Goal: Information Seeking & Learning: Understand process/instructions

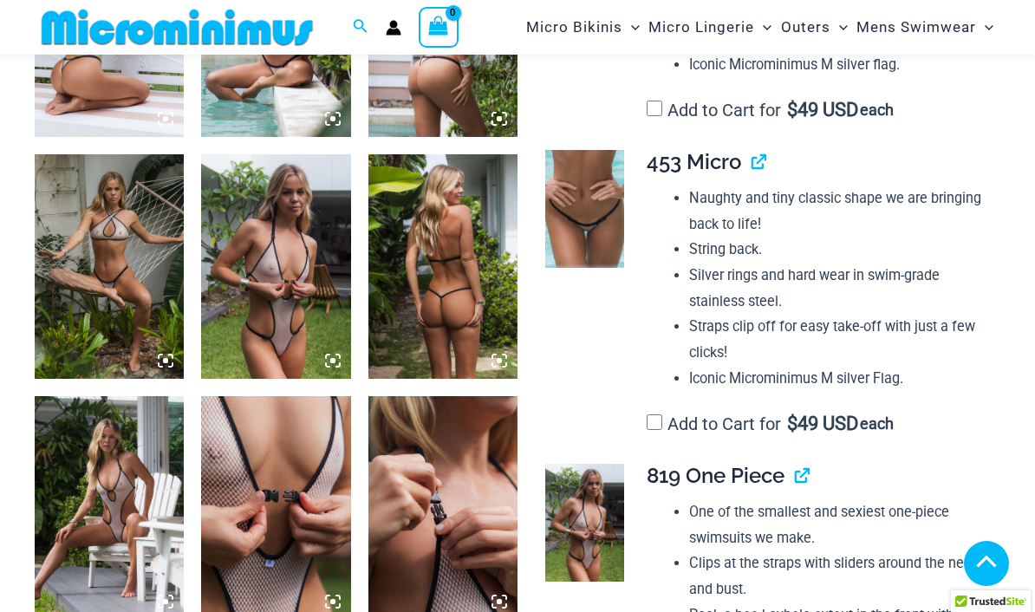
scroll to position [1416, 0]
click at [289, 255] on img at bounding box center [275, 267] width 149 height 224
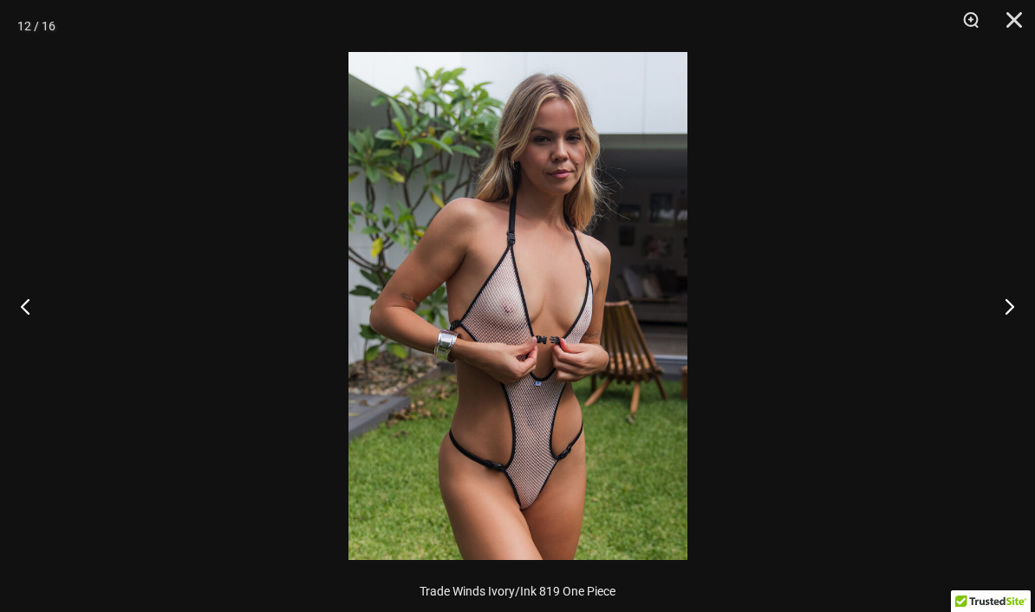
click at [602, 369] on img at bounding box center [517, 306] width 339 height 508
click at [845, 290] on div at bounding box center [517, 306] width 1035 height 612
click at [1009, 302] on button "Next" at bounding box center [1002, 306] width 65 height 87
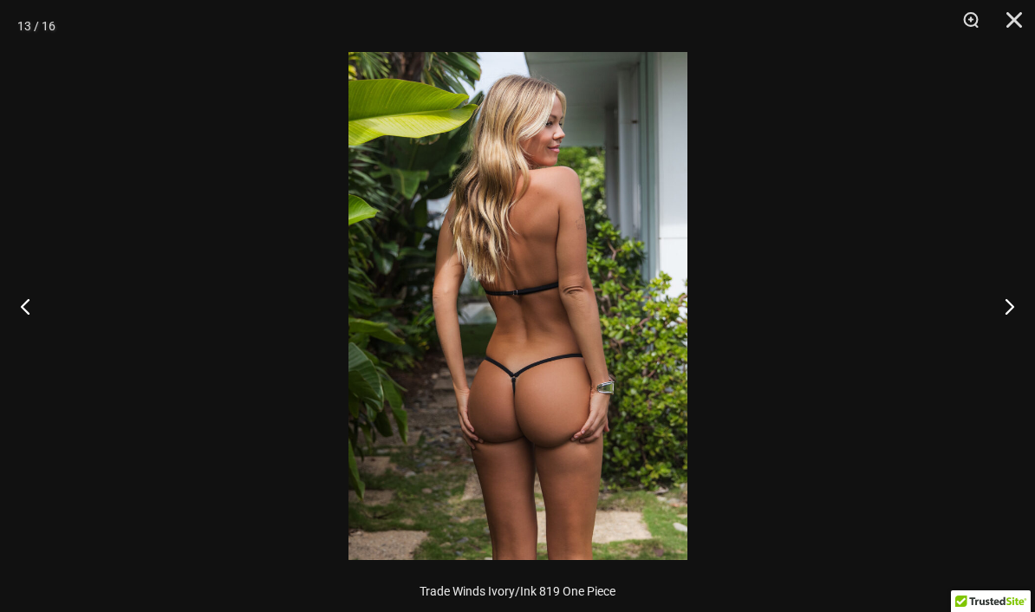
click at [24, 275] on button "Previous" at bounding box center [32, 306] width 65 height 87
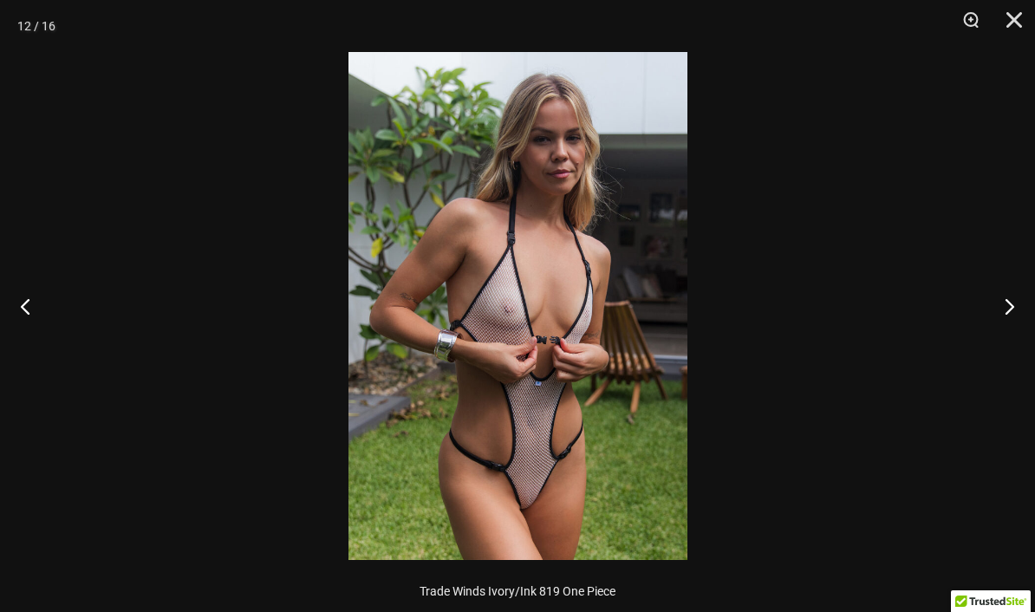
click at [998, 309] on button "Next" at bounding box center [1002, 306] width 65 height 87
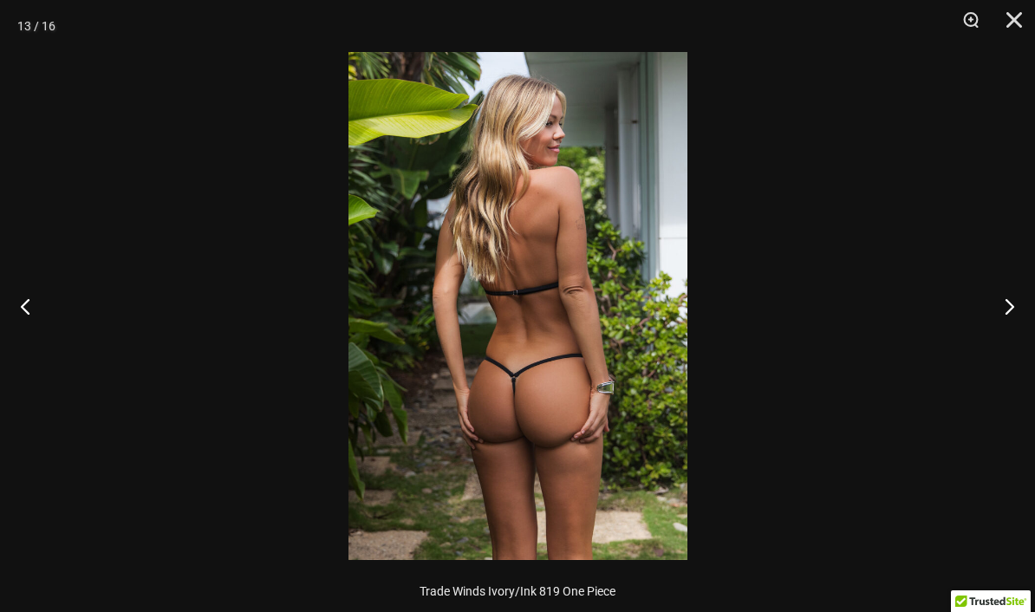
click at [1013, 316] on button "Next" at bounding box center [1002, 306] width 65 height 87
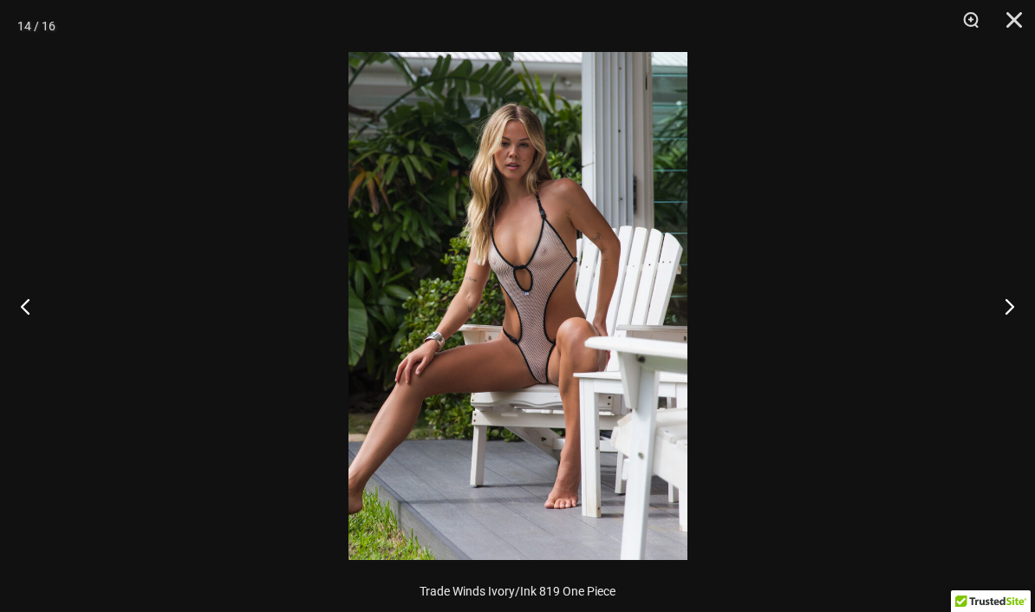
click at [1012, 298] on button "Next" at bounding box center [1002, 306] width 65 height 87
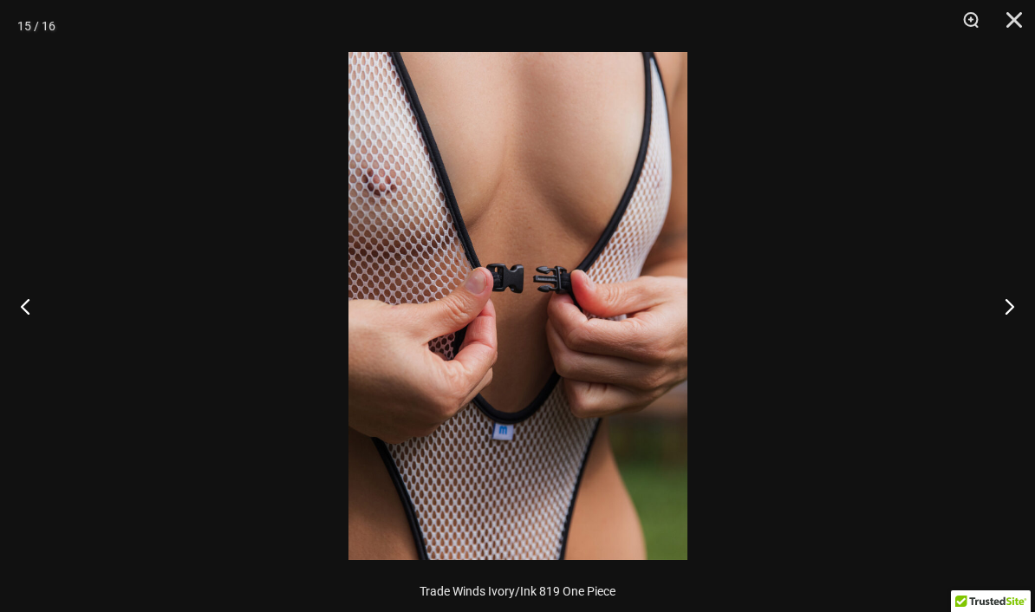
click at [1015, 315] on button "Next" at bounding box center [1002, 306] width 65 height 87
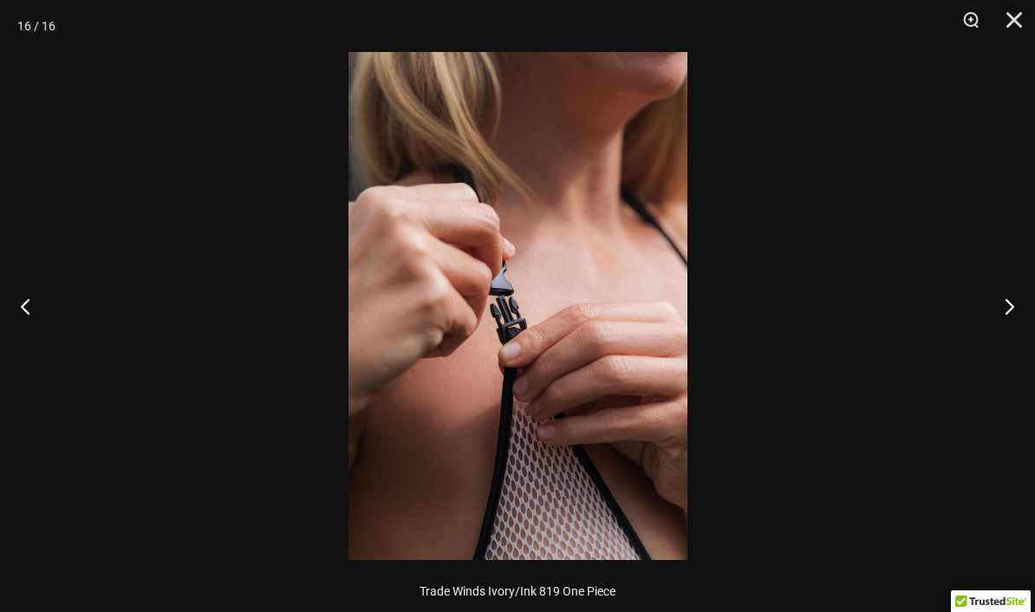
click at [1005, 302] on button "Next" at bounding box center [1002, 306] width 65 height 87
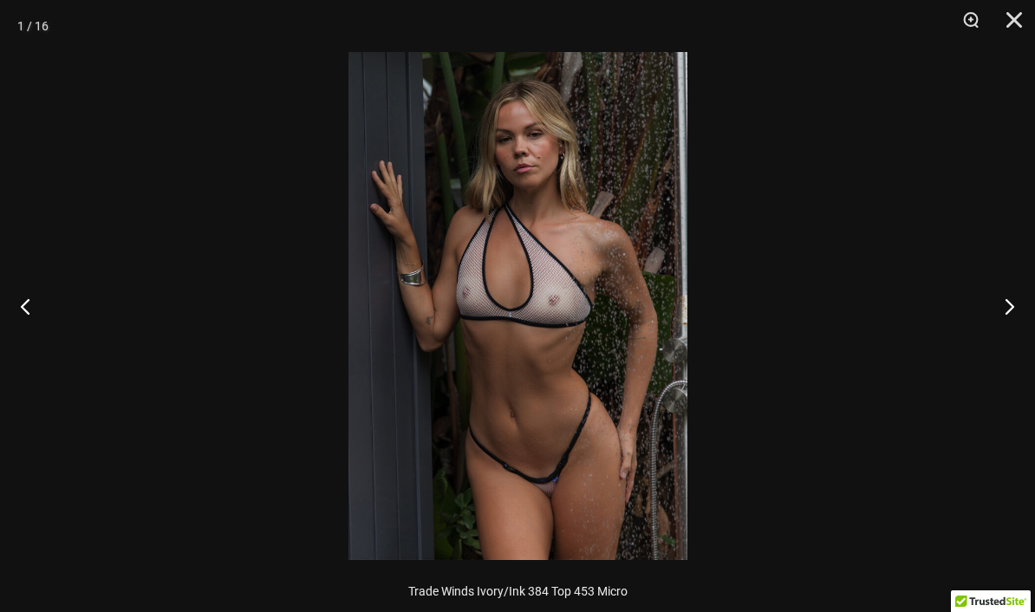
click at [1011, 309] on button "Next" at bounding box center [1002, 306] width 65 height 87
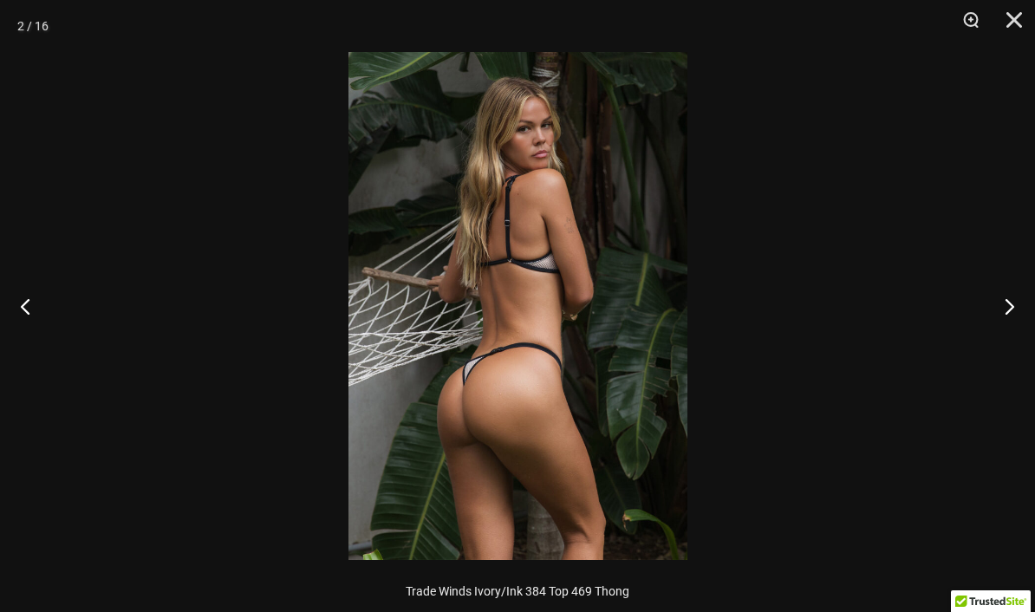
click at [1014, 301] on button "Next" at bounding box center [1002, 306] width 65 height 87
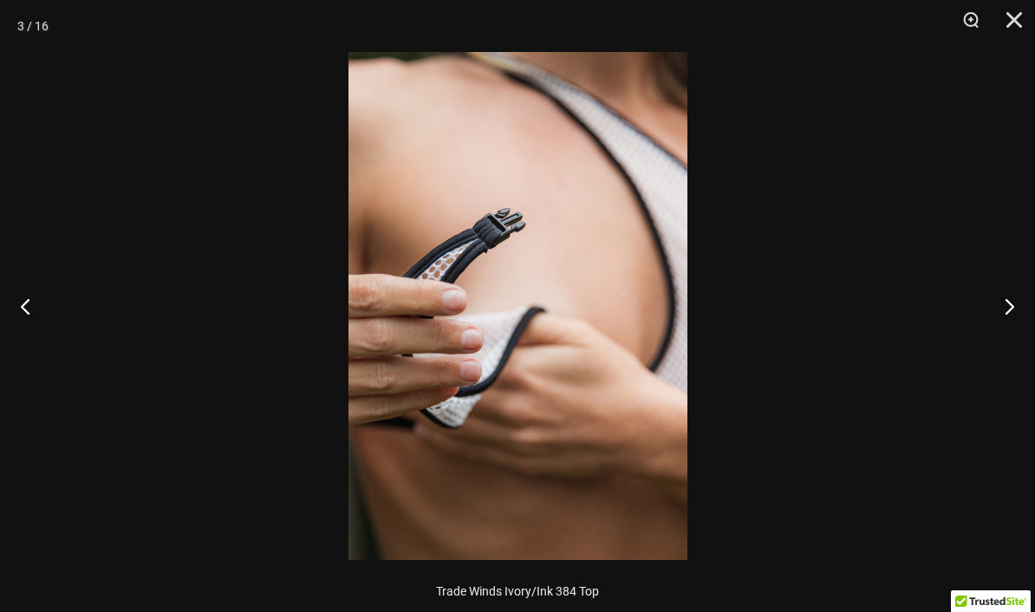
click at [1014, 306] on button "Next" at bounding box center [1002, 306] width 65 height 87
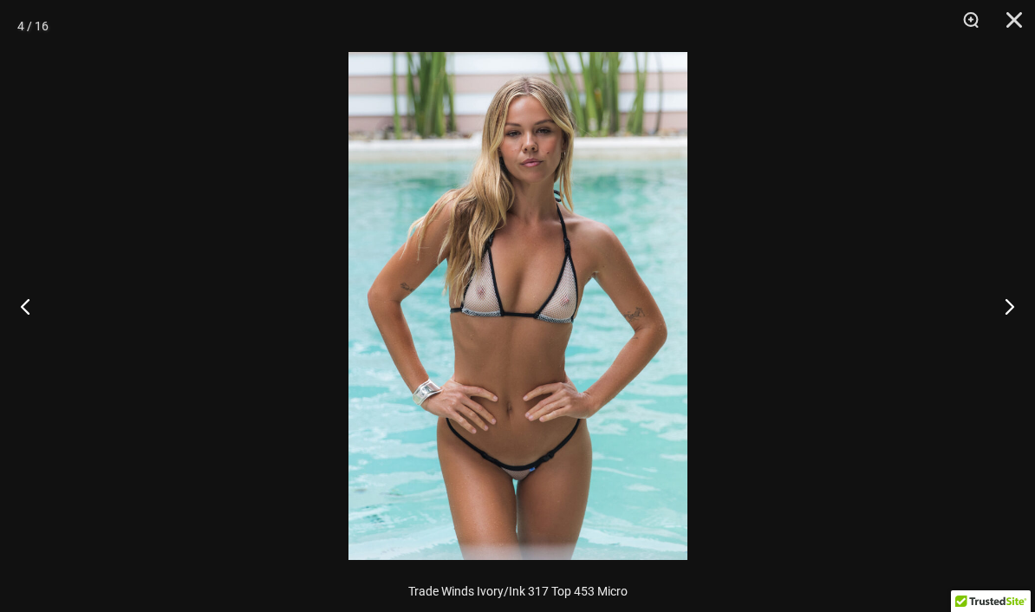
click at [1012, 315] on button "Next" at bounding box center [1002, 306] width 65 height 87
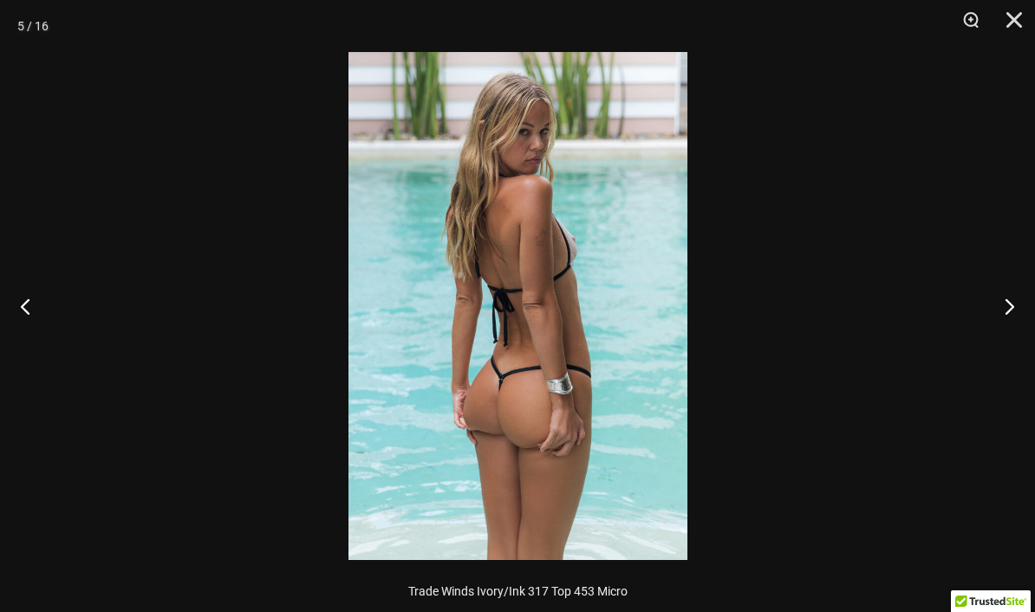
click at [1013, 311] on button "Next" at bounding box center [1002, 306] width 65 height 87
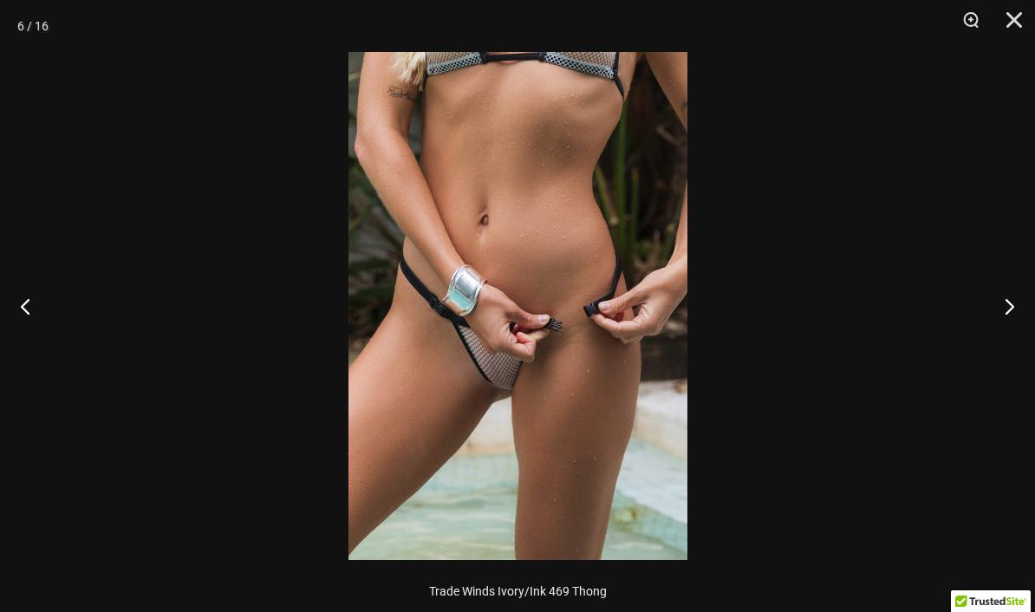
click at [1008, 17] on button "Close" at bounding box center [1007, 26] width 43 height 52
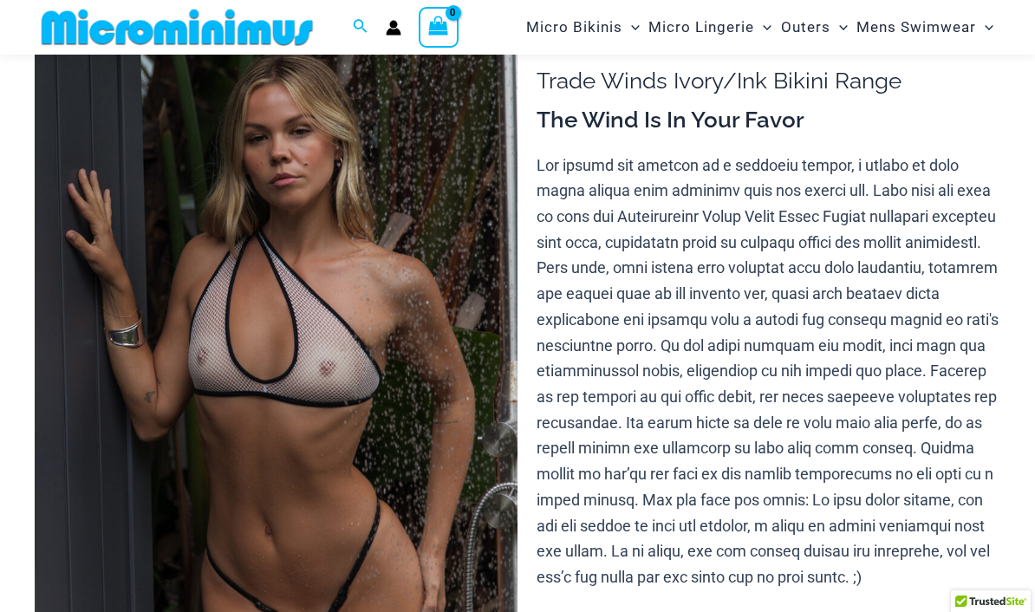
scroll to position [0, 0]
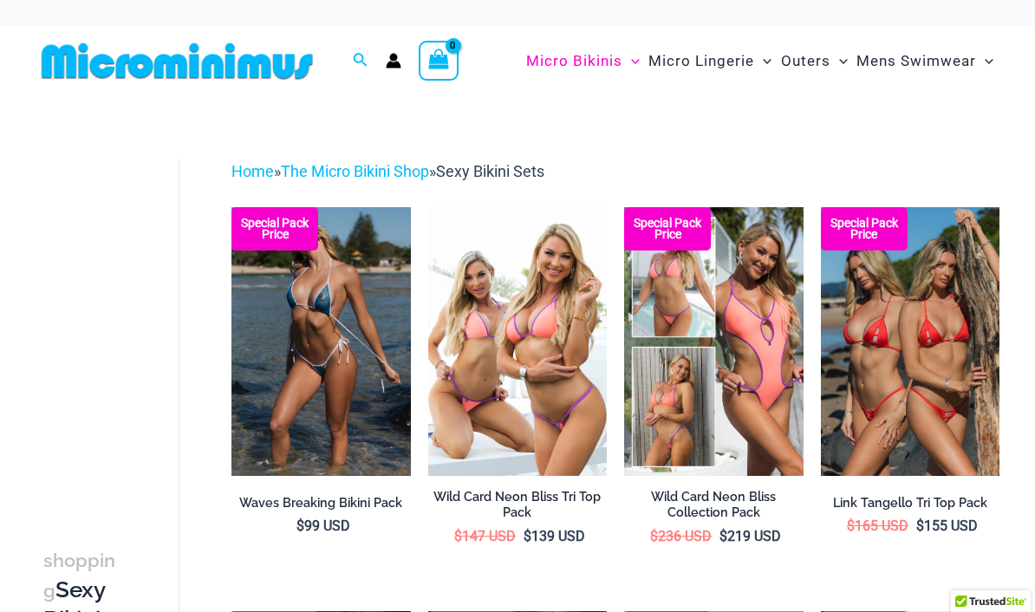
click at [821, 207] on img at bounding box center [821, 207] width 0 height 0
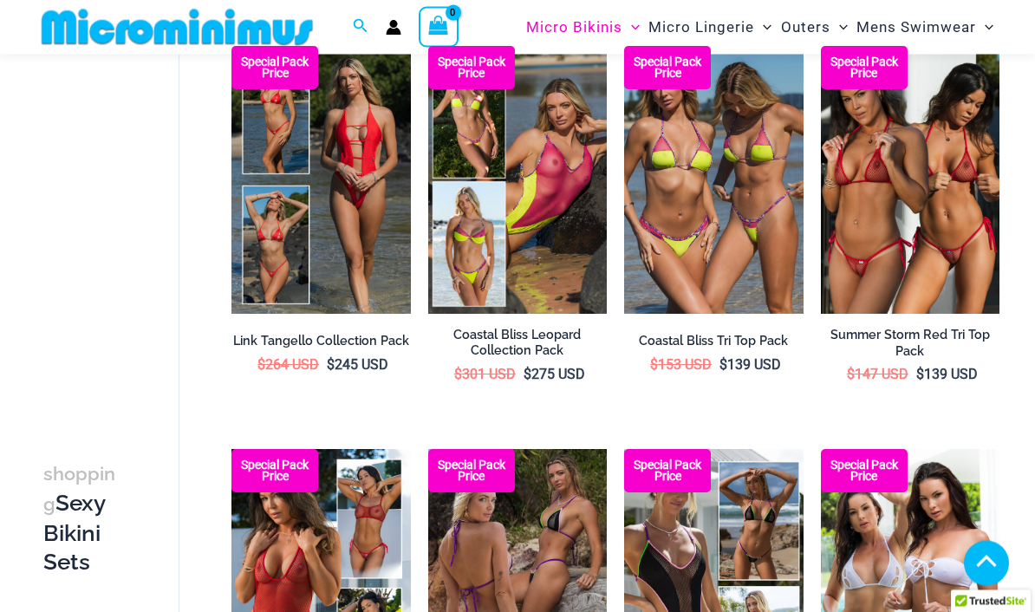
scroll to position [550, 0]
click at [231, 46] on img at bounding box center [231, 46] width 0 height 0
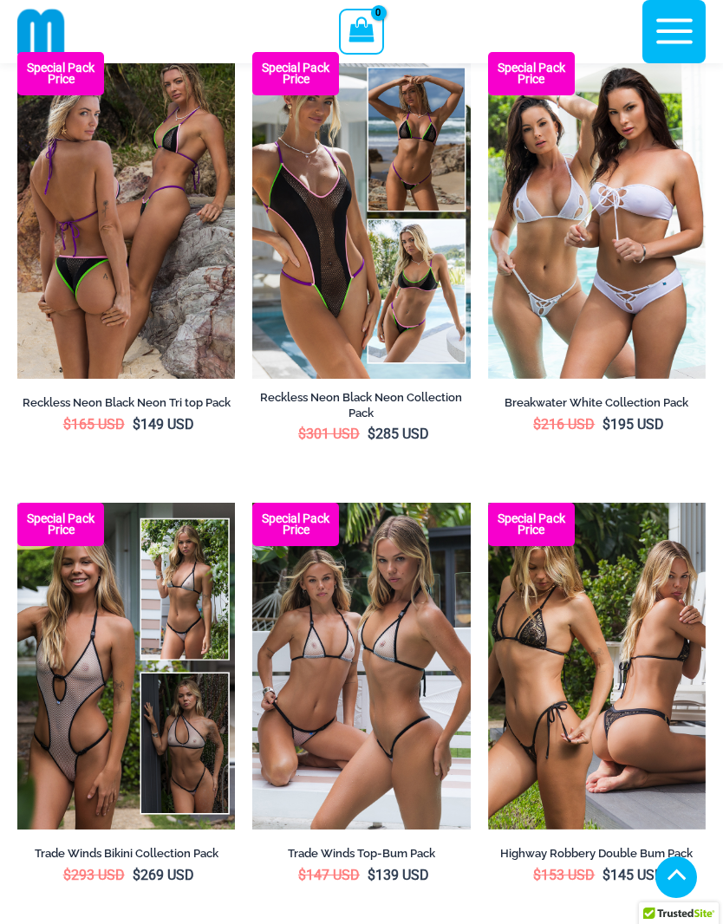
scroll to position [1419, 0]
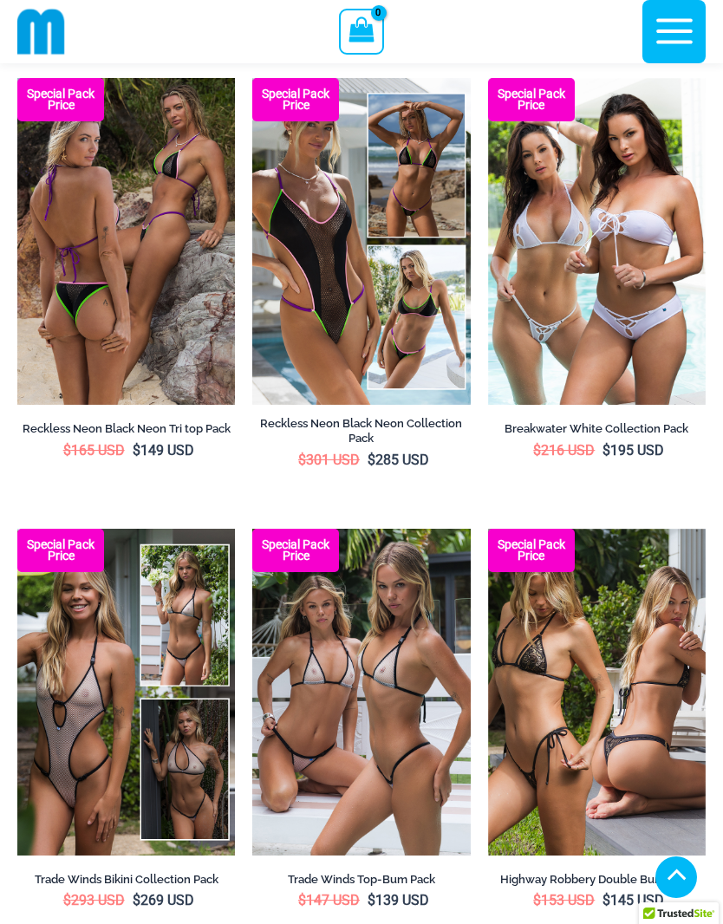
click at [488, 78] on img at bounding box center [488, 78] width 0 height 0
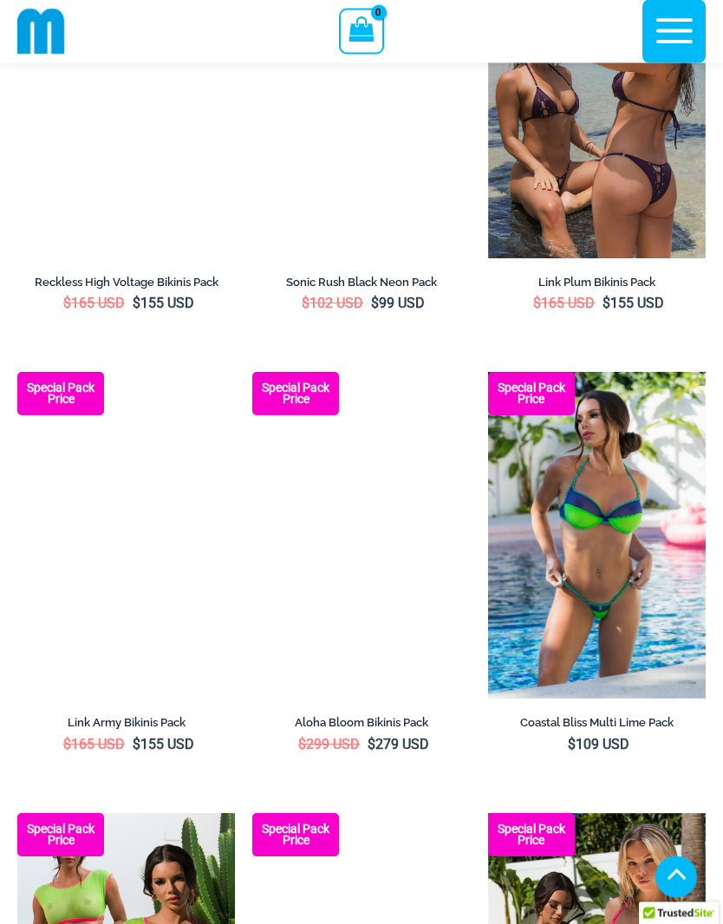
scroll to position [3339, 0]
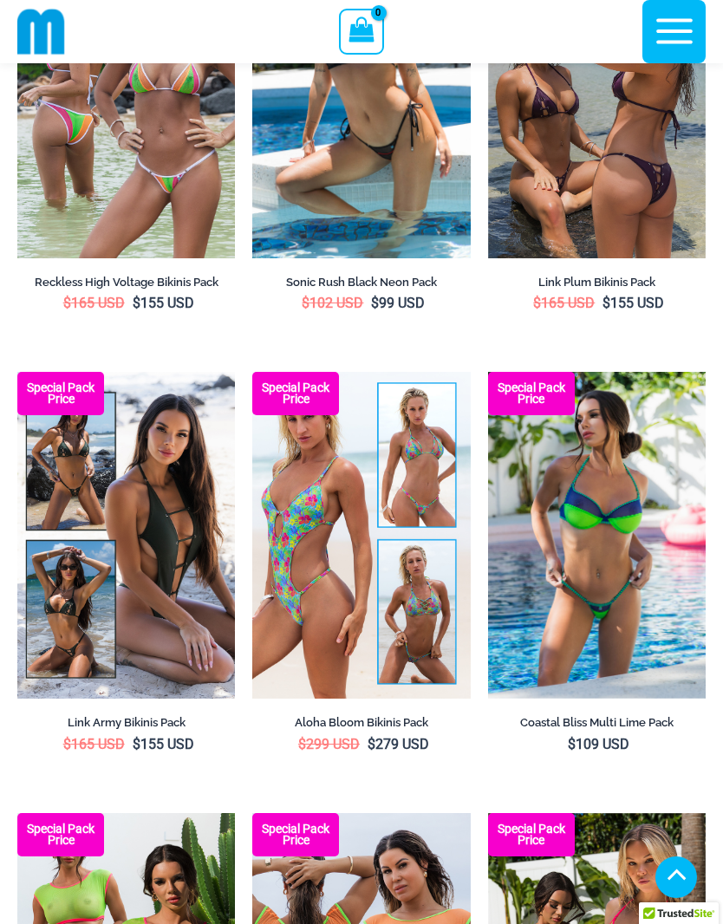
click at [252, 372] on img at bounding box center [252, 372] width 0 height 0
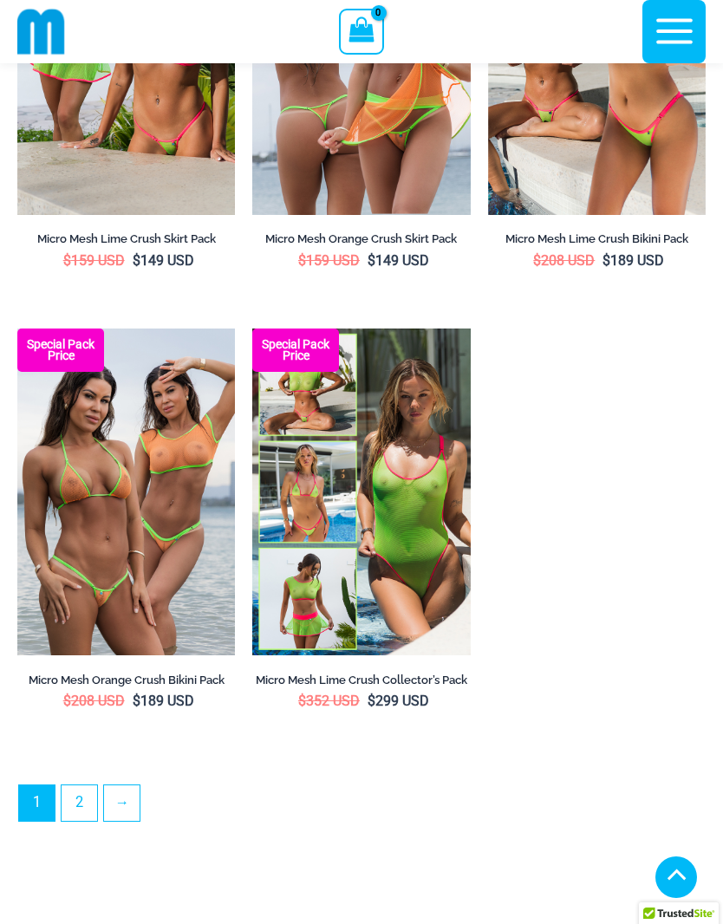
scroll to position [4260, 0]
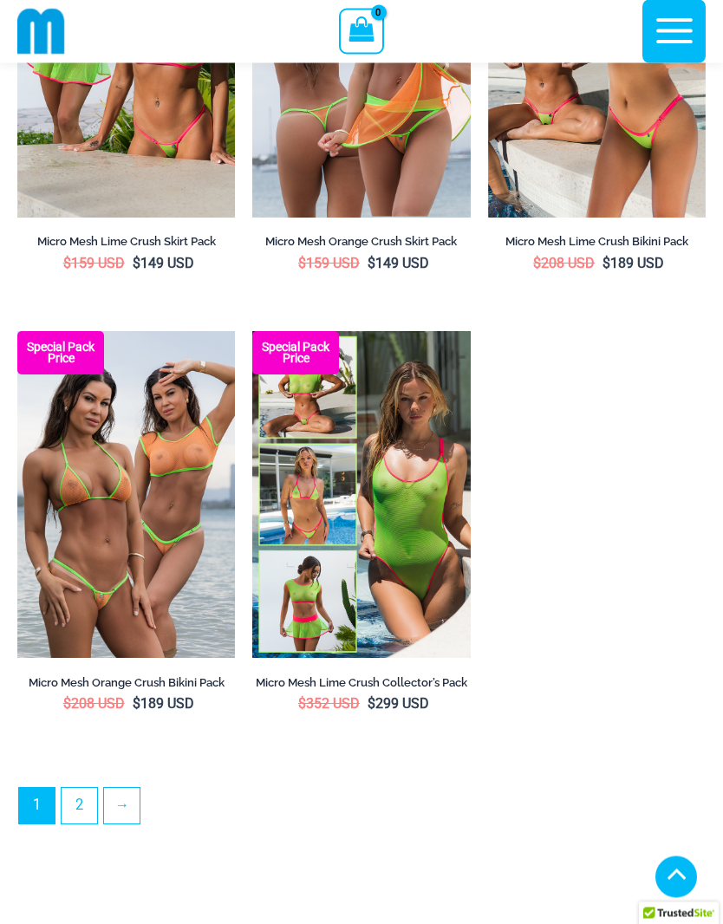
click at [85, 611] on link "2" at bounding box center [80, 807] width 36 height 36
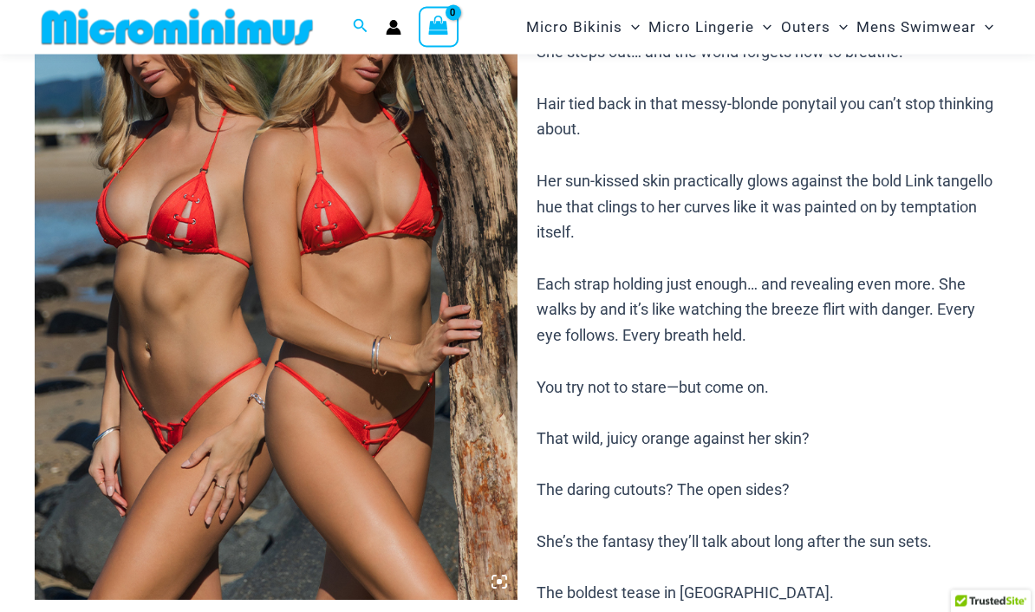
scroll to position [208, 0]
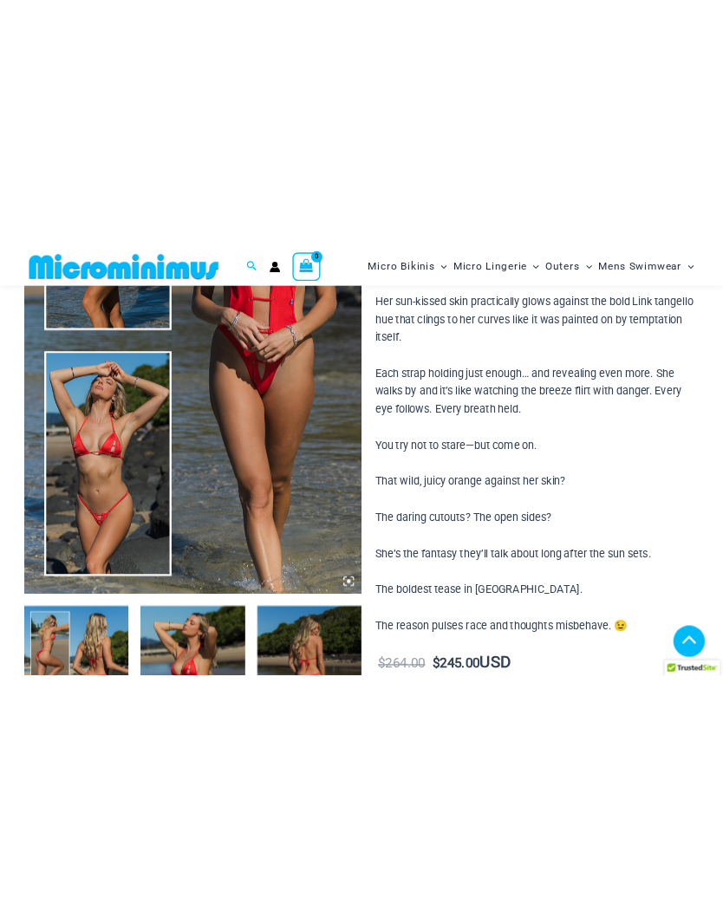
scroll to position [418, 0]
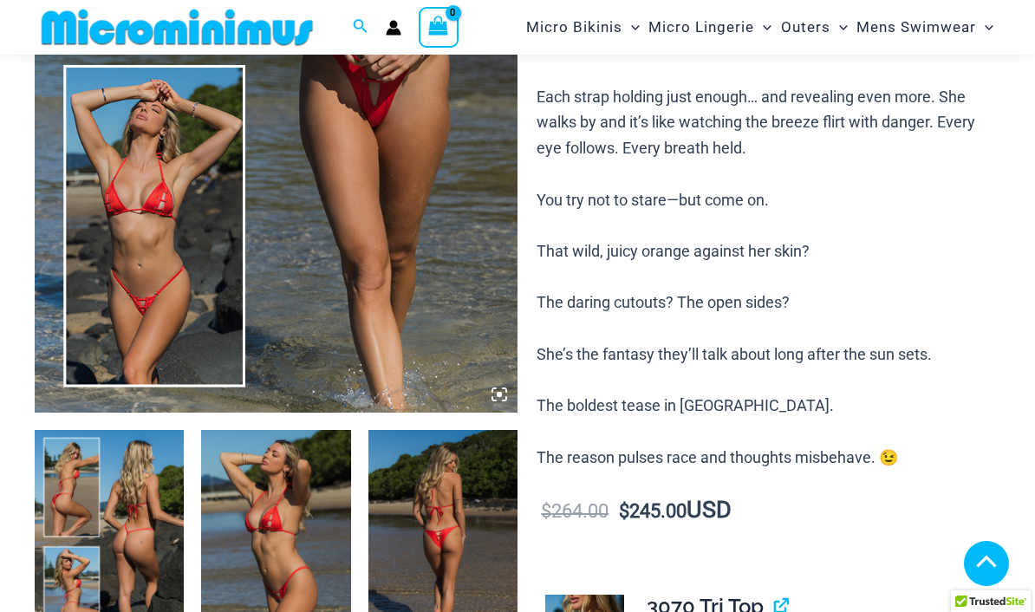
click at [505, 392] on icon at bounding box center [499, 395] width 16 height 16
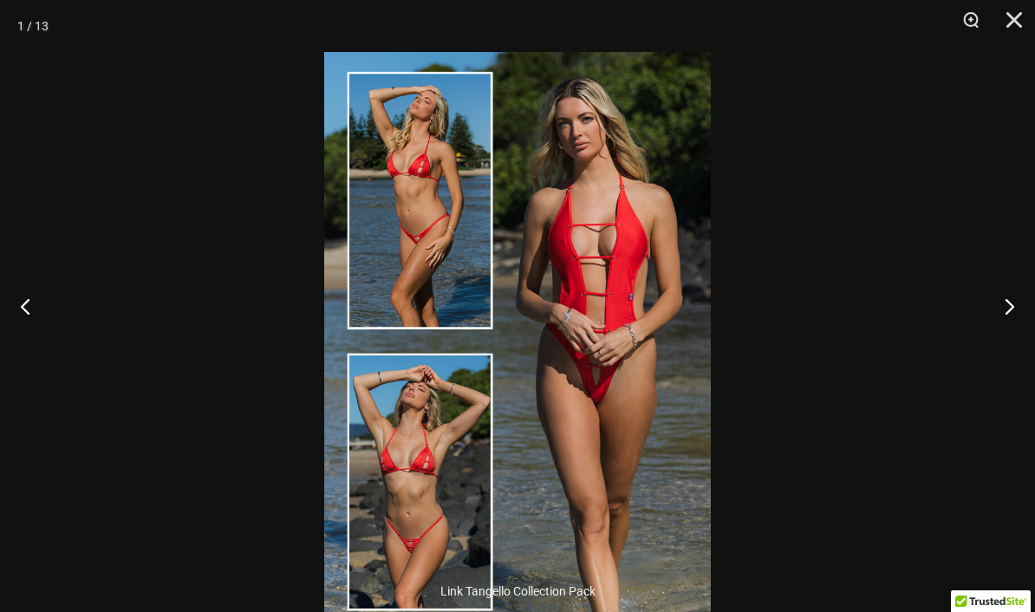
click at [1011, 349] on button "Next" at bounding box center [1002, 306] width 65 height 87
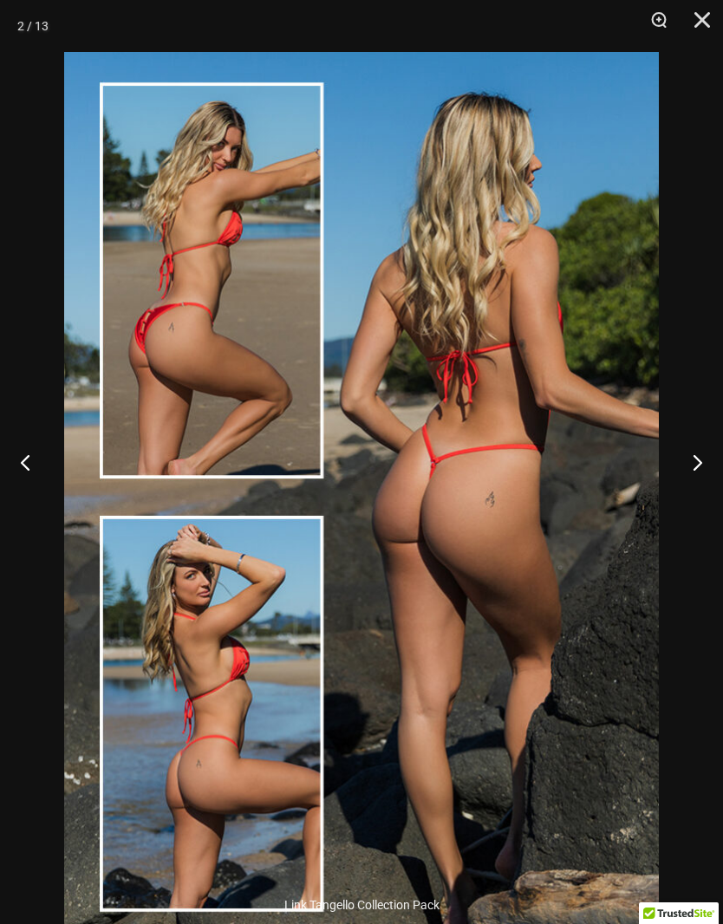
click at [31, 487] on button "Previous" at bounding box center [32, 462] width 65 height 87
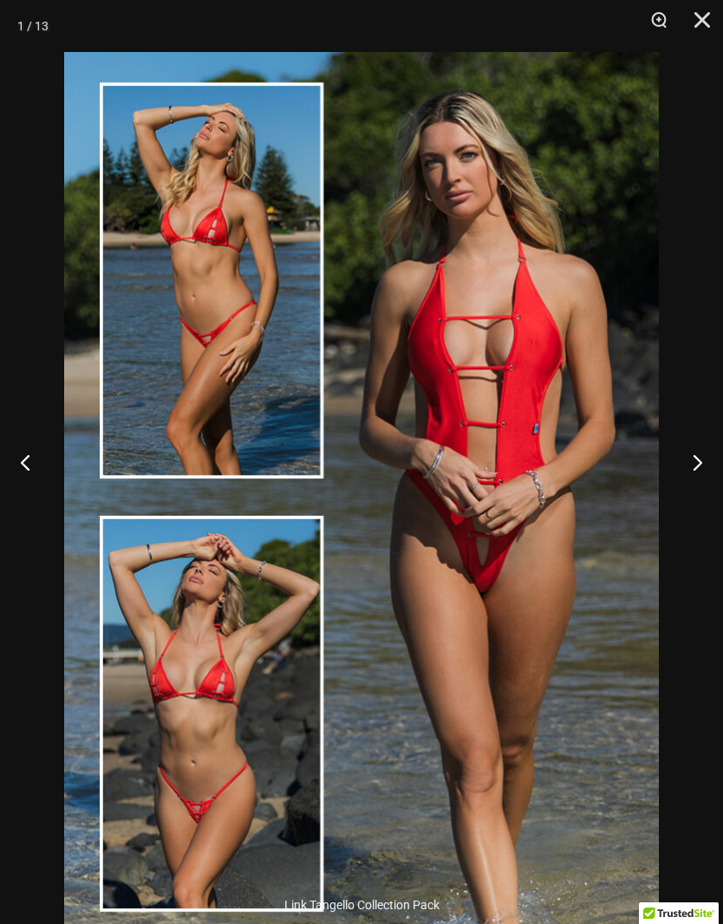
click at [708, 492] on button "Next" at bounding box center [690, 462] width 65 height 87
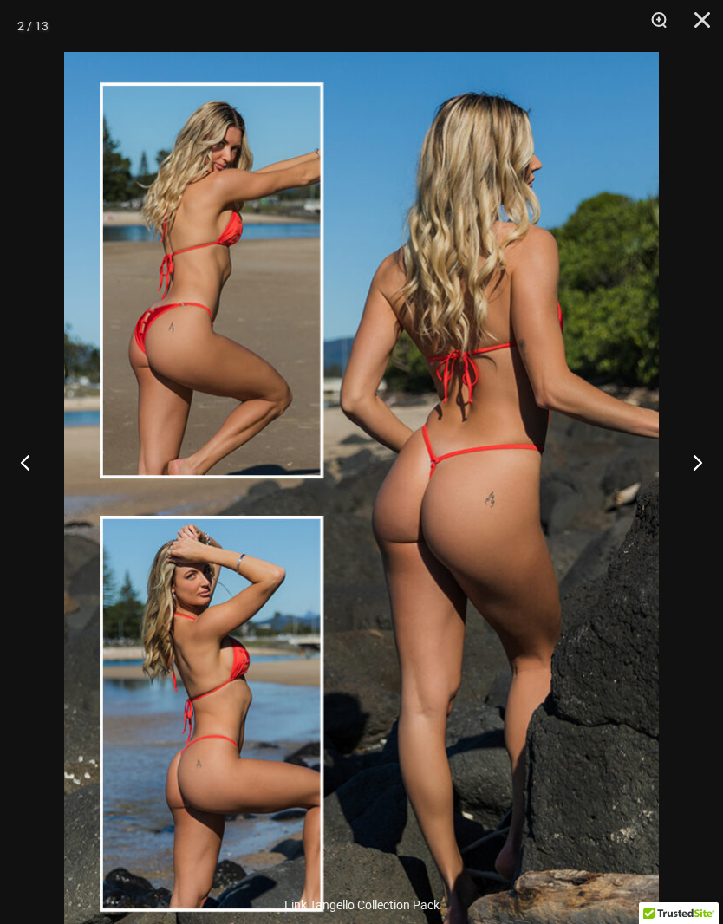
click at [702, 497] on button "Next" at bounding box center [690, 462] width 65 height 87
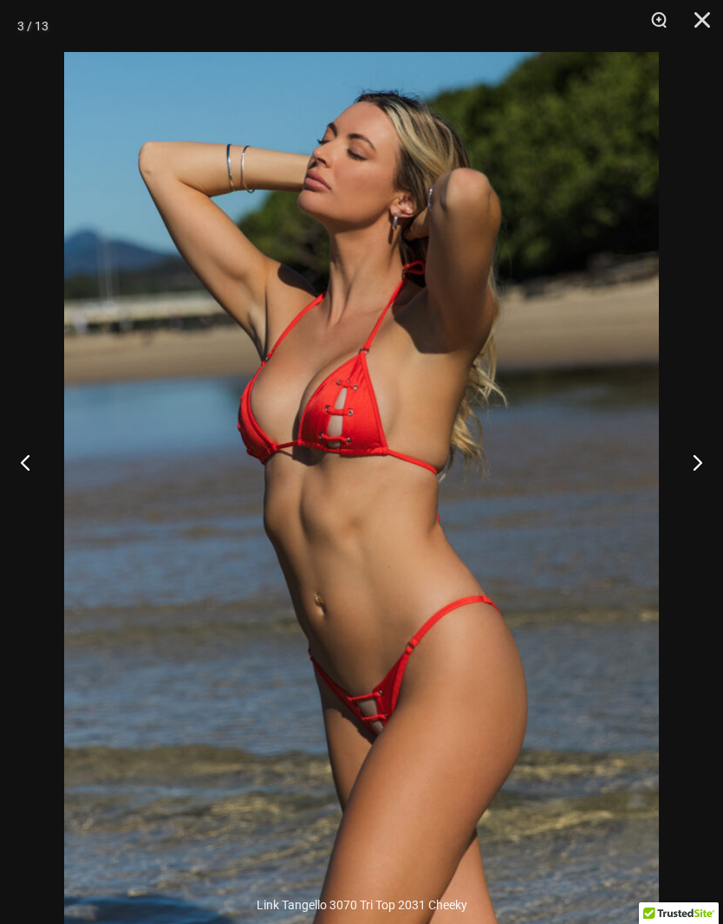
click at [703, 498] on button "Next" at bounding box center [690, 462] width 65 height 87
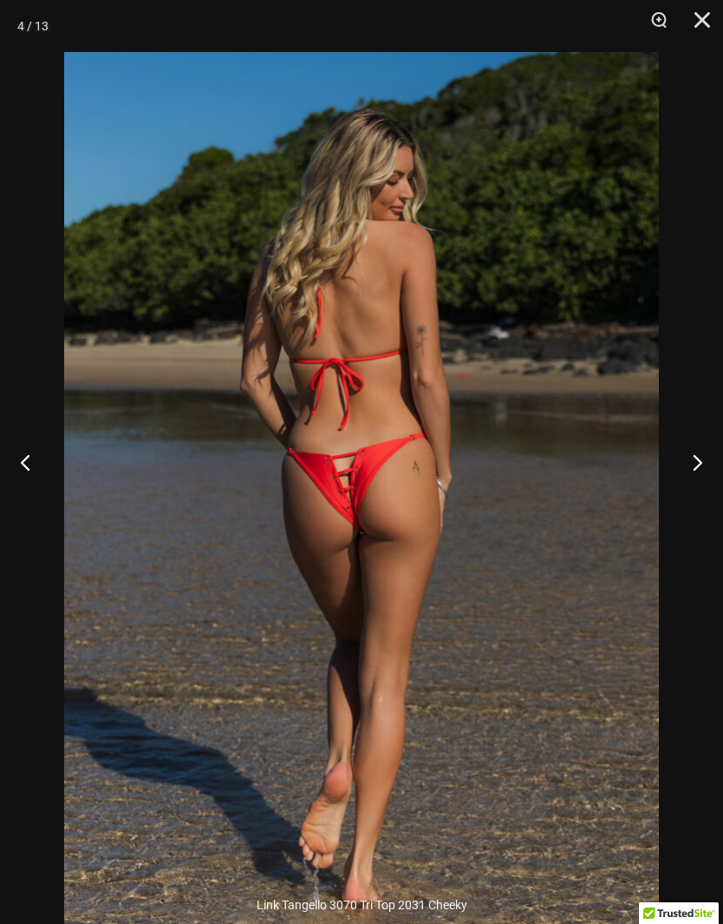
click at [705, 495] on button "Next" at bounding box center [690, 462] width 65 height 87
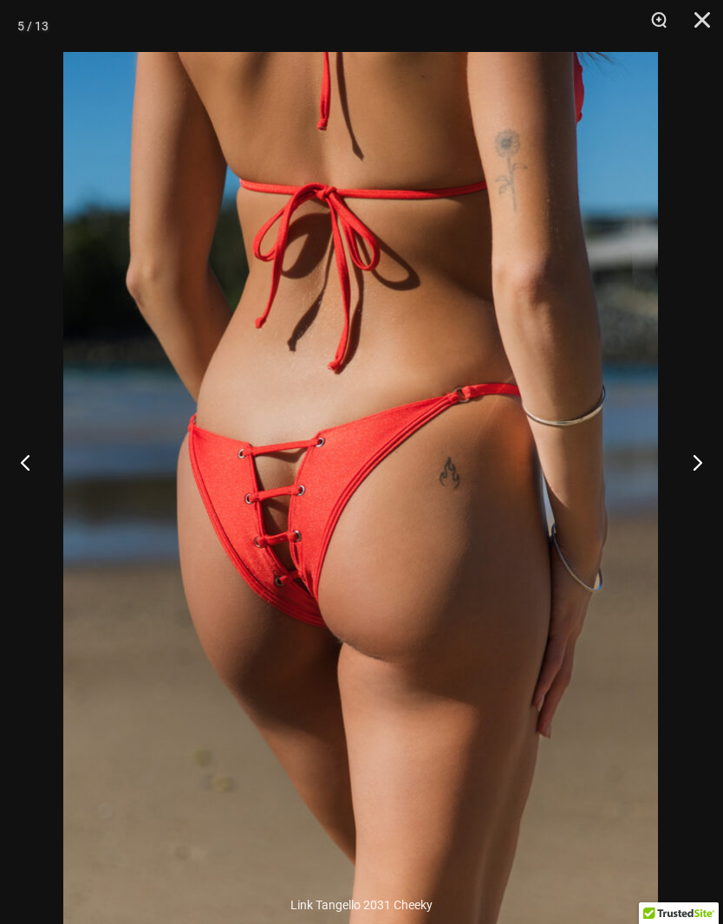
click at [706, 497] on button "Next" at bounding box center [690, 462] width 65 height 87
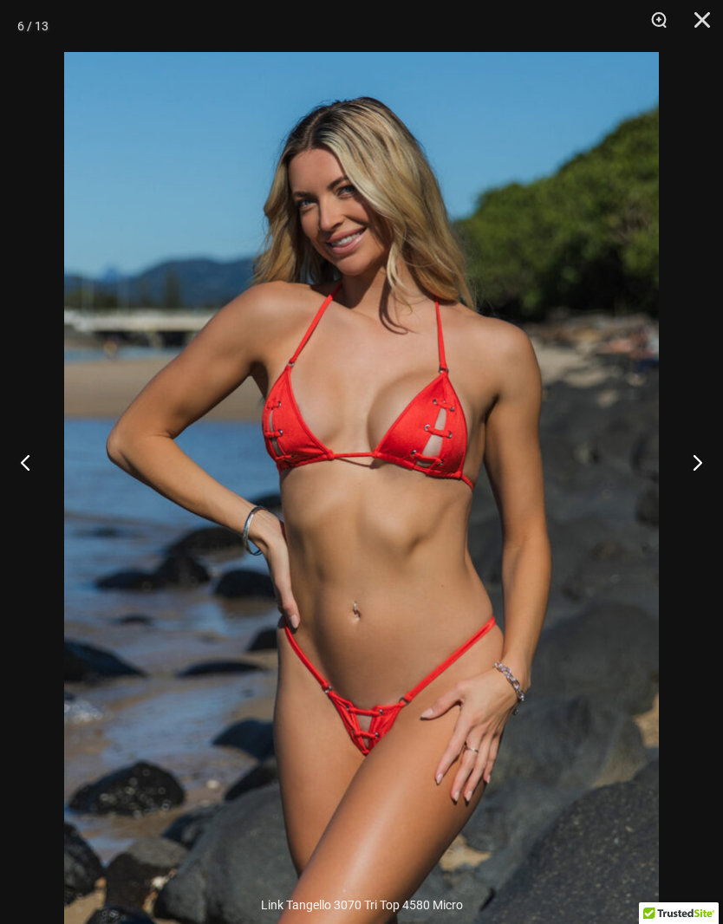
click at [691, 499] on button "Next" at bounding box center [690, 462] width 65 height 87
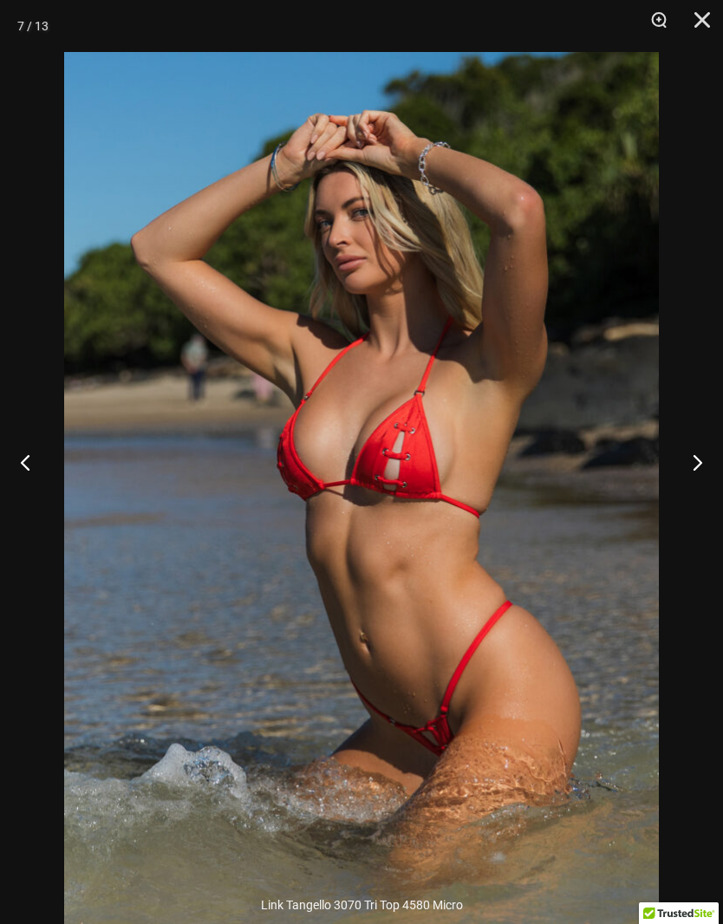
click at [691, 485] on button "Next" at bounding box center [690, 462] width 65 height 87
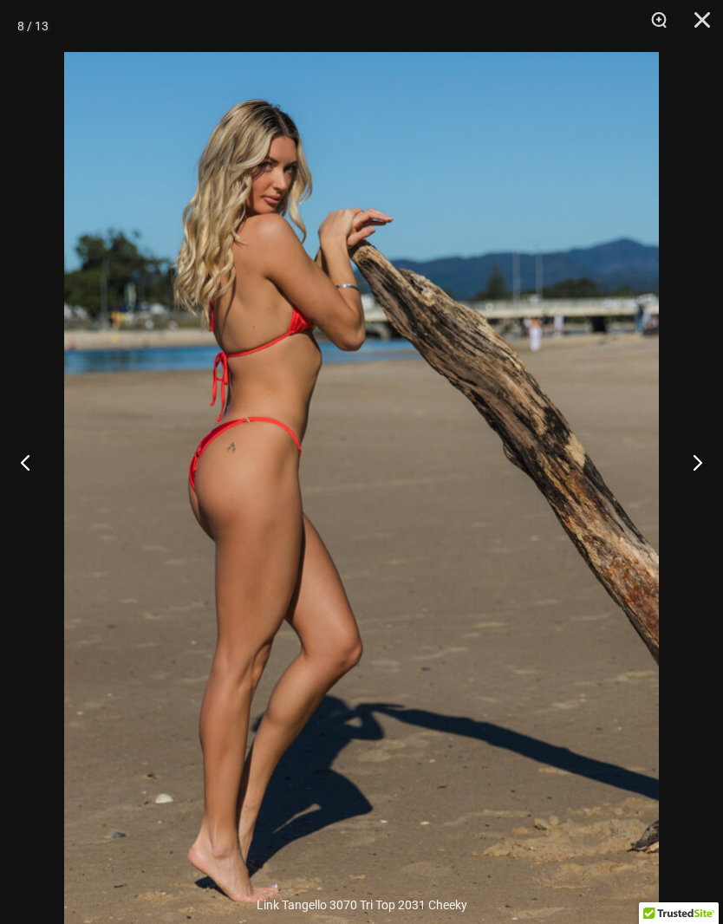
click at [696, 496] on button "Next" at bounding box center [690, 462] width 65 height 87
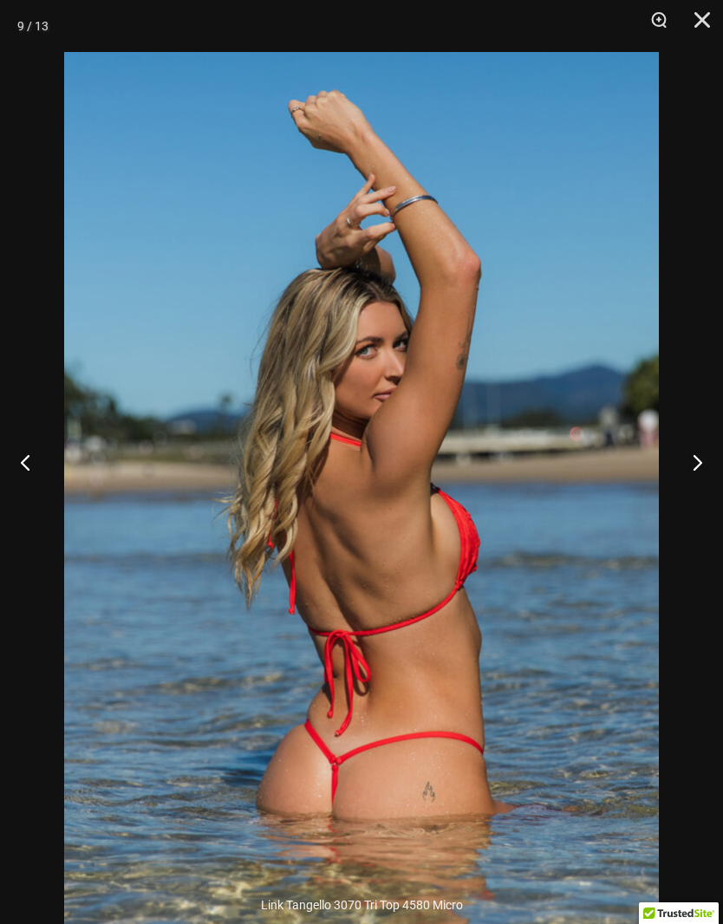
click at [697, 491] on button "Next" at bounding box center [690, 462] width 65 height 87
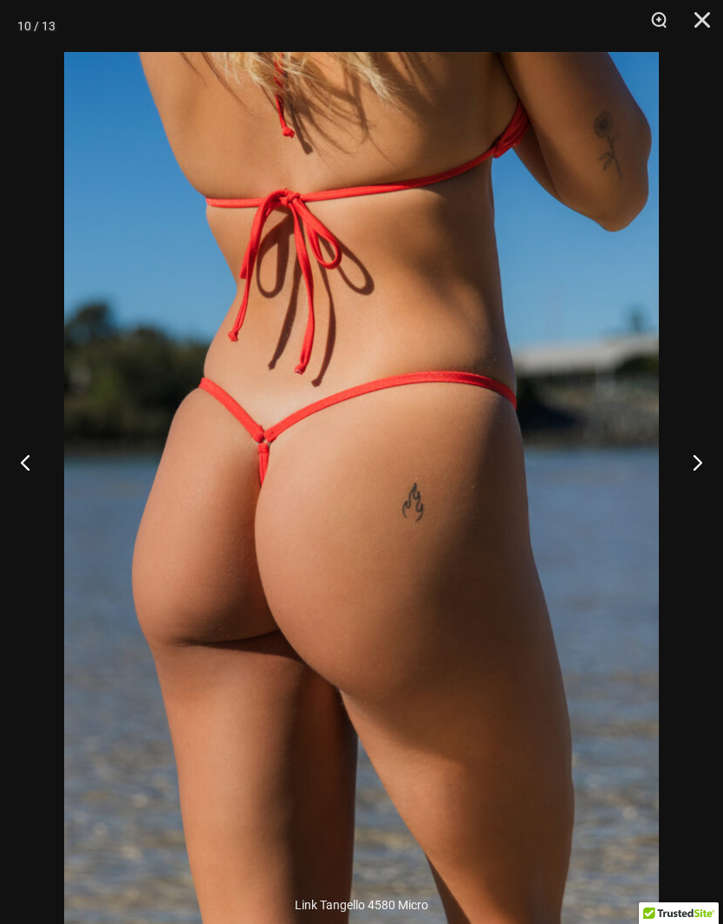
click at [700, 483] on button "Next" at bounding box center [690, 462] width 65 height 87
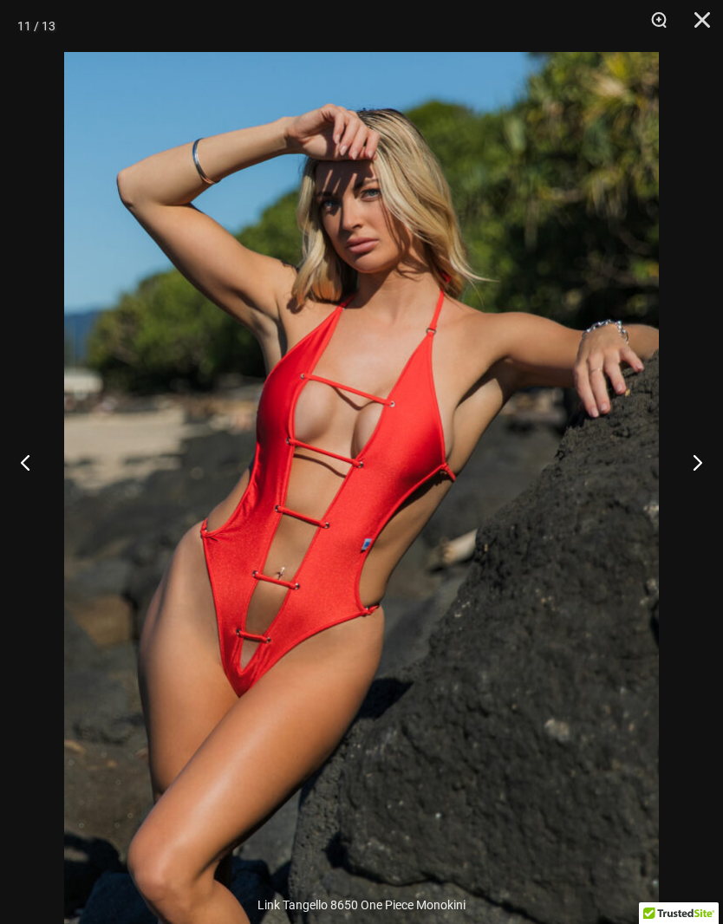
click at [37, 505] on button "Previous" at bounding box center [32, 462] width 65 height 87
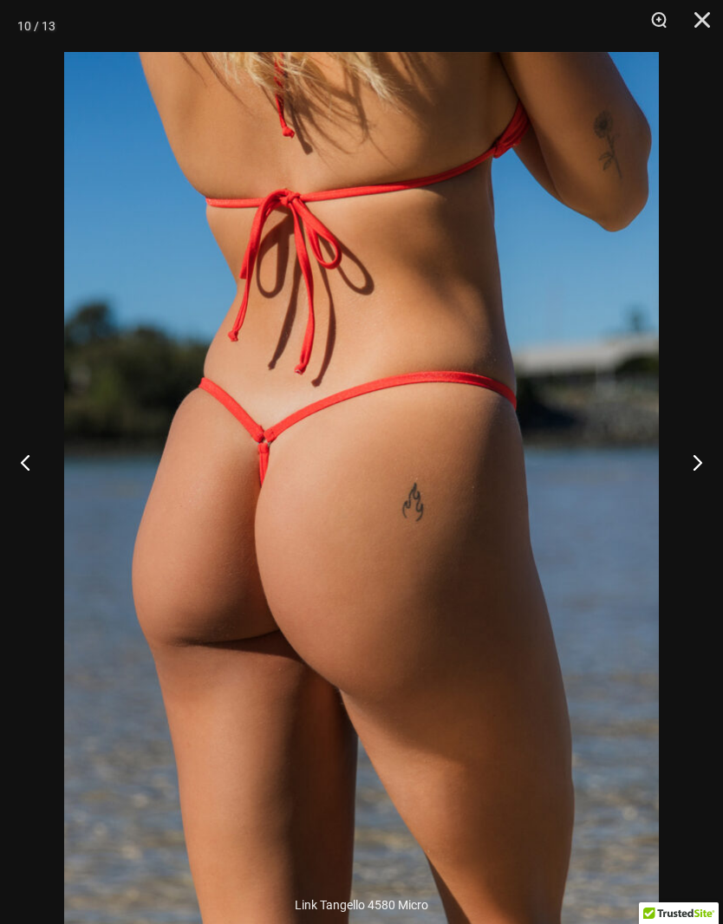
click at [706, 500] on button "Next" at bounding box center [690, 462] width 65 height 87
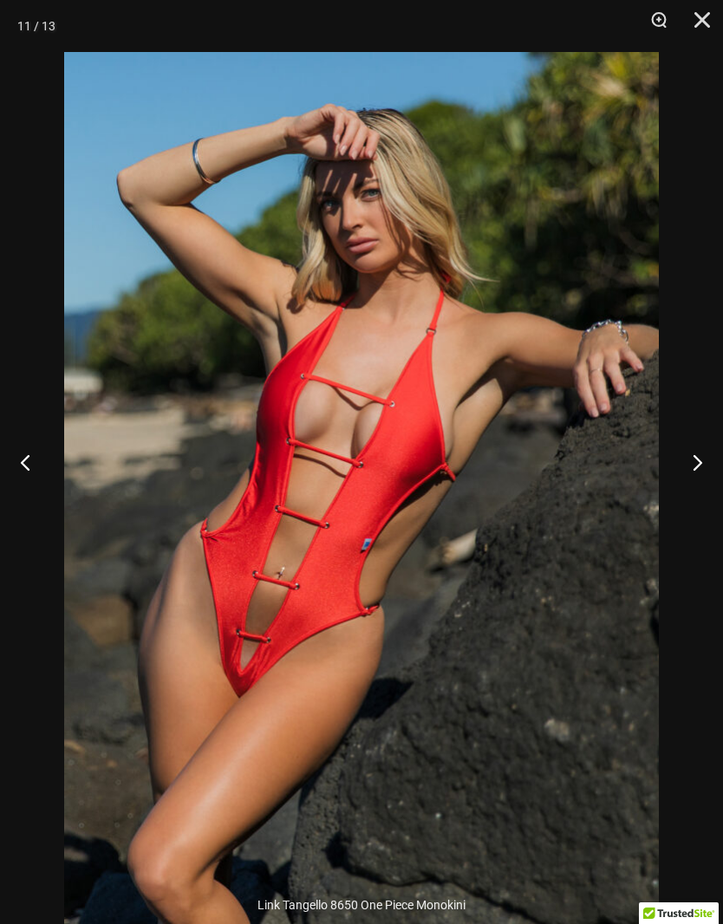
click at [694, 498] on button "Next" at bounding box center [690, 462] width 65 height 87
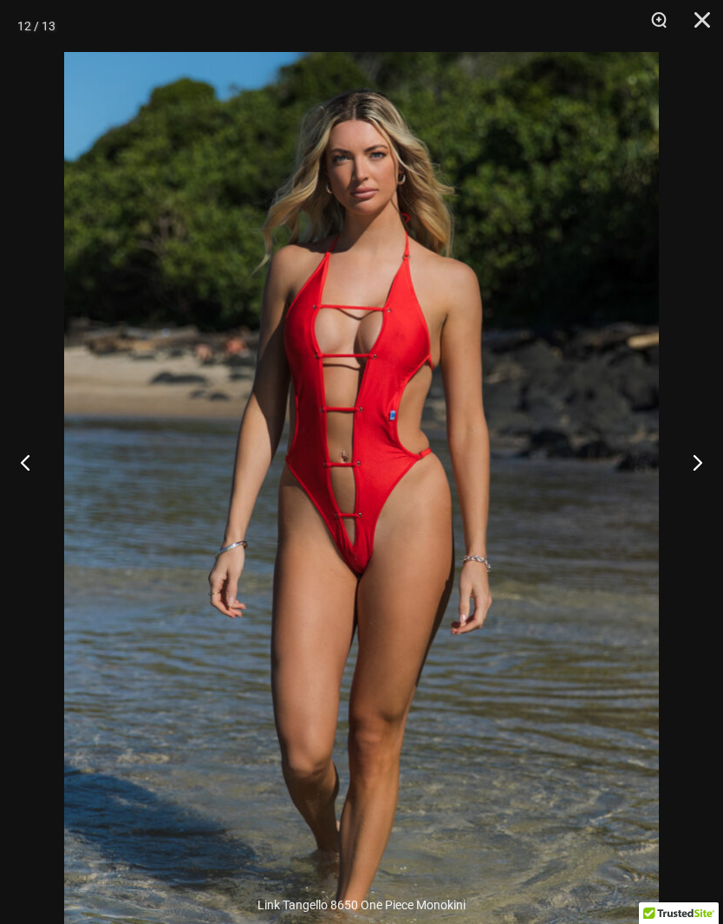
click at [698, 492] on button "Next" at bounding box center [690, 462] width 65 height 87
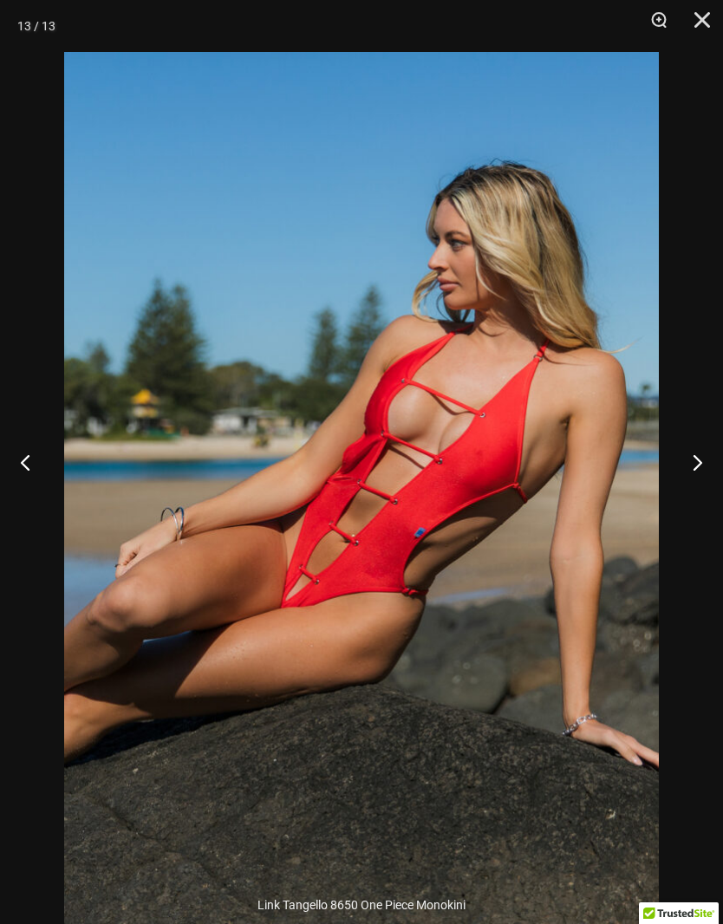
click at [700, 479] on button "Next" at bounding box center [690, 462] width 65 height 87
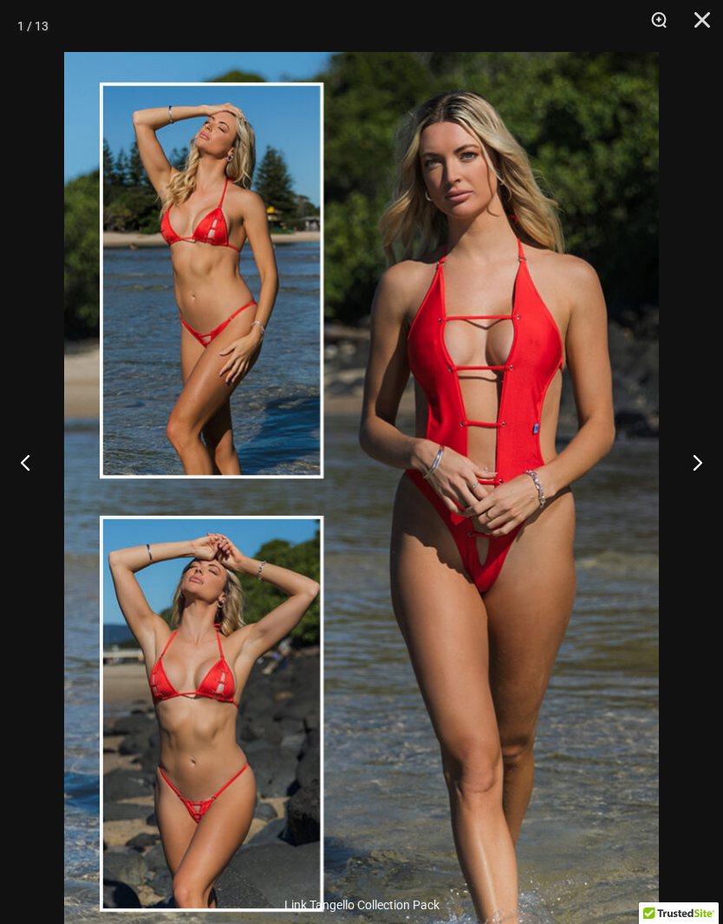
click at [15, 474] on button "Previous" at bounding box center [32, 462] width 65 height 87
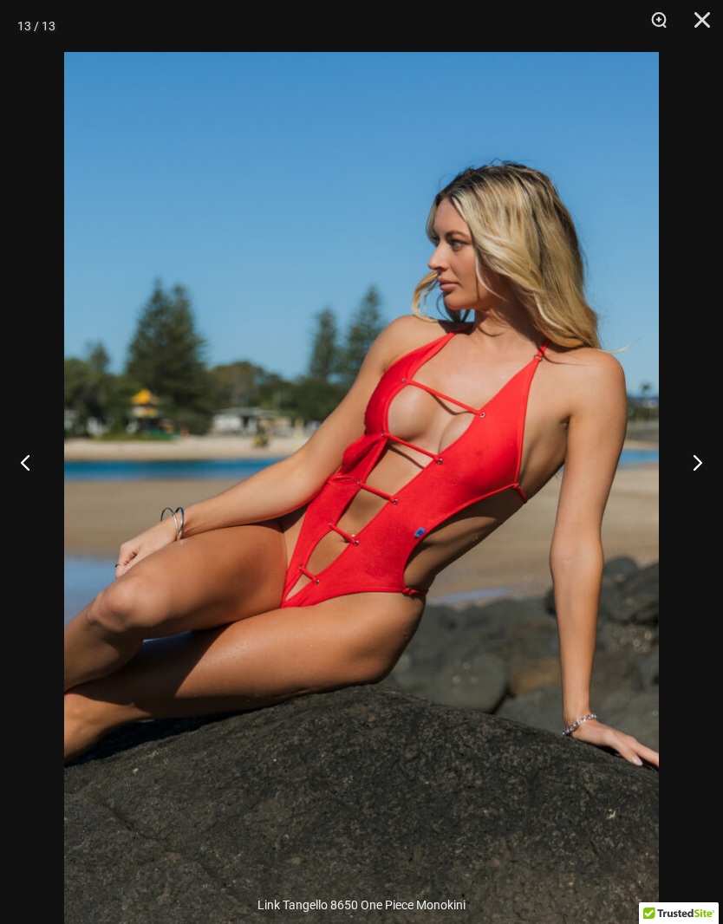
click at [711, 25] on button "Close" at bounding box center [695, 26] width 43 height 52
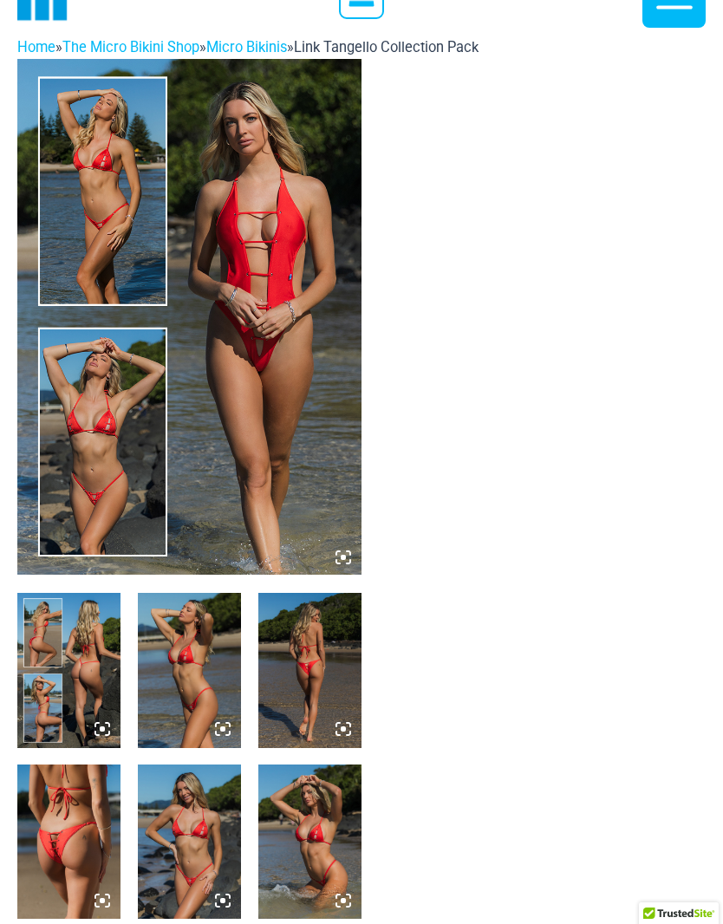
scroll to position [0, 0]
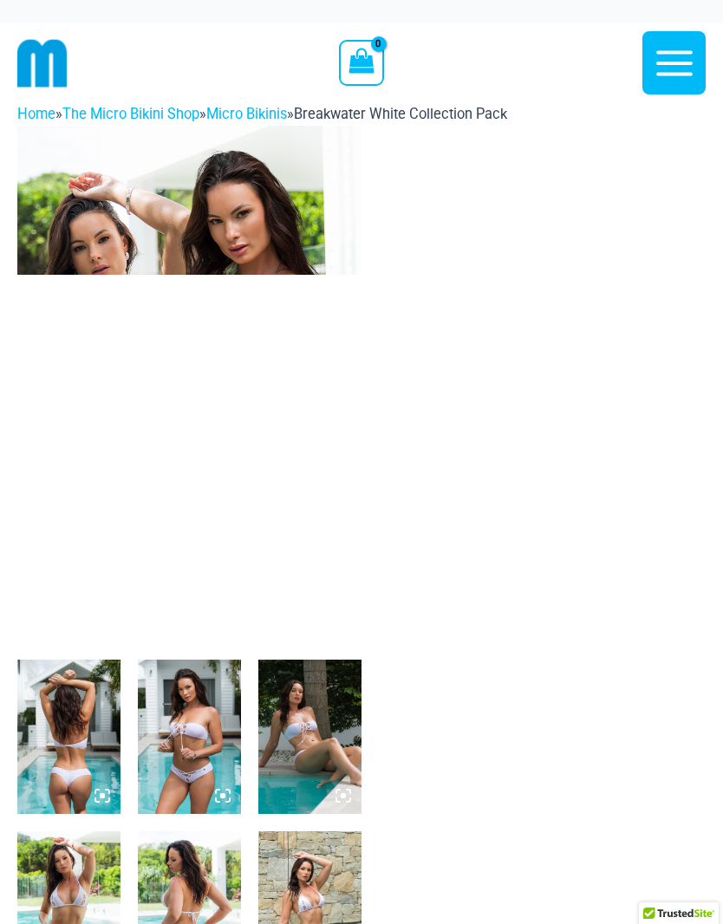
click at [345, 623] on icon at bounding box center [343, 623] width 5 height 5
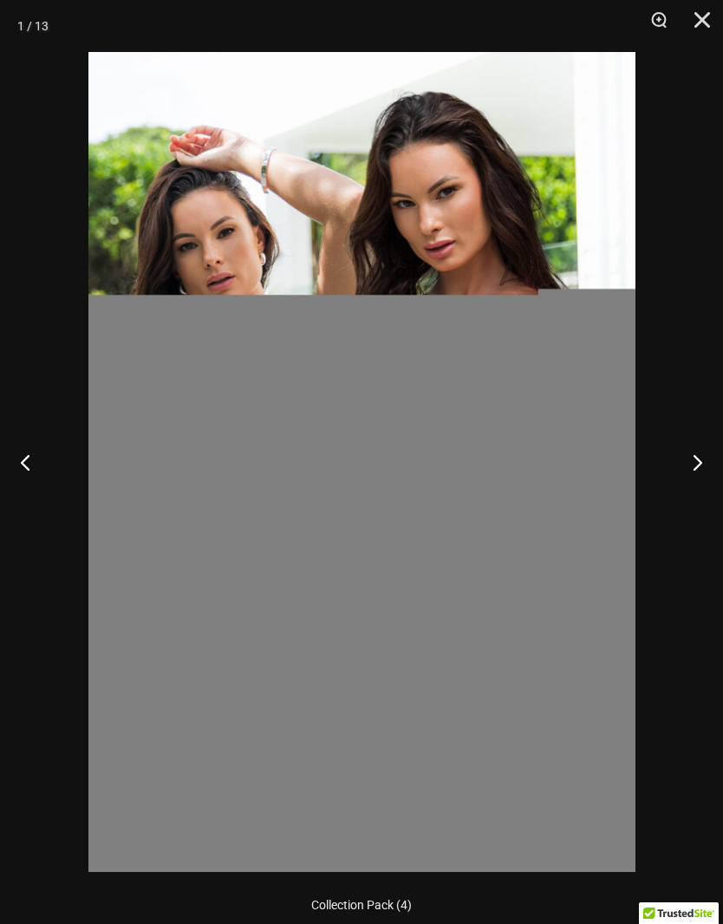
click at [705, 471] on button "Next" at bounding box center [690, 462] width 65 height 87
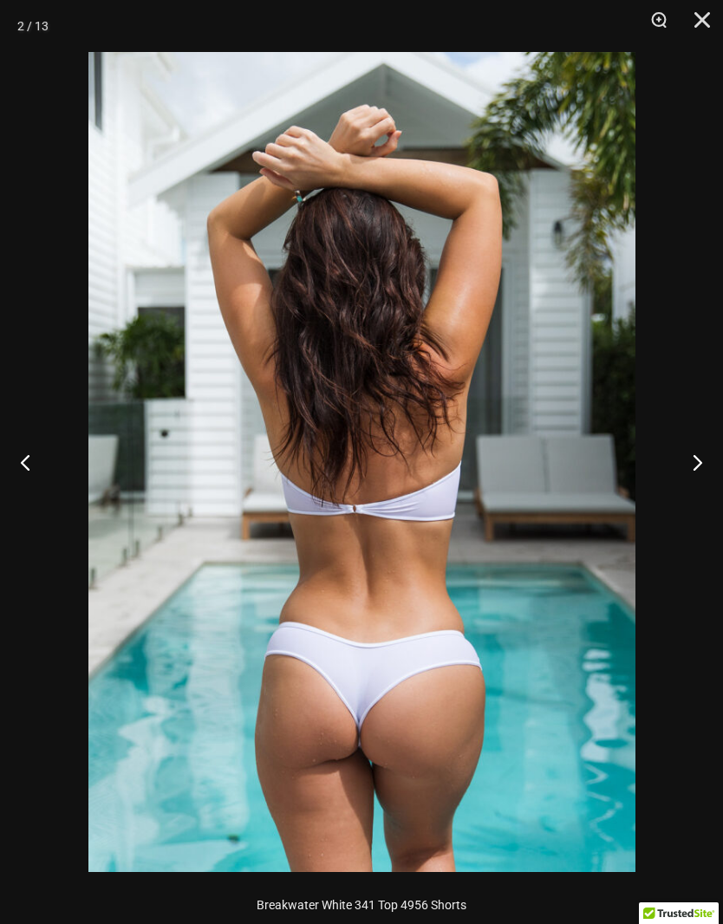
click at [700, 472] on button "Next" at bounding box center [690, 462] width 65 height 87
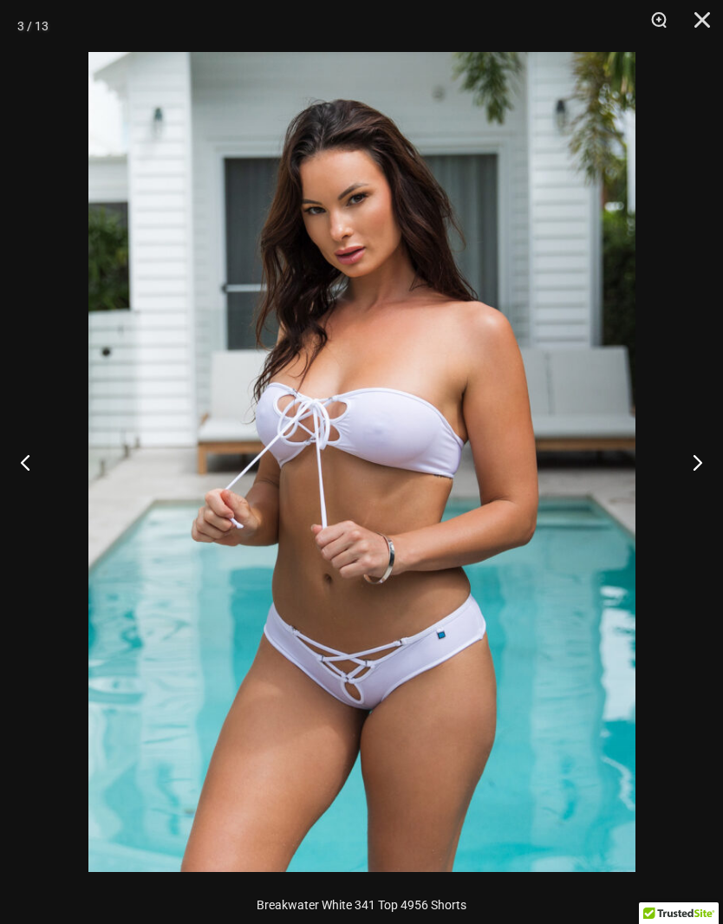
click at [702, 460] on button "Next" at bounding box center [690, 462] width 65 height 87
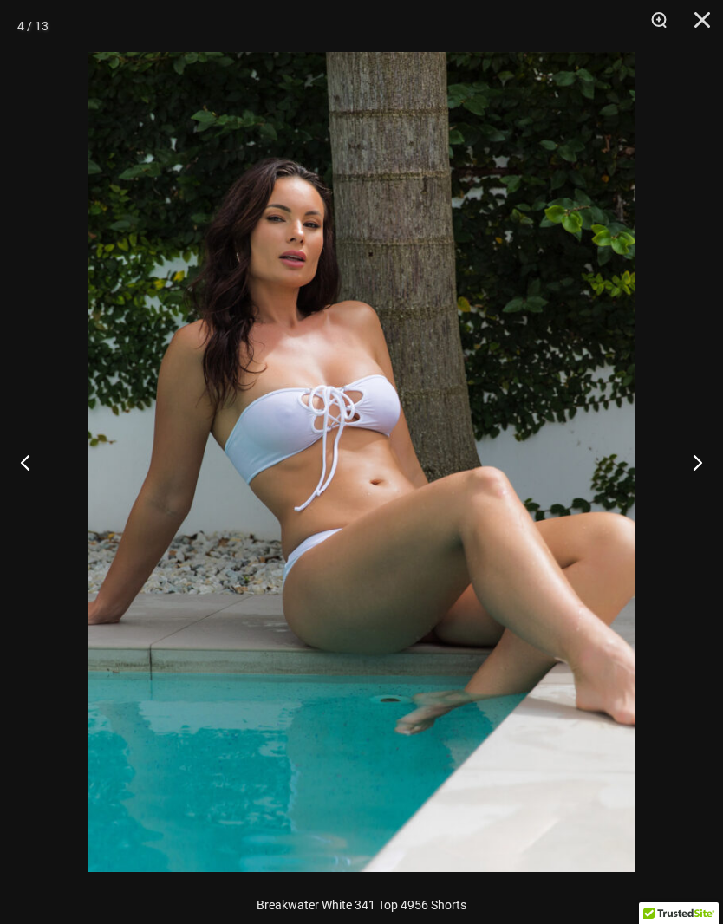
click at [702, 465] on button "Next" at bounding box center [690, 462] width 65 height 87
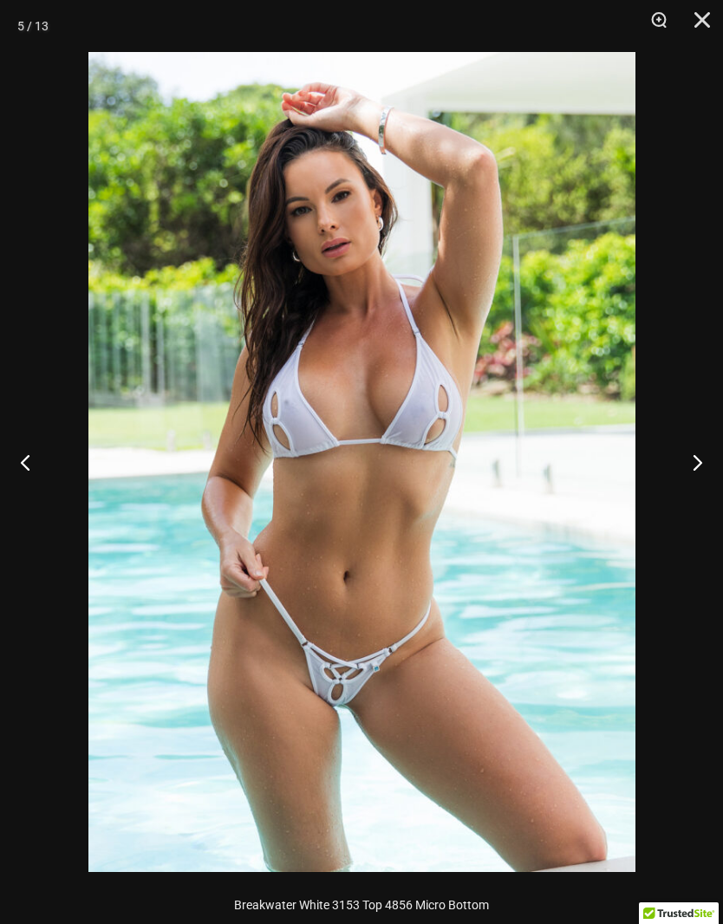
click at [707, 14] on button "Close" at bounding box center [695, 26] width 43 height 52
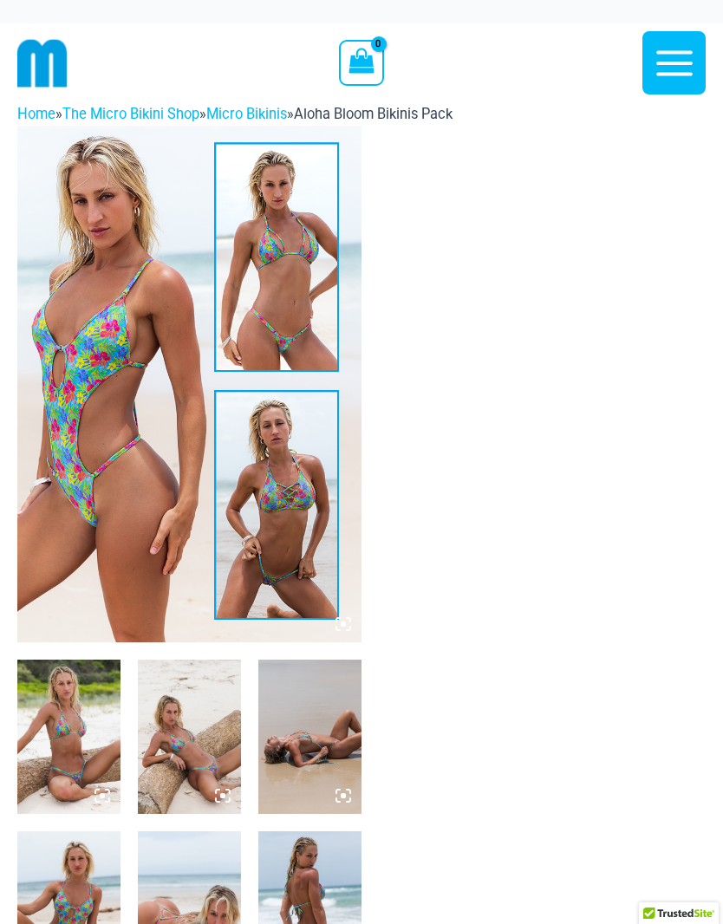
click at [210, 395] on img at bounding box center [189, 384] width 344 height 517
click at [353, 607] on img at bounding box center [189, 384] width 344 height 517
click at [338, 619] on icon at bounding box center [343, 624] width 16 height 16
click at [343, 631] on icon at bounding box center [343, 624] width 16 height 16
click at [340, 619] on icon at bounding box center [343, 624] width 16 height 16
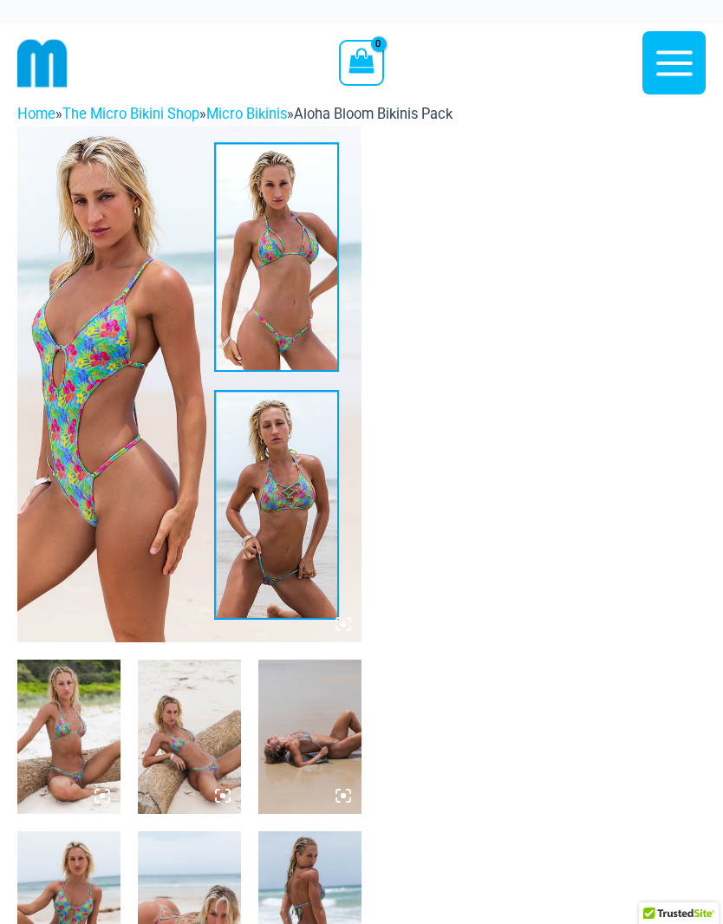
click at [342, 621] on icon at bounding box center [343, 623] width 5 height 5
click at [229, 442] on img at bounding box center [189, 384] width 344 height 517
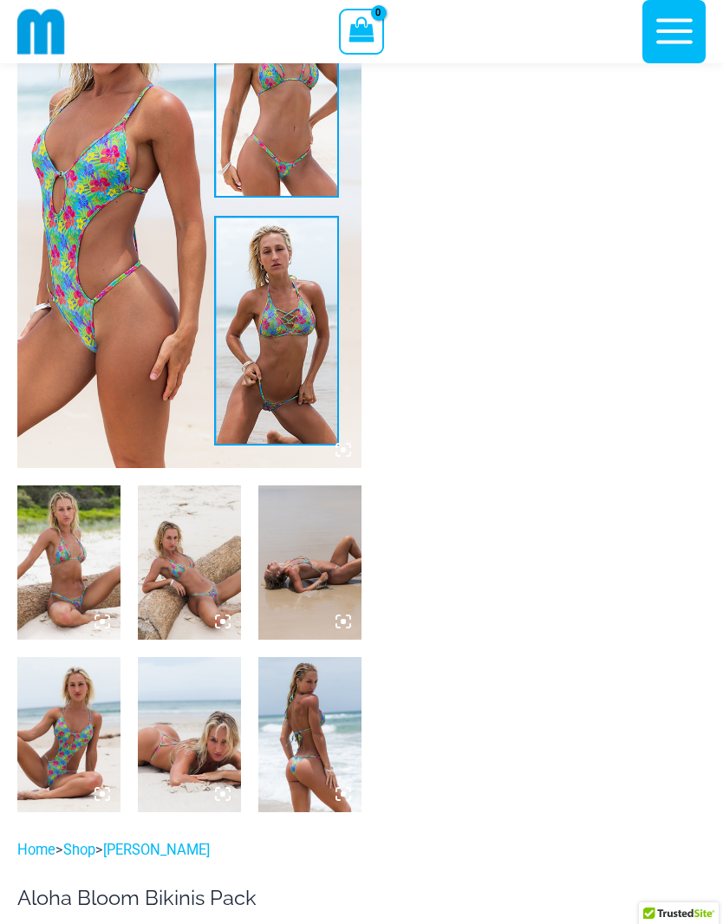
scroll to position [206, 0]
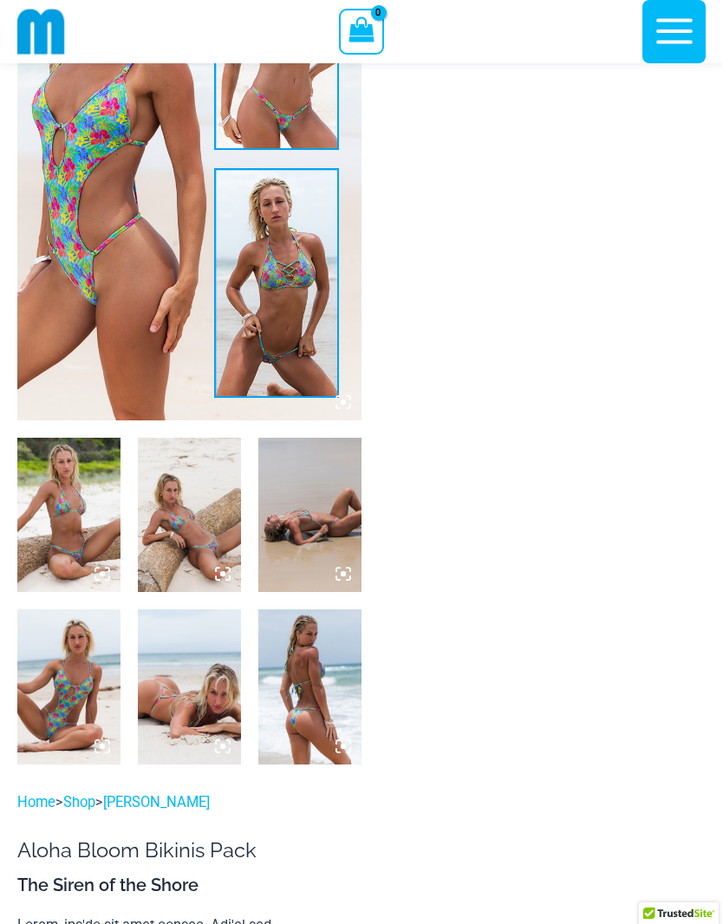
click at [233, 578] on img at bounding box center [189, 515] width 103 height 154
click at [213, 574] on img at bounding box center [189, 515] width 103 height 154
click at [230, 574] on icon at bounding box center [223, 574] width 16 height 16
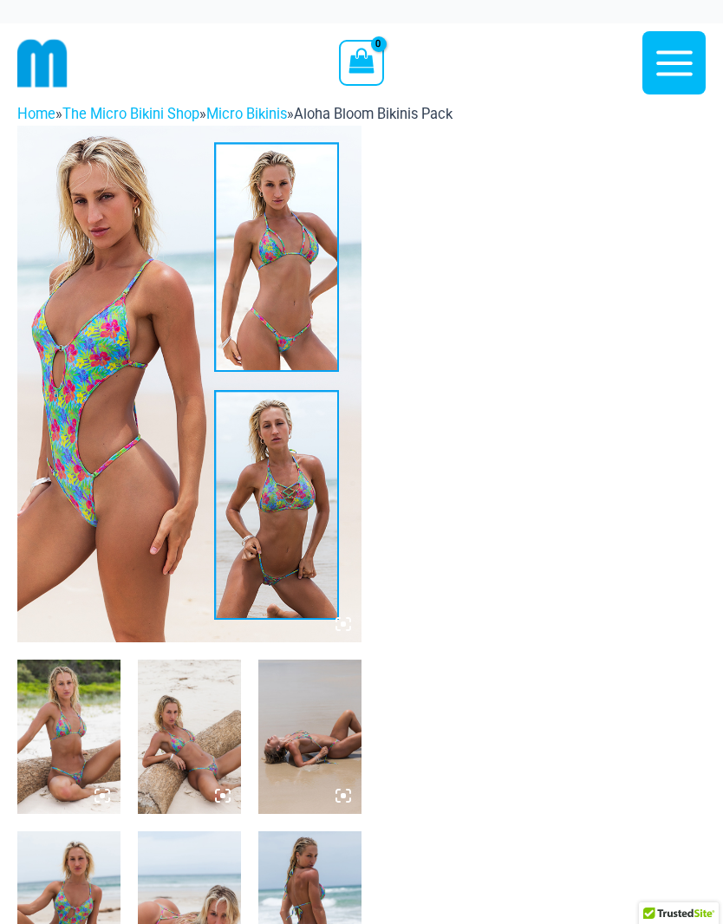
click at [346, 620] on icon at bounding box center [343, 624] width 16 height 16
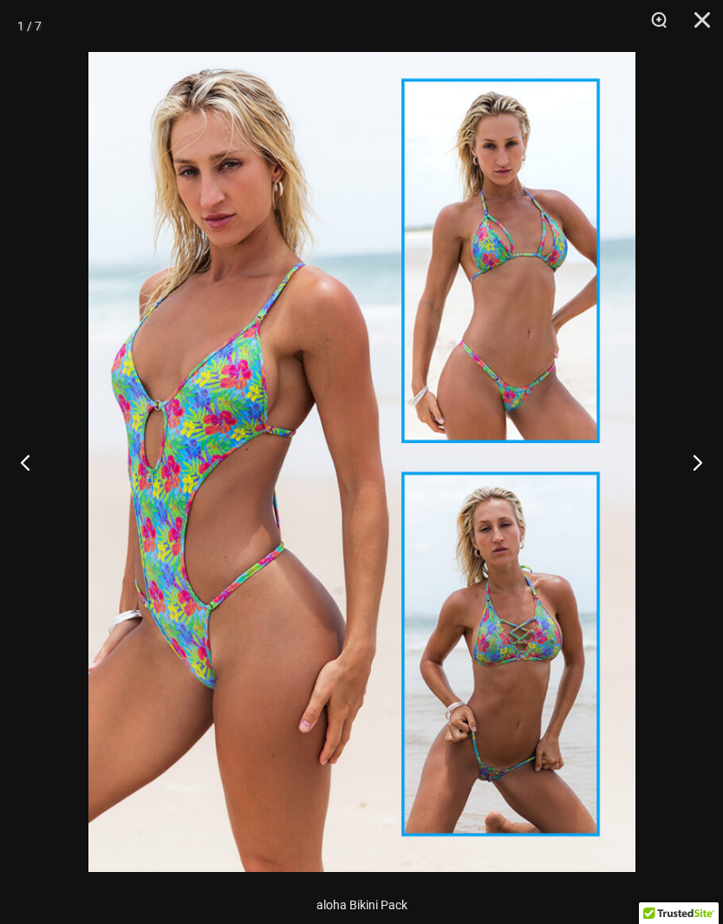
click at [712, 465] on button "Next" at bounding box center [690, 462] width 65 height 87
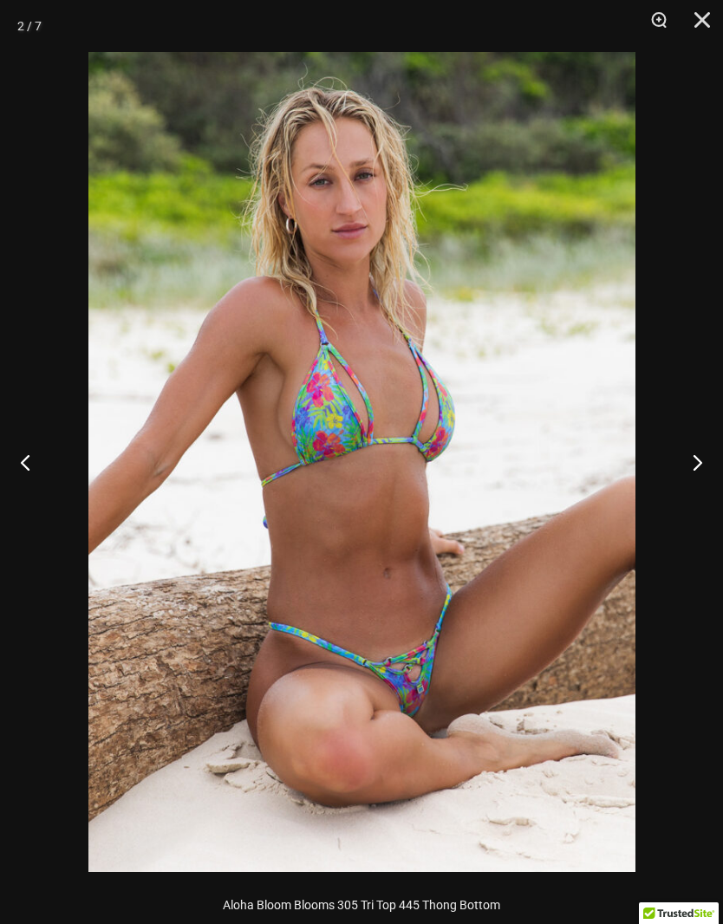
click at [698, 468] on button "Next" at bounding box center [690, 462] width 65 height 87
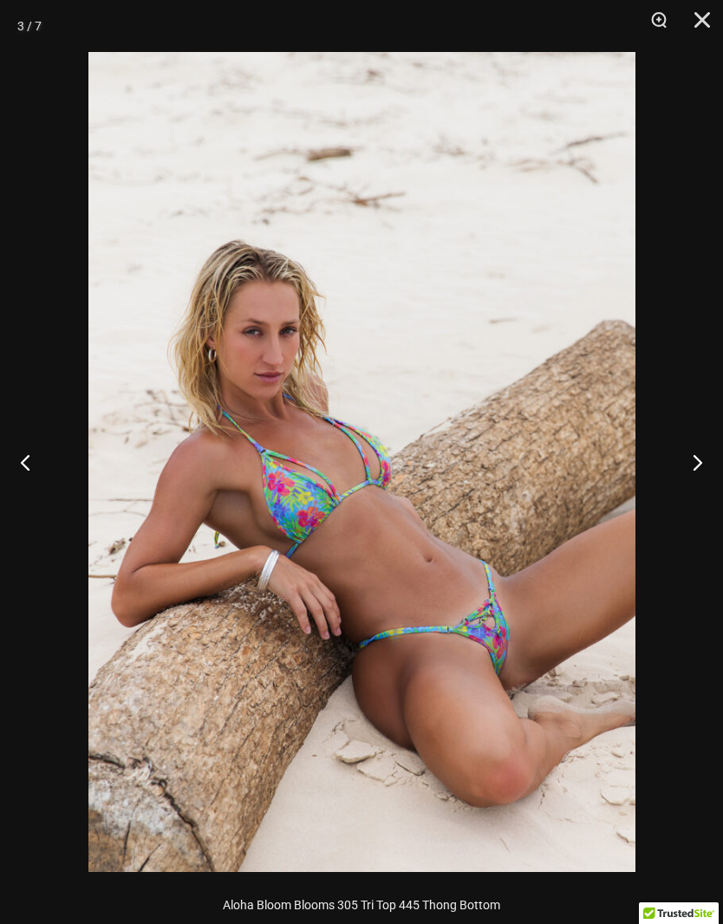
click at [712, 460] on button "Next" at bounding box center [690, 462] width 65 height 87
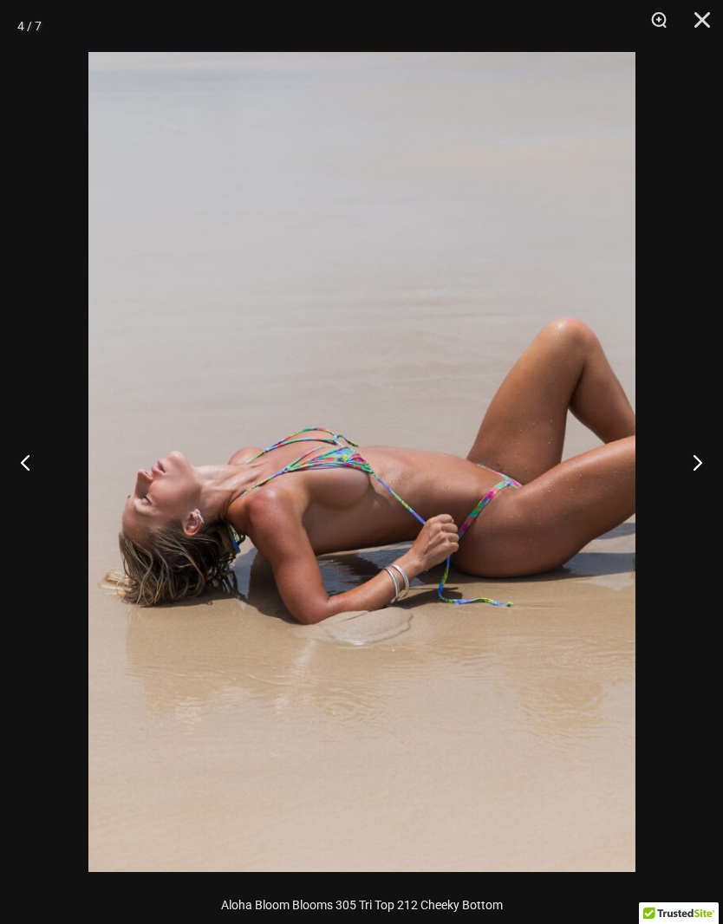
click at [706, 468] on button "Next" at bounding box center [690, 462] width 65 height 87
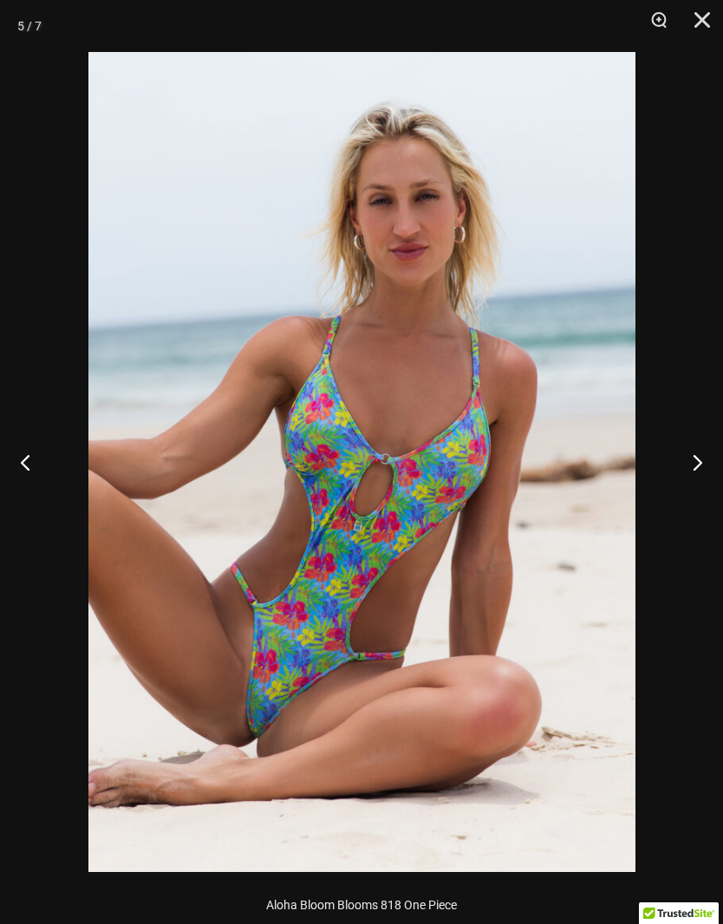
click at [699, 463] on button "Next" at bounding box center [690, 462] width 65 height 87
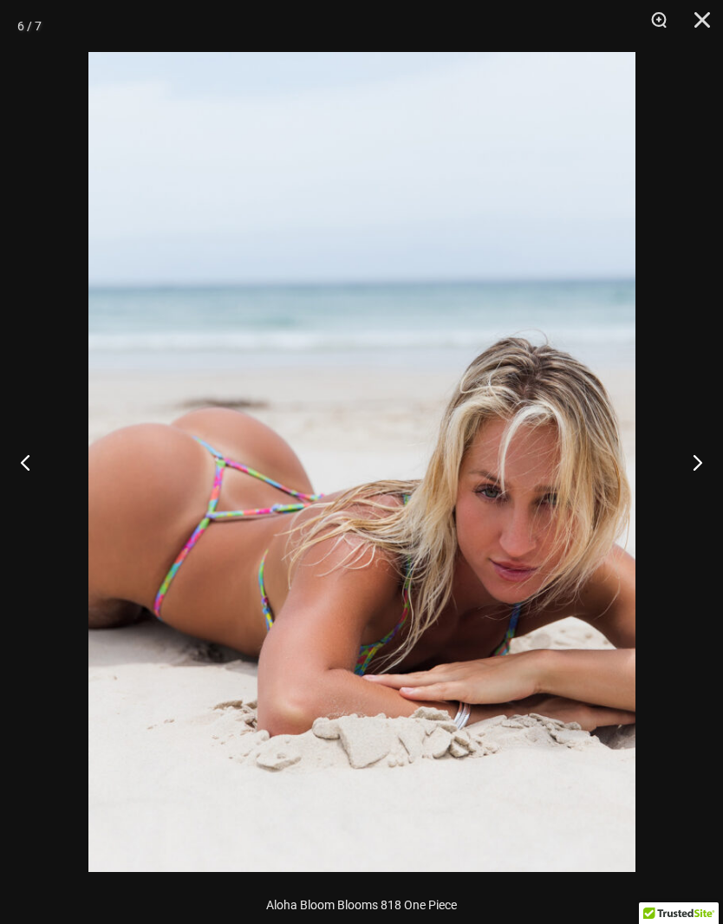
click at [704, 468] on button "Next" at bounding box center [690, 462] width 65 height 87
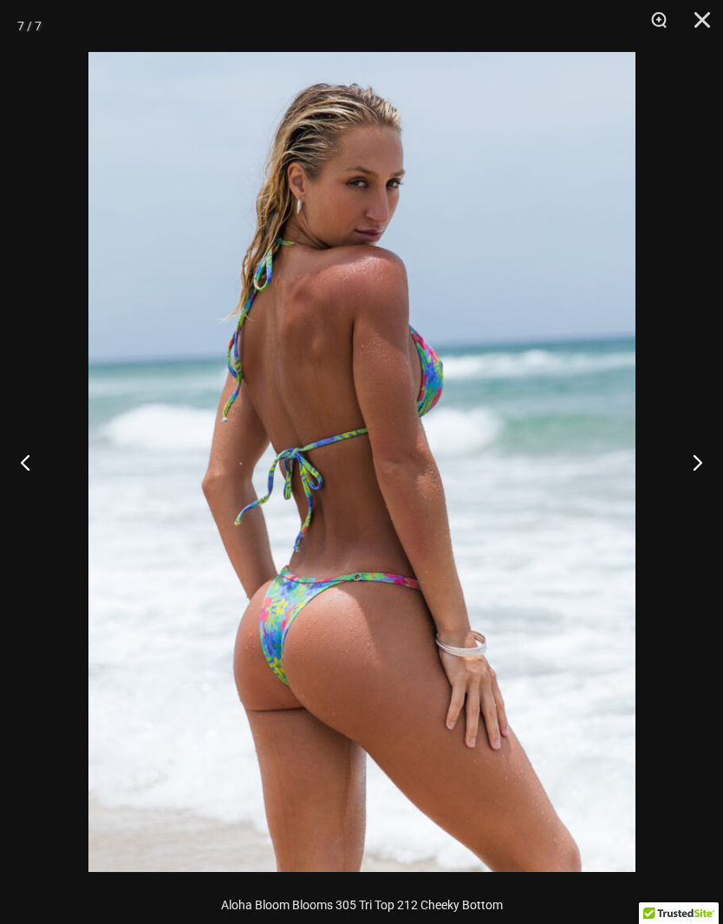
click at [699, 461] on button "Next" at bounding box center [690, 462] width 65 height 87
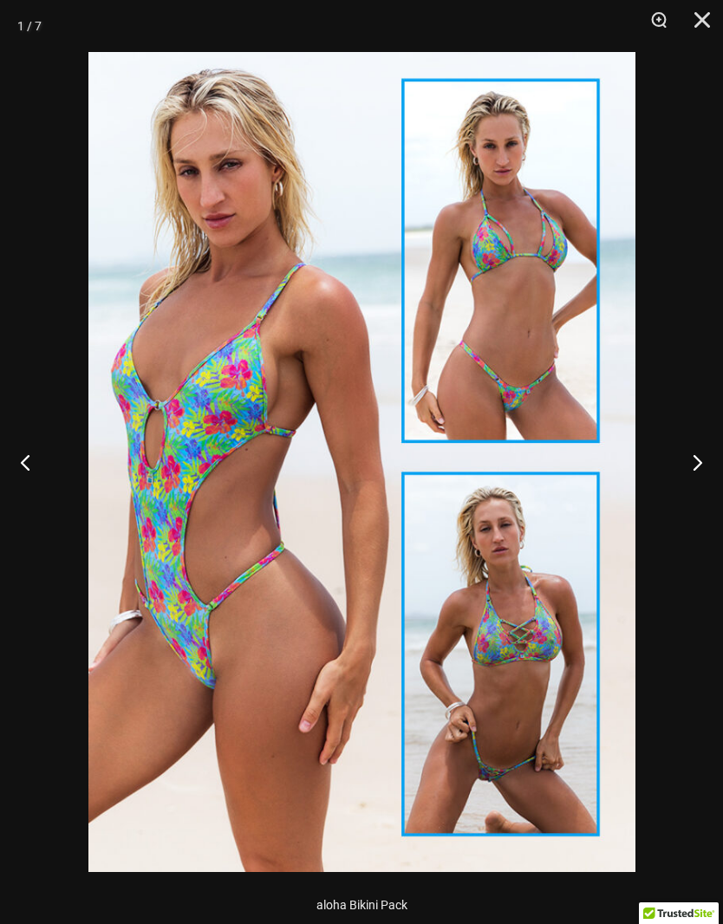
click at [698, 462] on button "Next" at bounding box center [690, 462] width 65 height 87
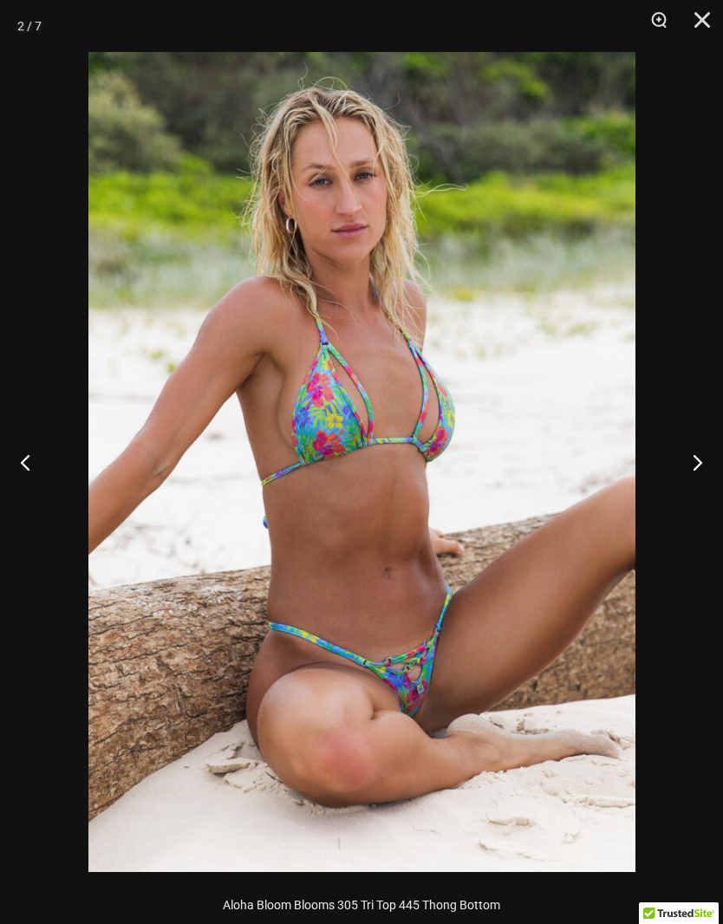
click at [699, 464] on button "Next" at bounding box center [690, 462] width 65 height 87
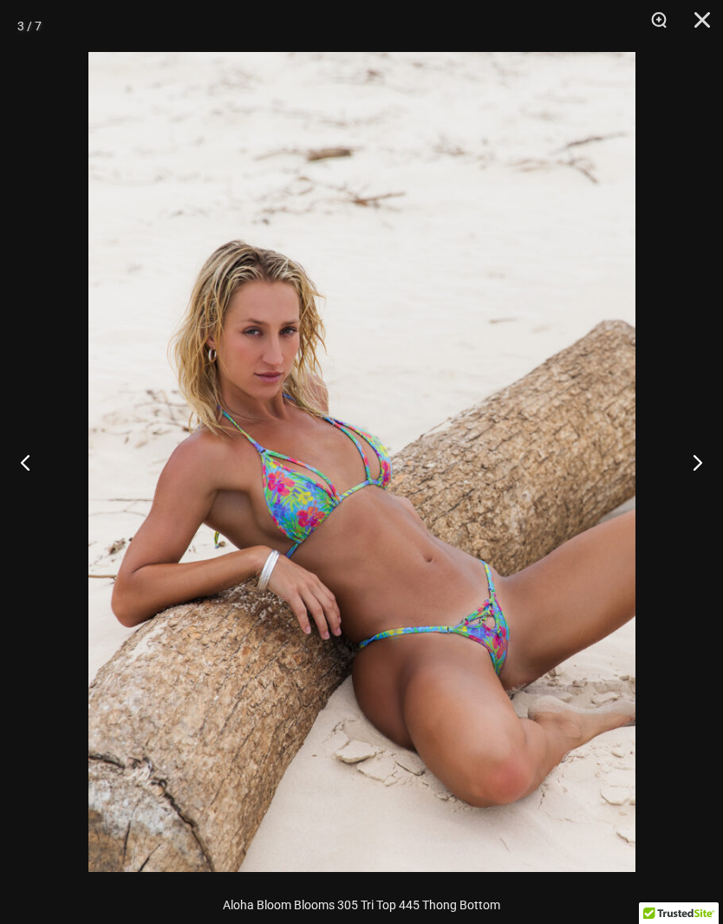
click at [697, 459] on button "Next" at bounding box center [690, 462] width 65 height 87
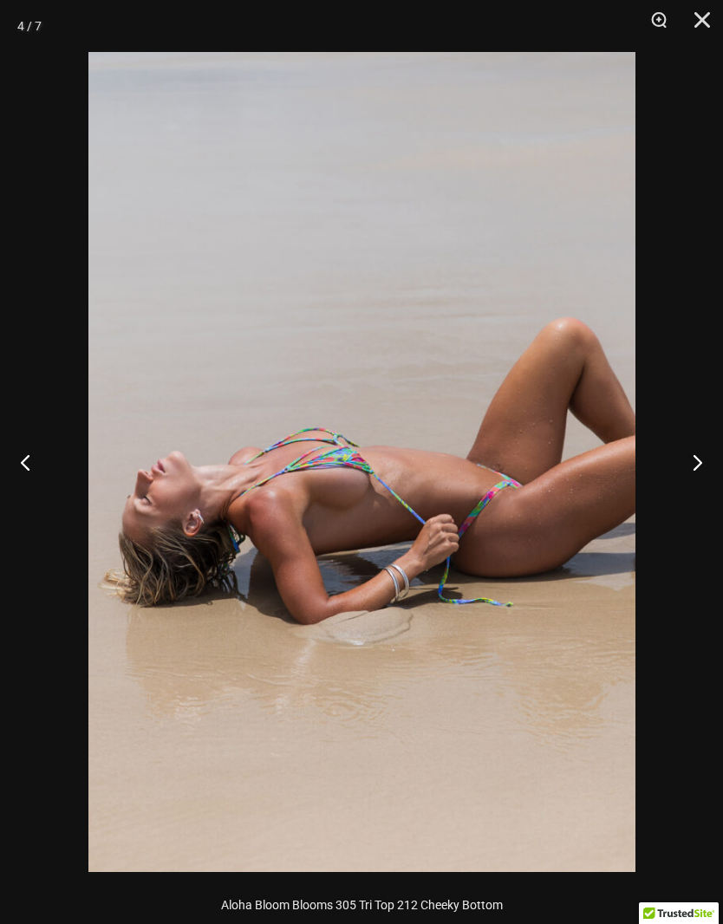
click at [686, 470] on button "Next" at bounding box center [690, 462] width 65 height 87
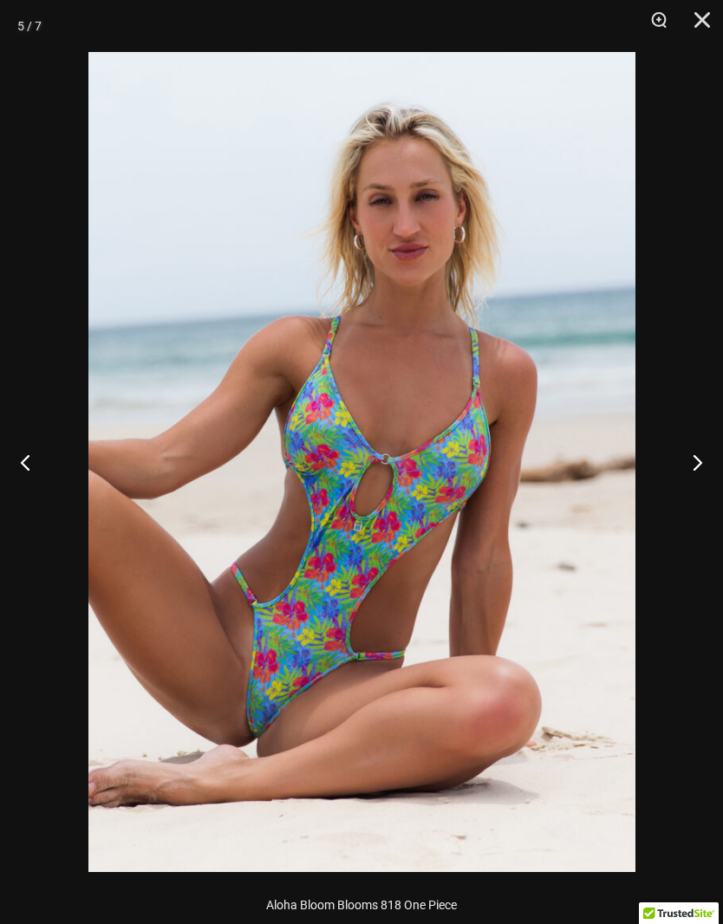
click at [696, 465] on button "Next" at bounding box center [690, 462] width 65 height 87
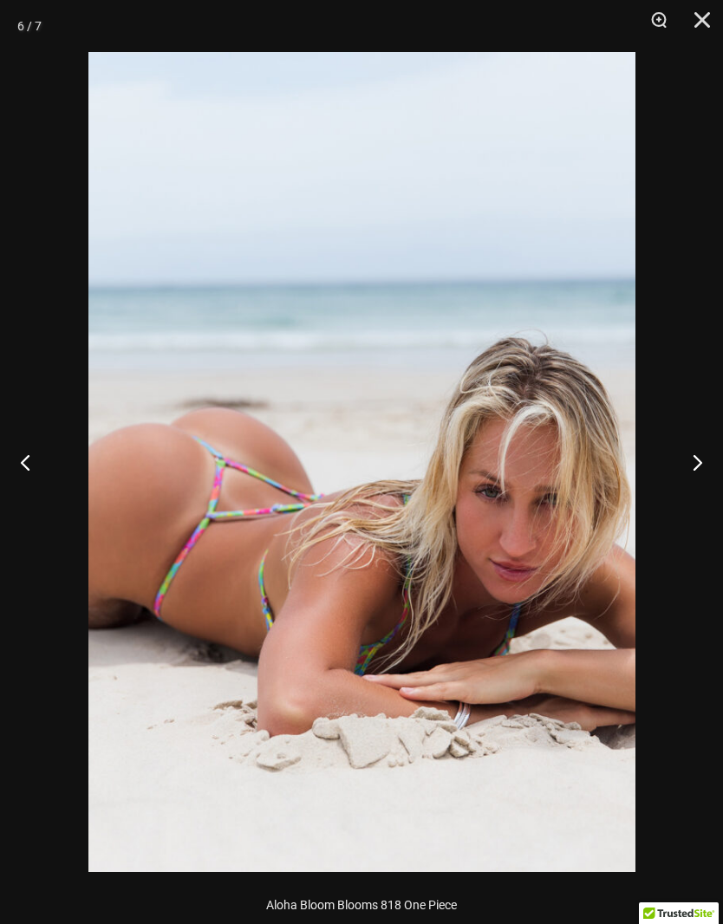
click at [691, 467] on button "Next" at bounding box center [690, 462] width 65 height 87
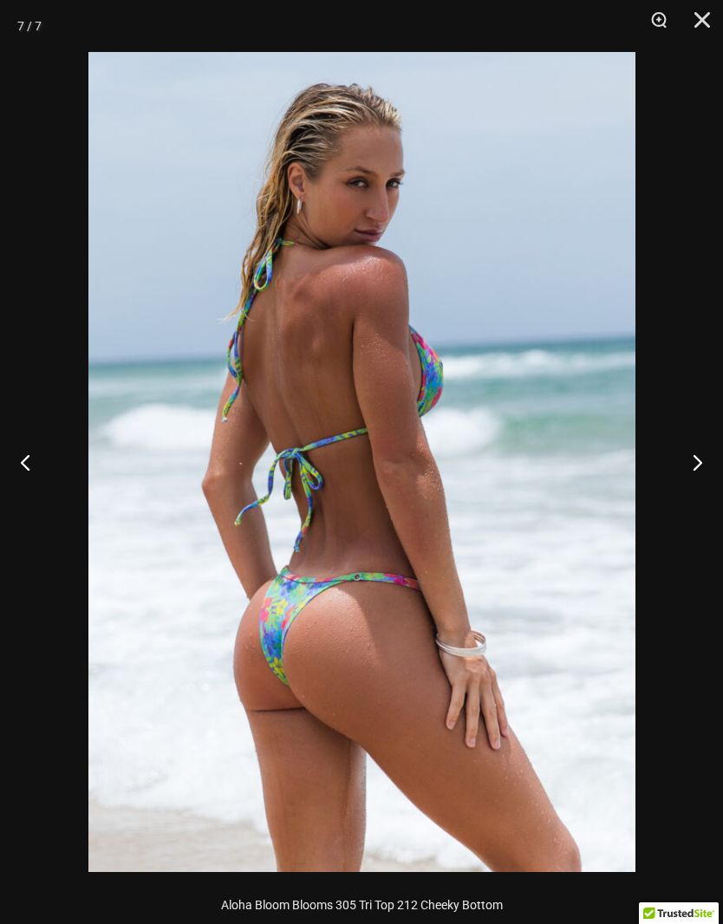
click at [681, 470] on button "Next" at bounding box center [690, 462] width 65 height 87
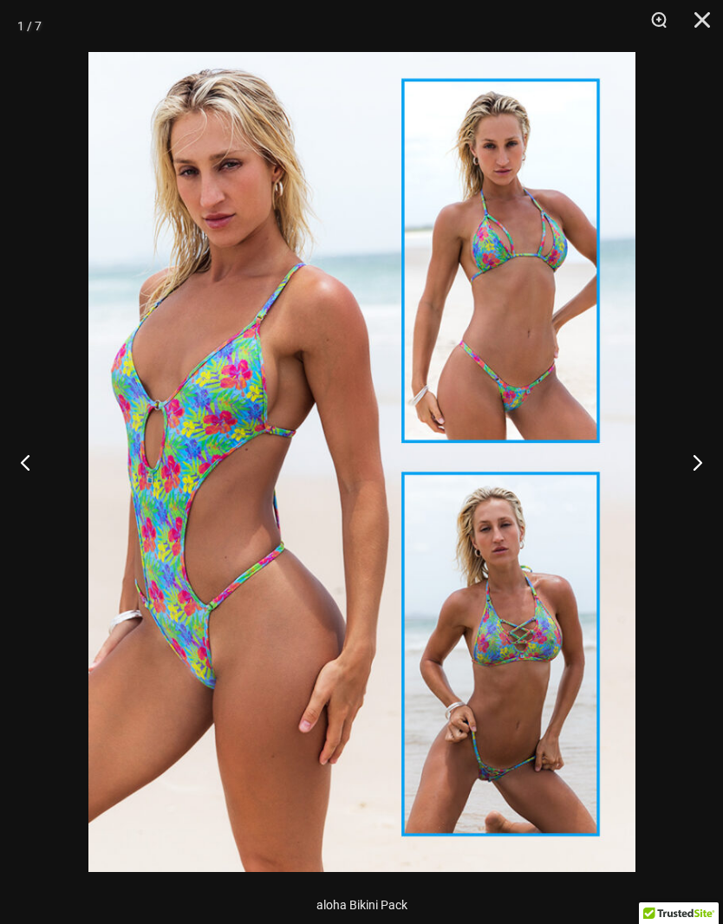
click at [700, 19] on button "Close" at bounding box center [695, 26] width 43 height 52
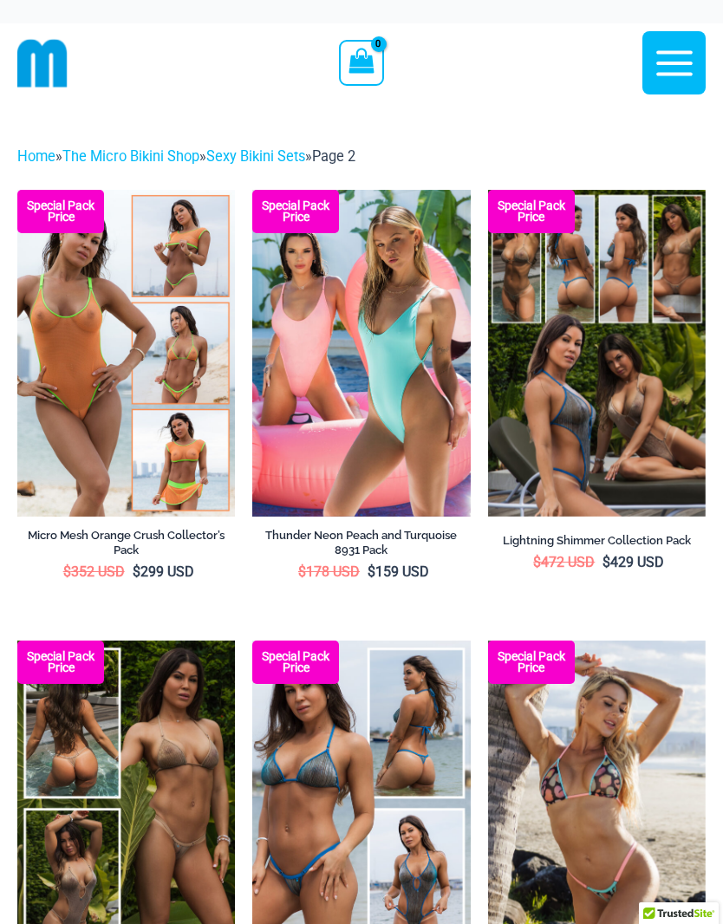
click at [252, 190] on img at bounding box center [252, 190] width 0 height 0
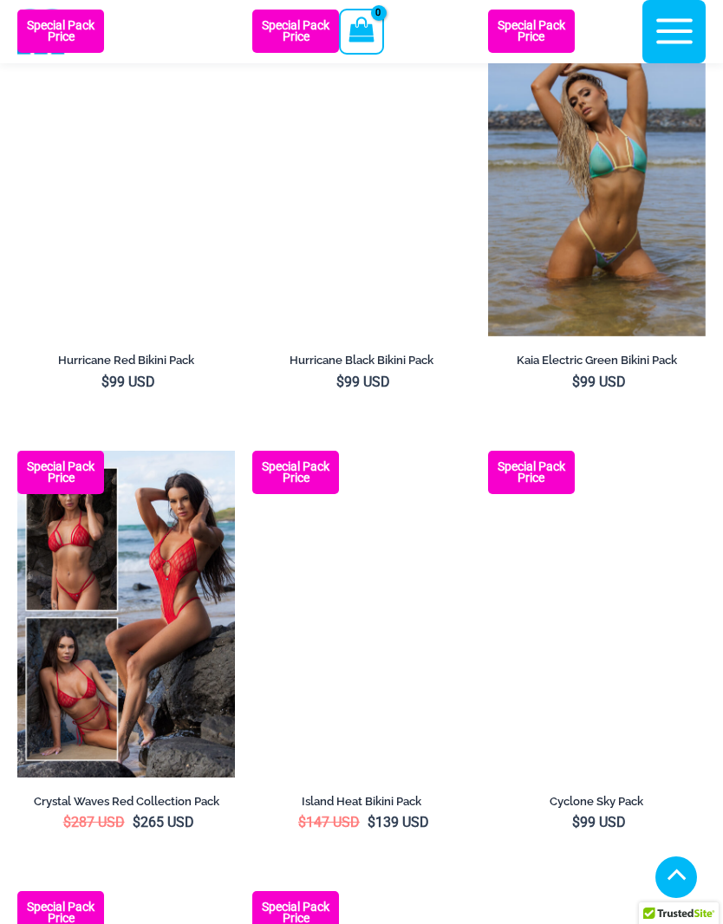
scroll to position [2843, 0]
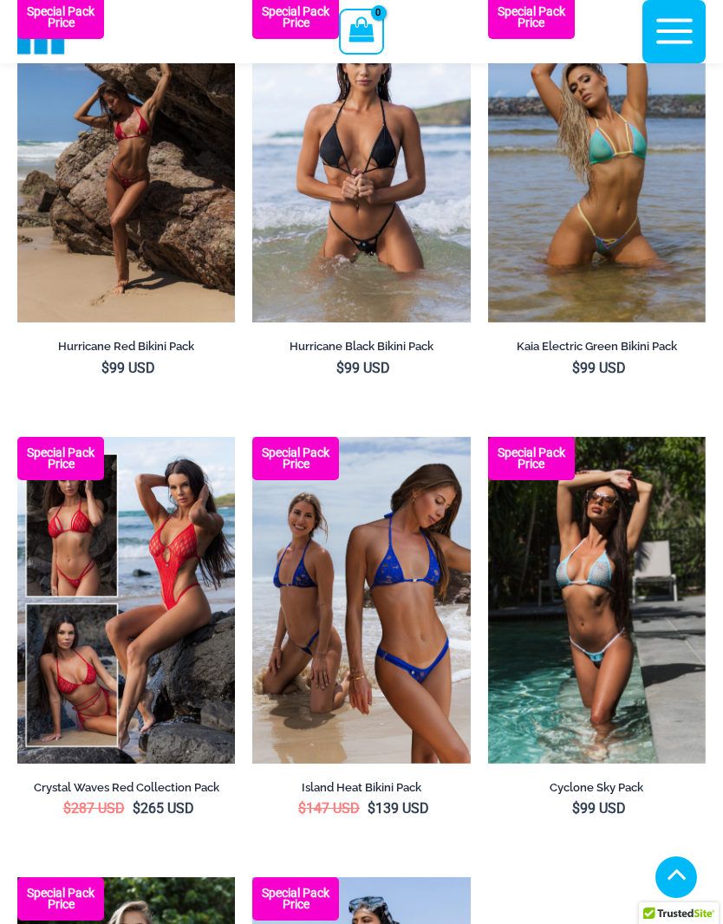
click at [252, 437] on img at bounding box center [252, 437] width 0 height 0
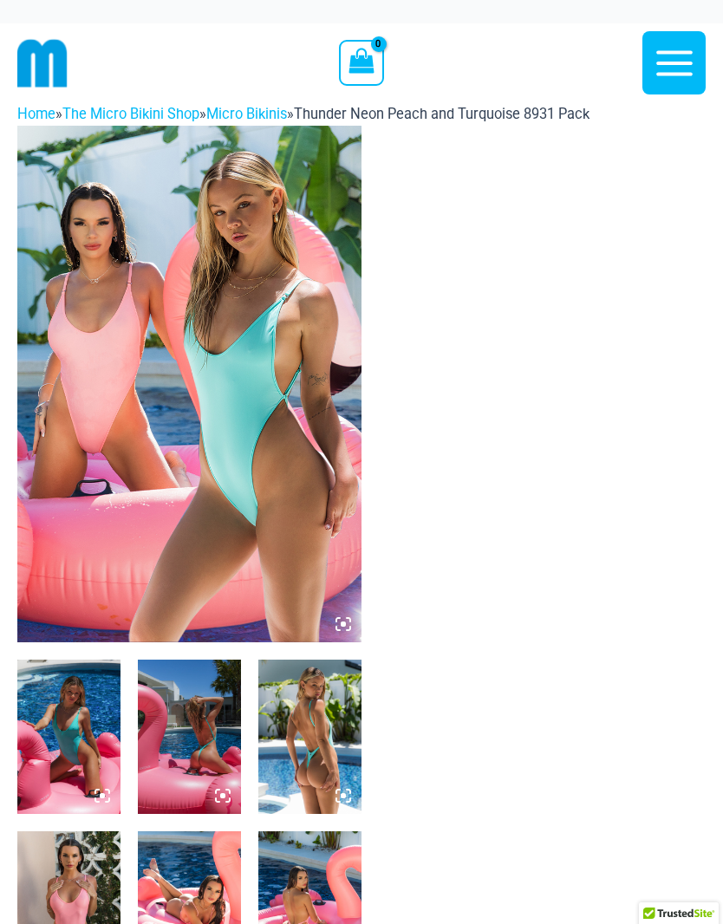
click at [347, 628] on icon at bounding box center [343, 624] width 16 height 16
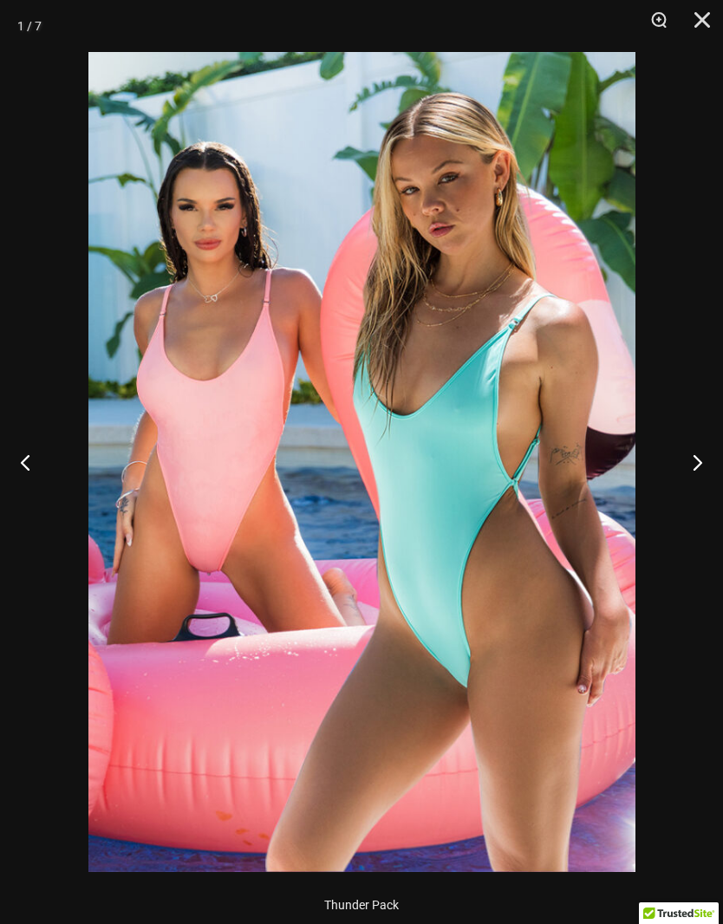
click at [696, 458] on button "Next" at bounding box center [690, 462] width 65 height 87
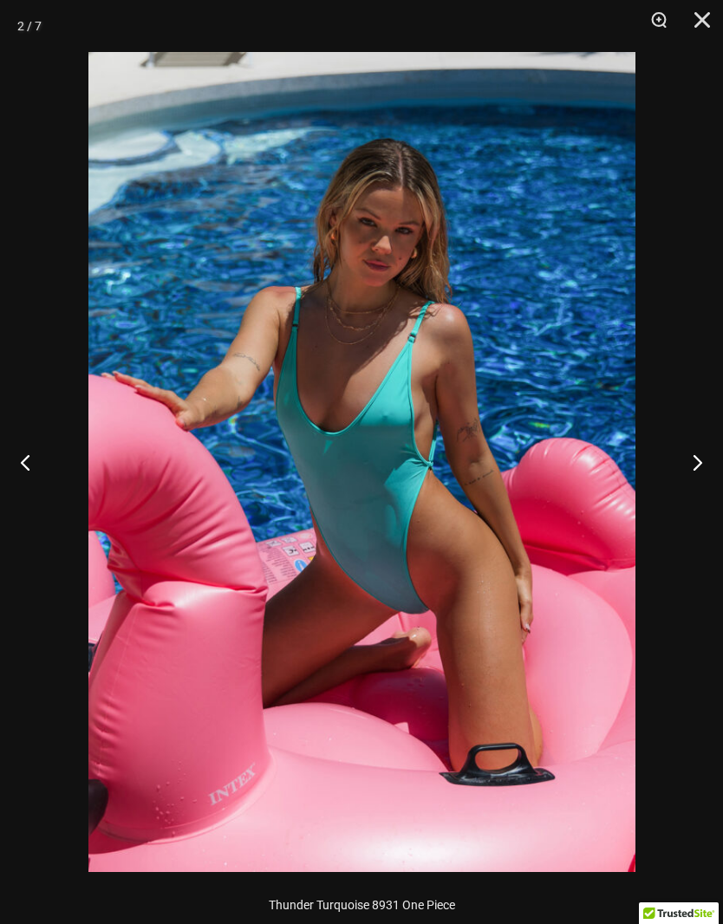
click at [693, 460] on button "Next" at bounding box center [690, 462] width 65 height 87
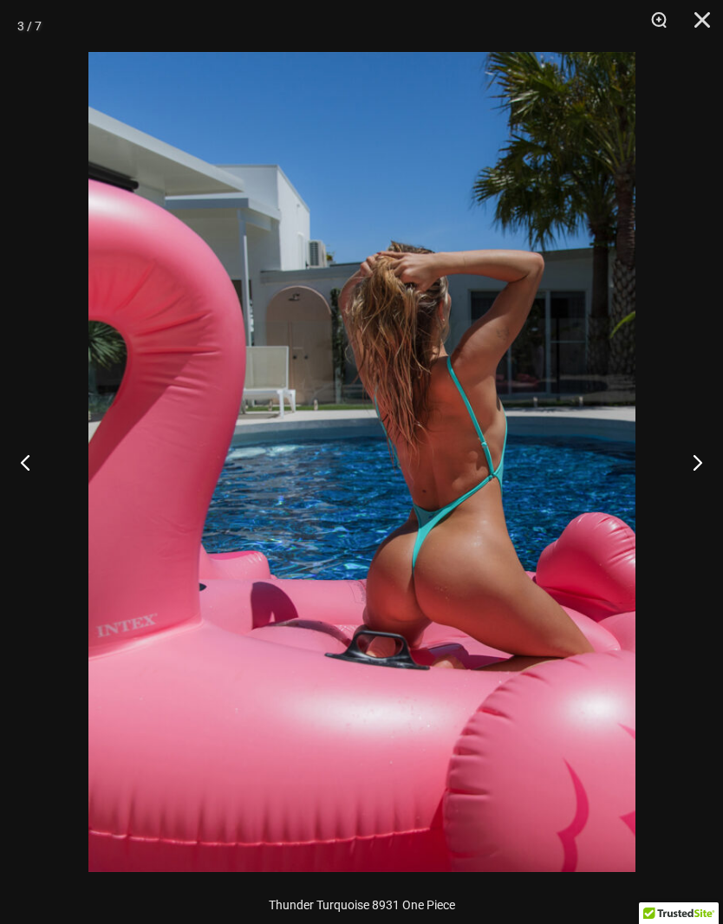
click at [702, 462] on button "Next" at bounding box center [690, 462] width 65 height 87
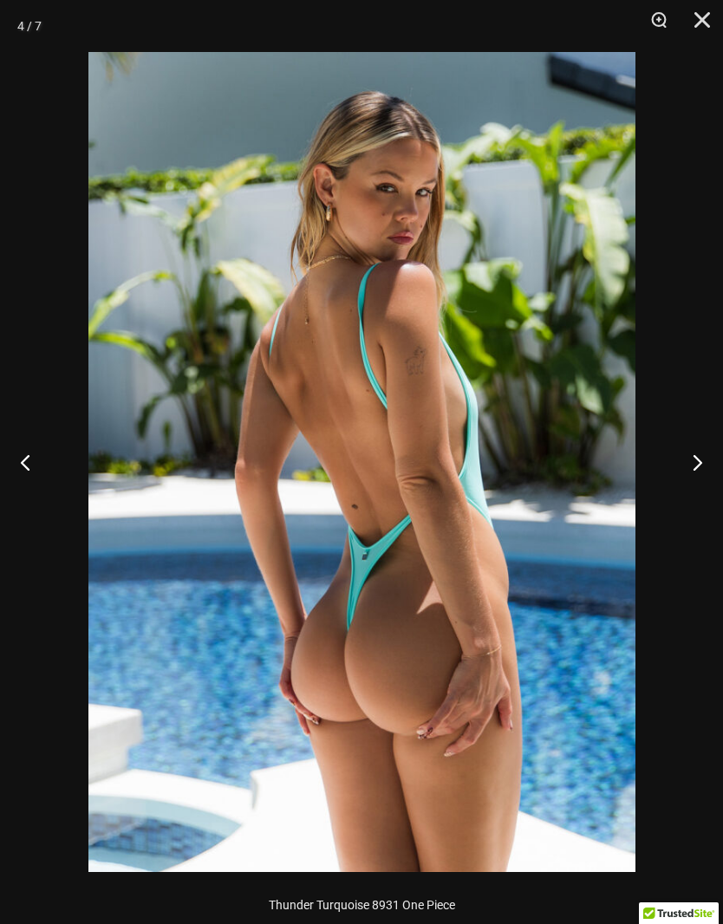
click at [703, 475] on button "Next" at bounding box center [690, 462] width 65 height 87
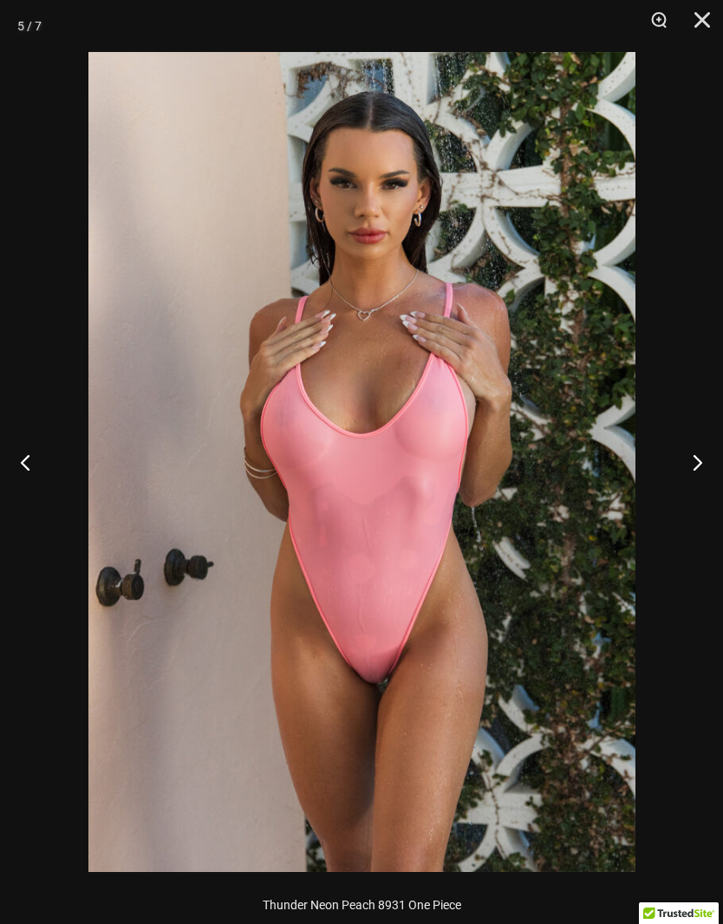
click at [698, 471] on button "Next" at bounding box center [690, 462] width 65 height 87
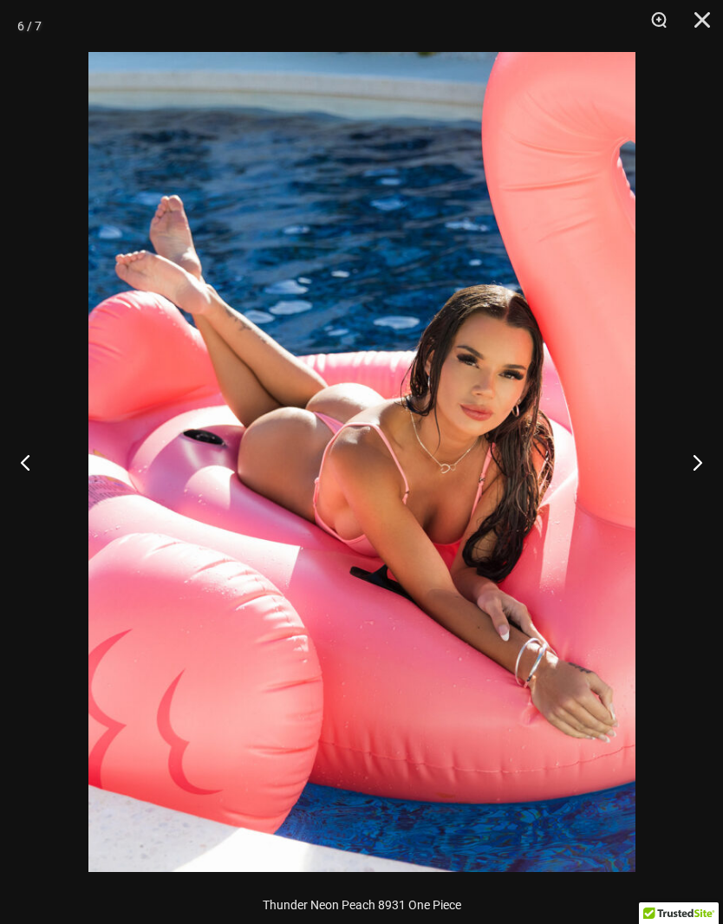
click at [700, 458] on button "Next" at bounding box center [690, 462] width 65 height 87
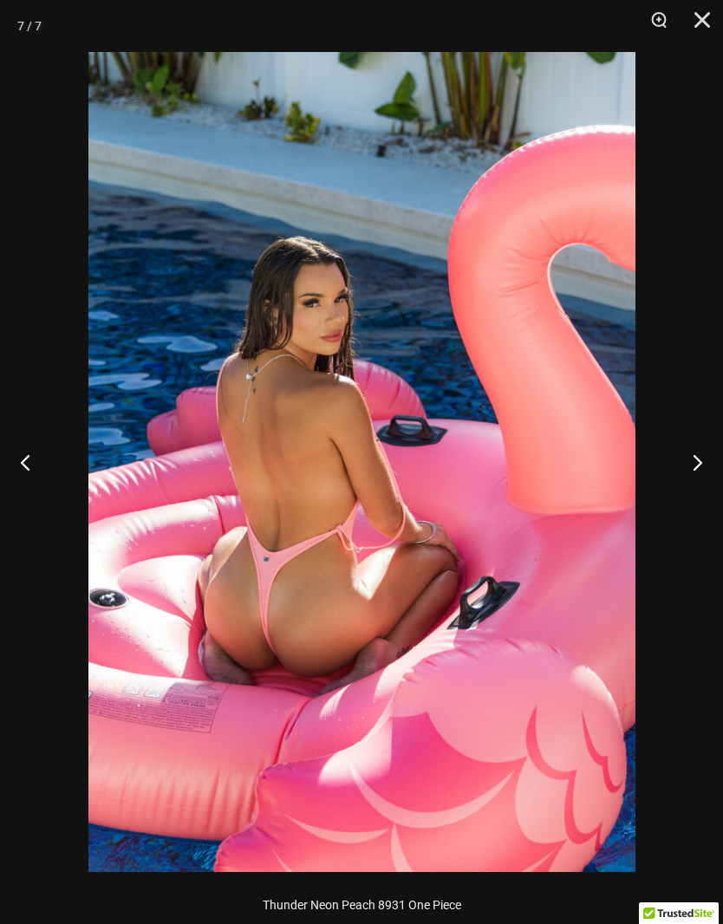
click at [685, 466] on button "Next" at bounding box center [690, 462] width 65 height 87
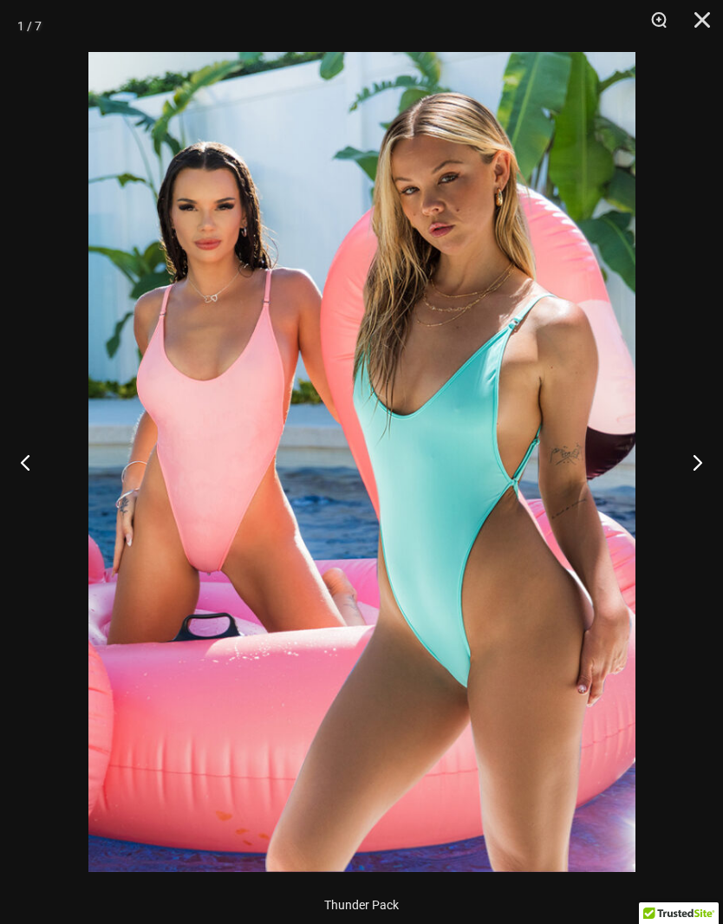
click at [698, 462] on button "Next" at bounding box center [690, 462] width 65 height 87
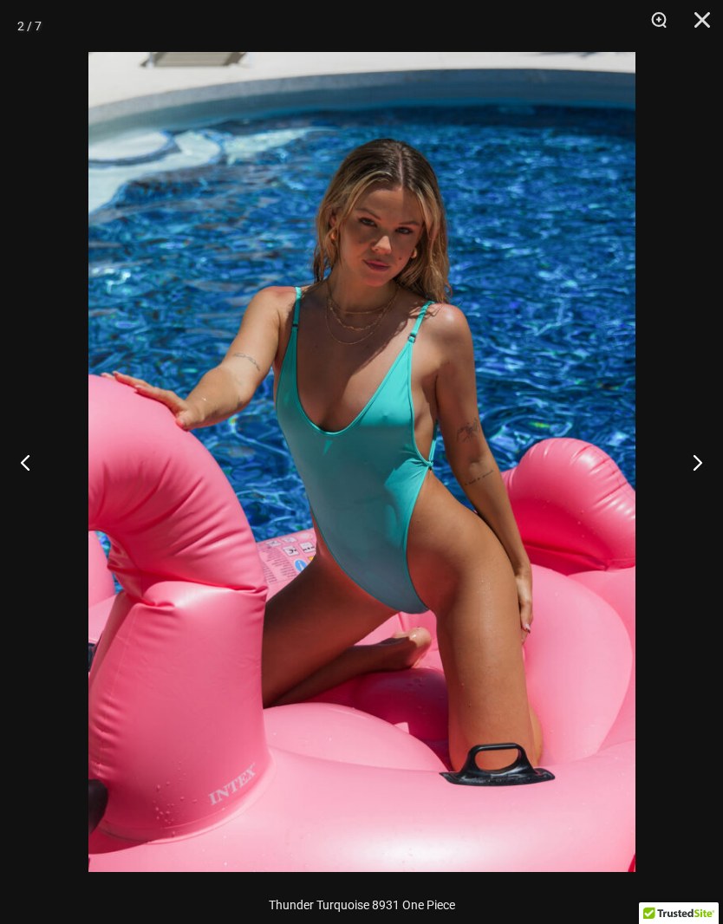
click at [711, 464] on button "Next" at bounding box center [690, 462] width 65 height 87
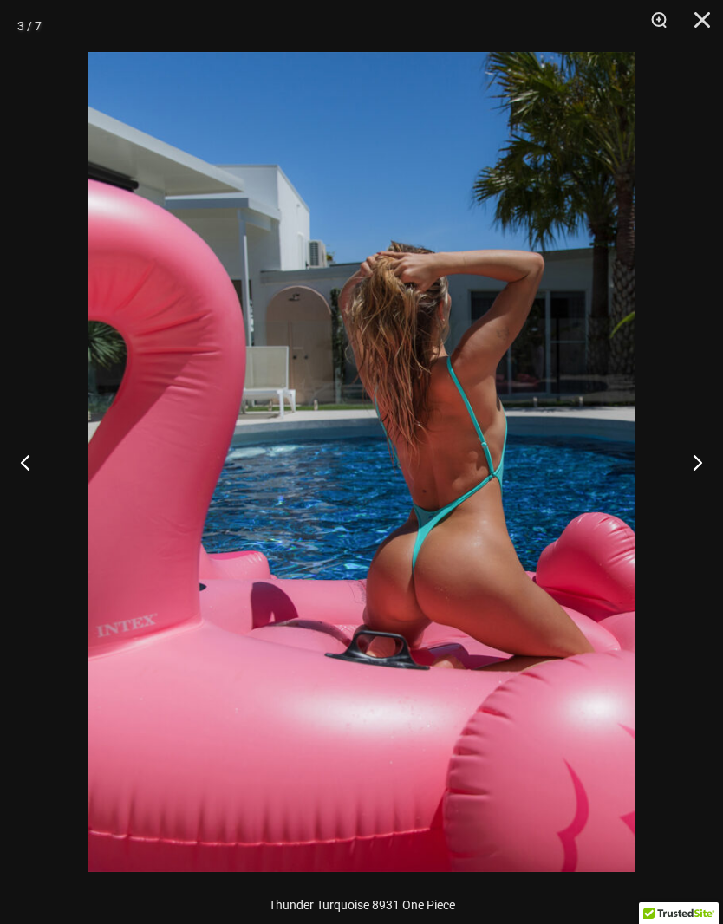
click at [697, 461] on button "Next" at bounding box center [690, 462] width 65 height 87
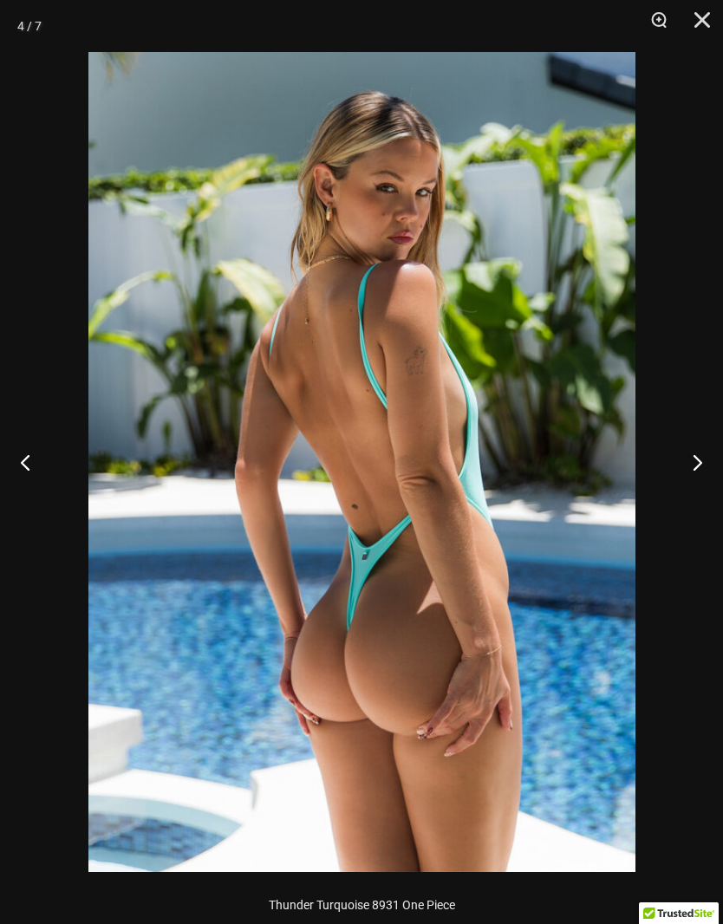
click at [703, 460] on button "Next" at bounding box center [690, 462] width 65 height 87
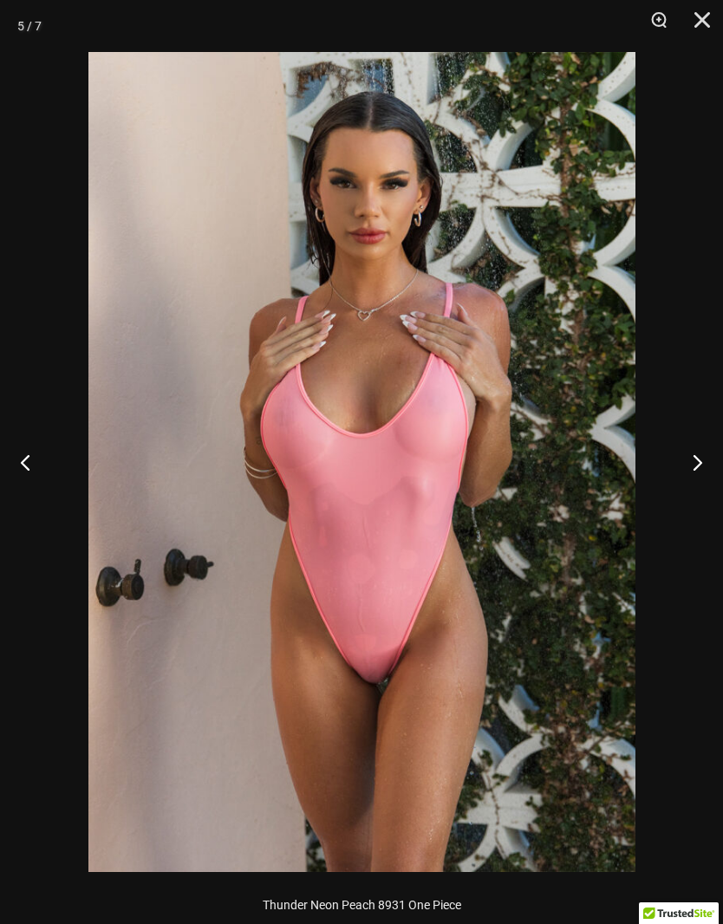
click at [713, 8] on button "Close" at bounding box center [695, 26] width 43 height 52
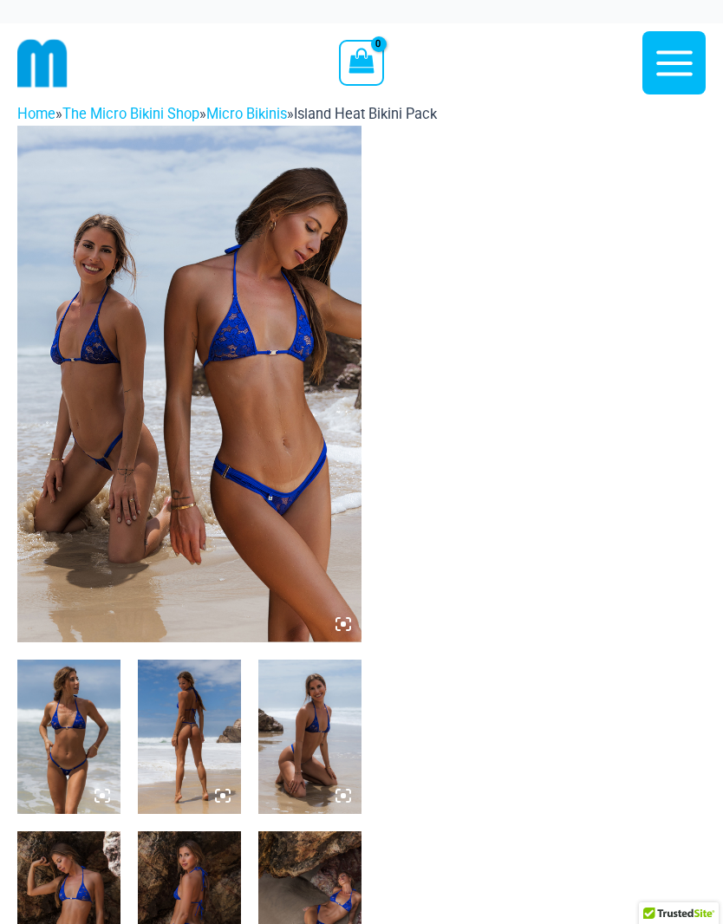
click at [354, 627] on img at bounding box center [189, 384] width 344 height 517
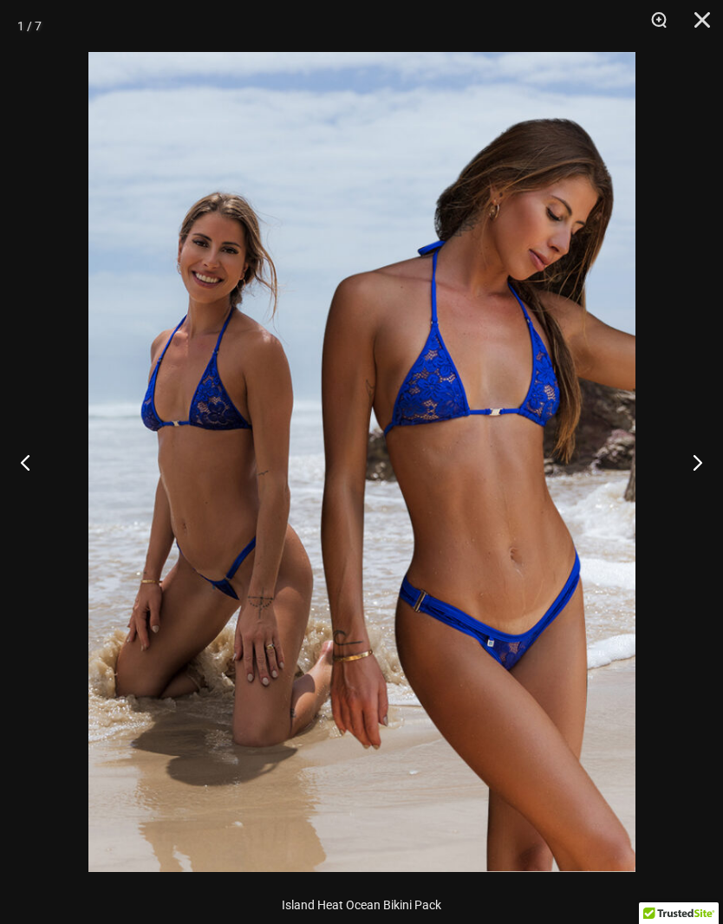
click at [702, 458] on button "Next" at bounding box center [690, 462] width 65 height 87
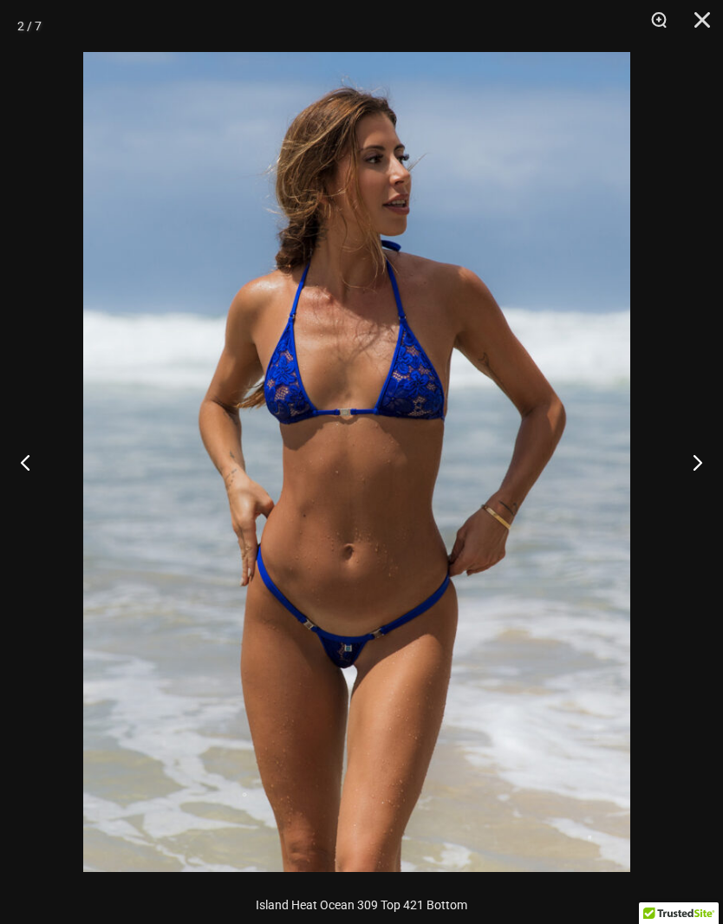
click at [712, 465] on button "Next" at bounding box center [690, 462] width 65 height 87
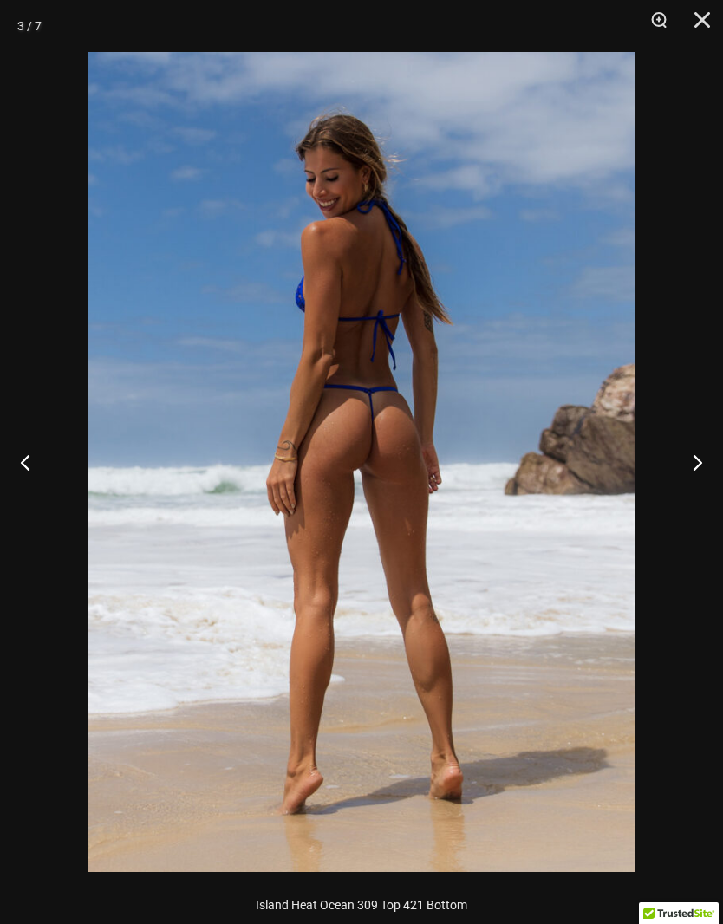
click at [697, 468] on button "Next" at bounding box center [690, 462] width 65 height 87
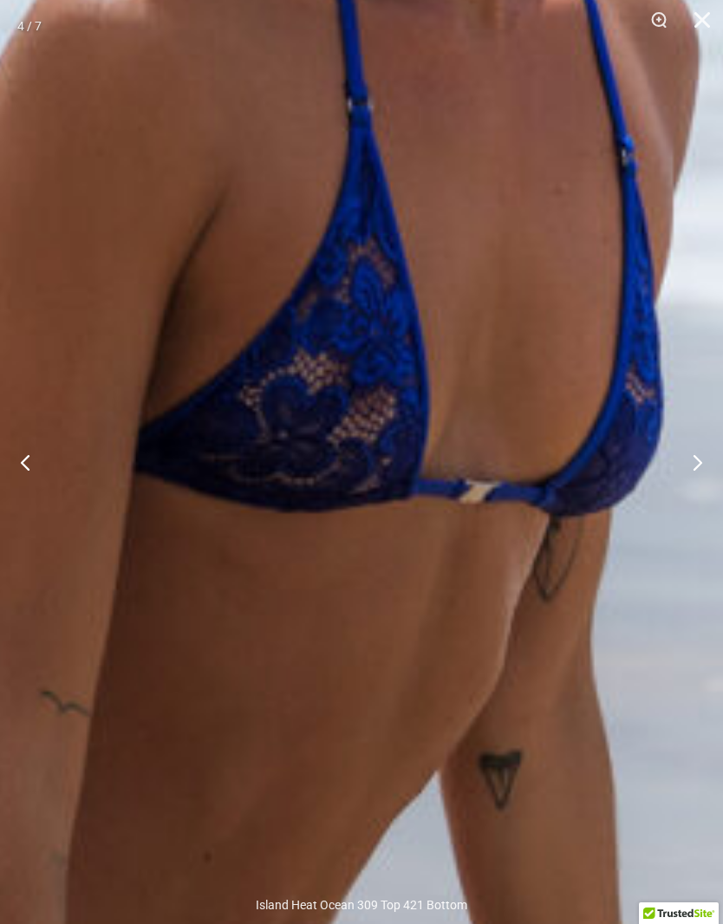
click at [527, 667] on img at bounding box center [239, 599] width 2188 height 3280
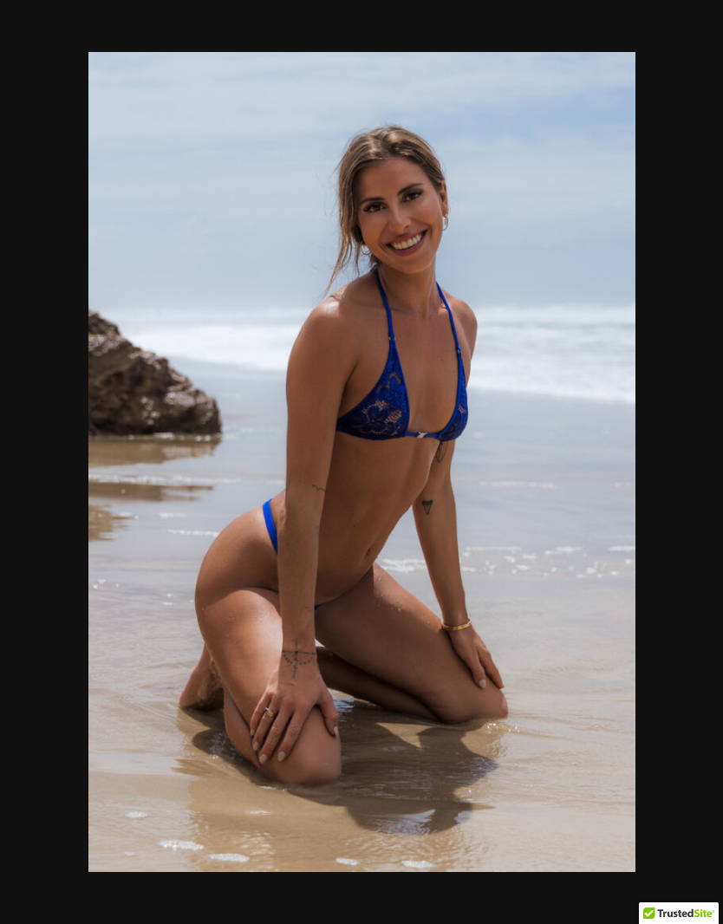
click at [704, 452] on div at bounding box center [361, 462] width 723 height 924
click at [699, 441] on button "Next" at bounding box center [690, 462] width 65 height 87
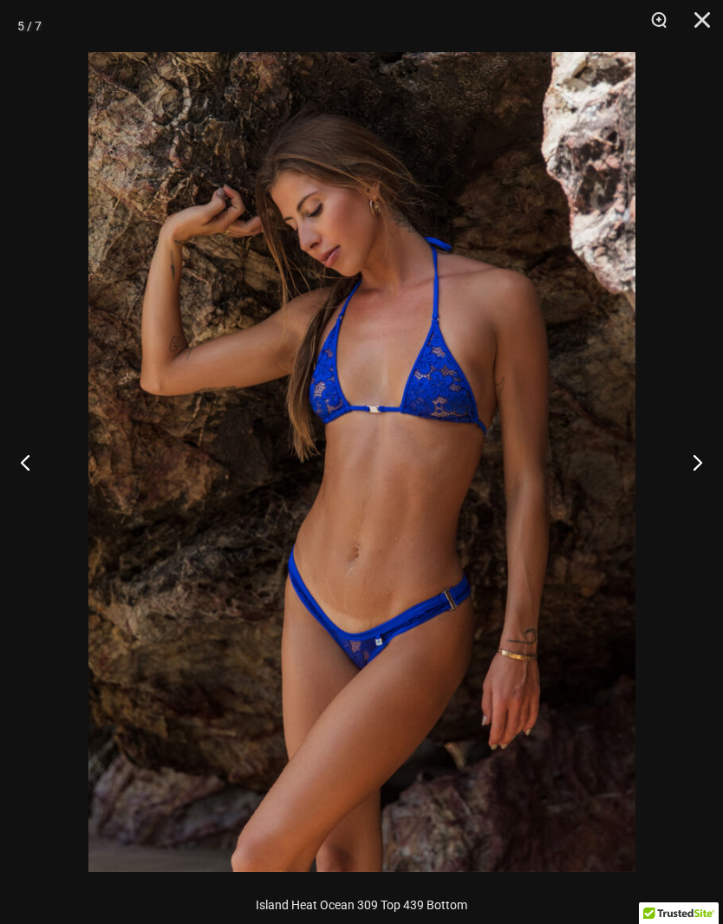
click at [699, 467] on button "Next" at bounding box center [690, 462] width 65 height 87
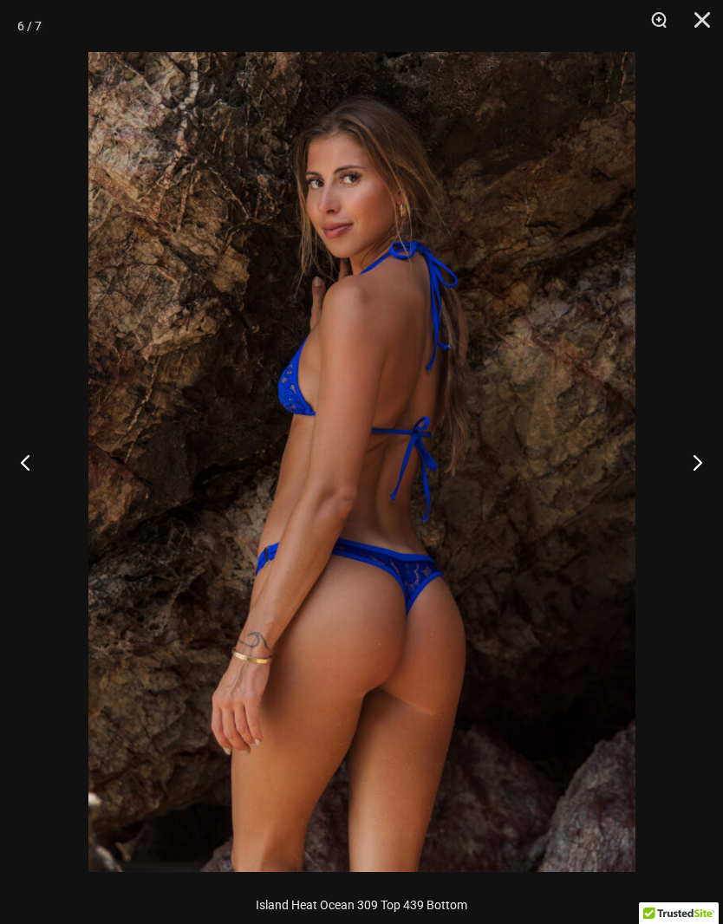
click at [687, 465] on button "Next" at bounding box center [690, 462] width 65 height 87
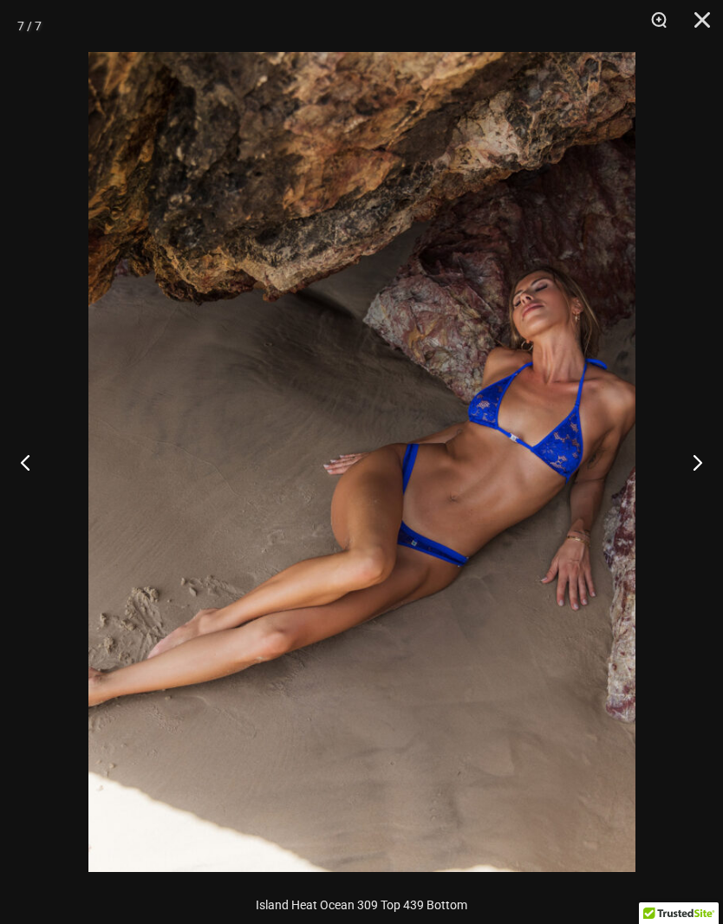
click at [9, 465] on button "Previous" at bounding box center [32, 462] width 65 height 87
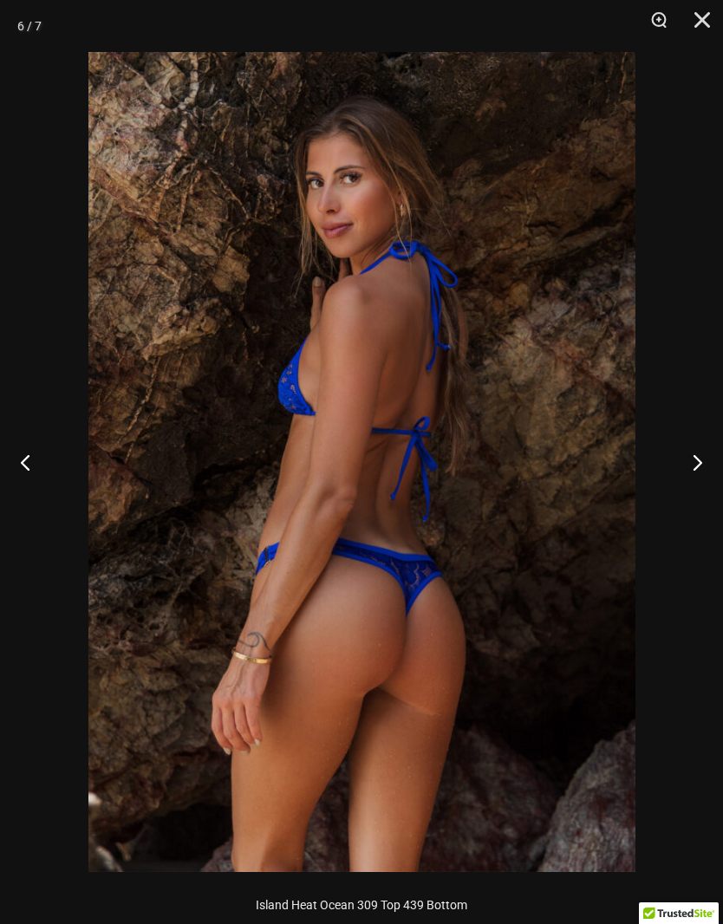
click at [697, 471] on button "Next" at bounding box center [690, 462] width 65 height 87
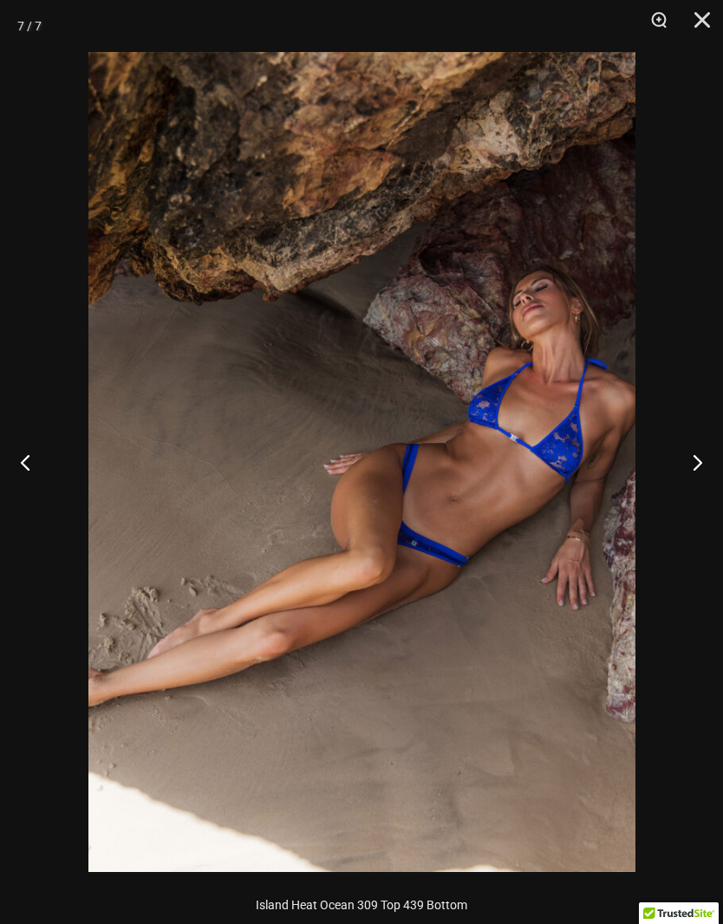
click at [692, 471] on button "Next" at bounding box center [690, 462] width 65 height 87
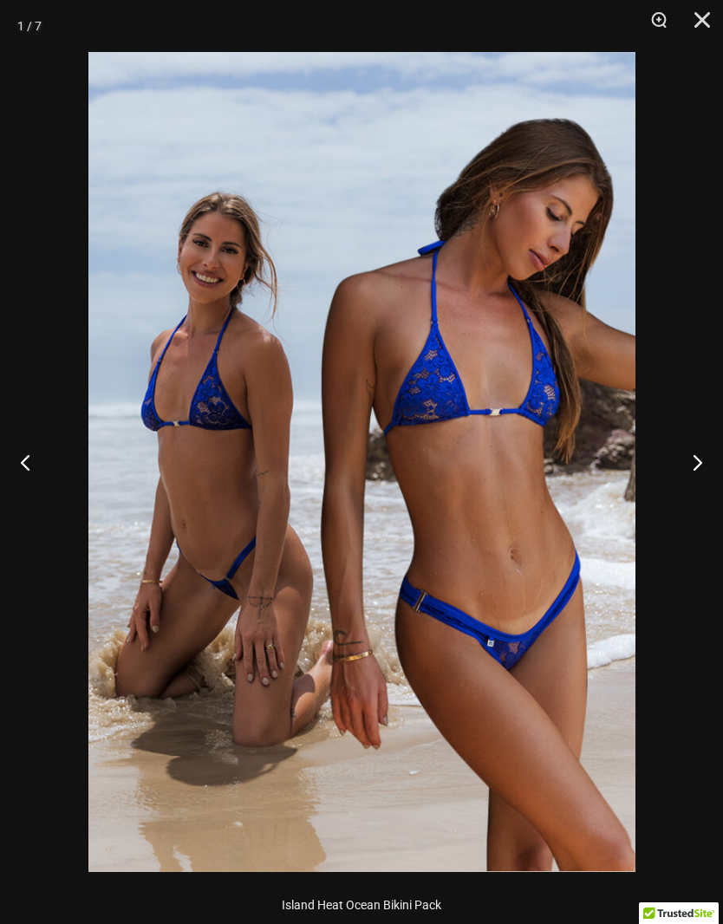
click at [698, 466] on button "Next" at bounding box center [690, 462] width 65 height 87
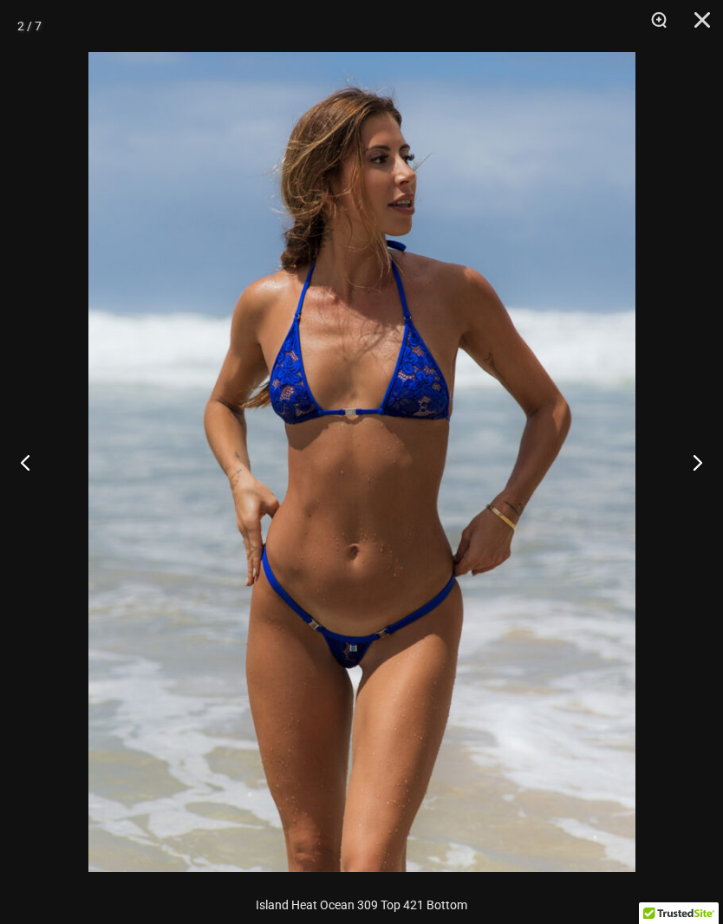
click at [700, 470] on button "Next" at bounding box center [690, 462] width 65 height 87
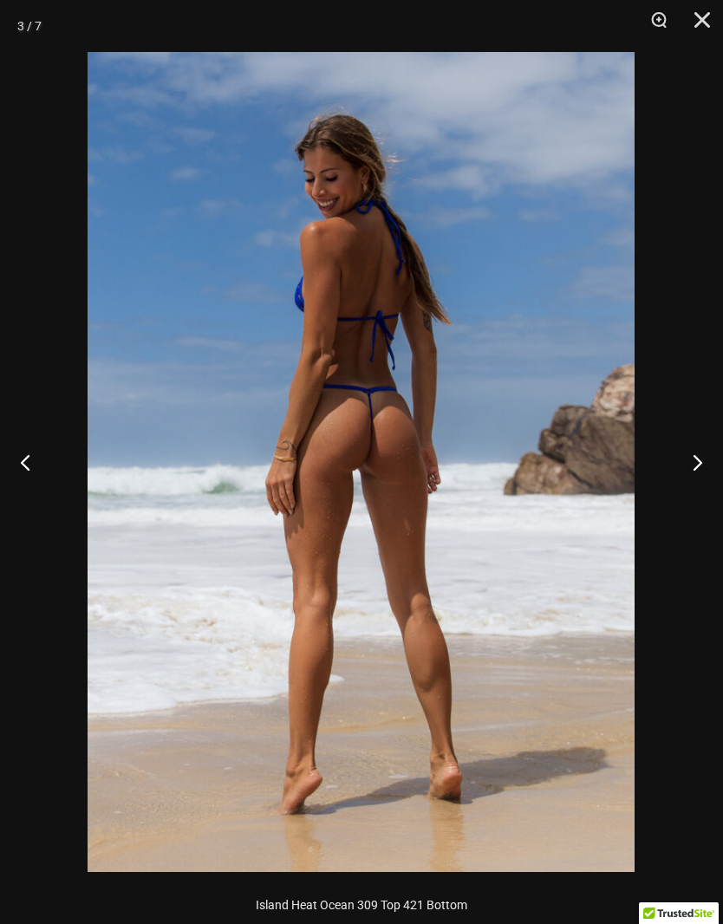
click at [709, 25] on button "Close" at bounding box center [695, 26] width 43 height 52
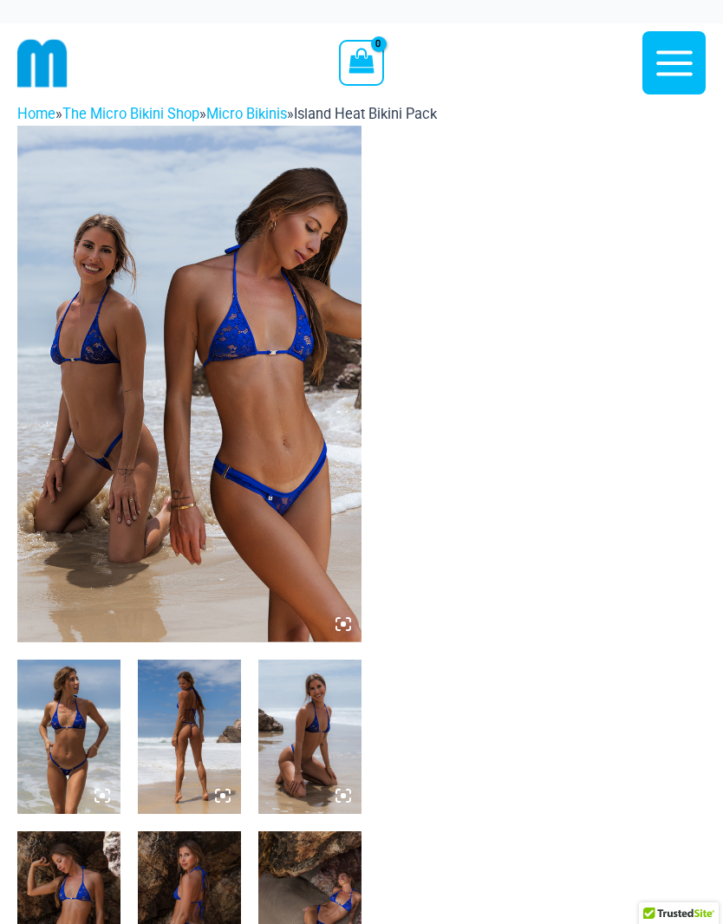
click at [686, 58] on icon "button" at bounding box center [674, 63] width 43 height 43
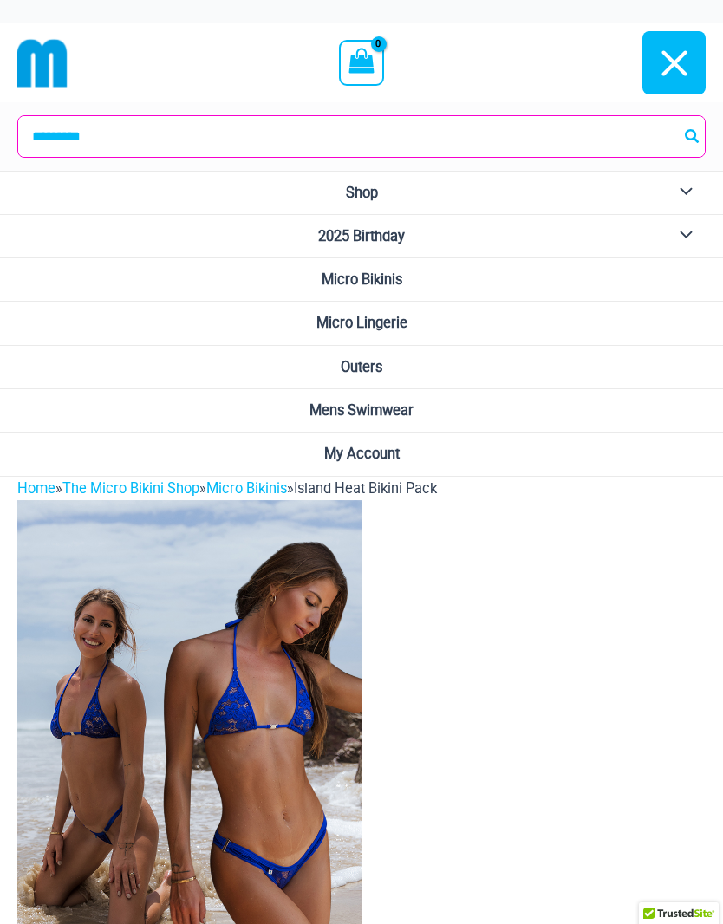
click at [693, 196] on button "Menu Toggle" at bounding box center [682, 193] width 48 height 42
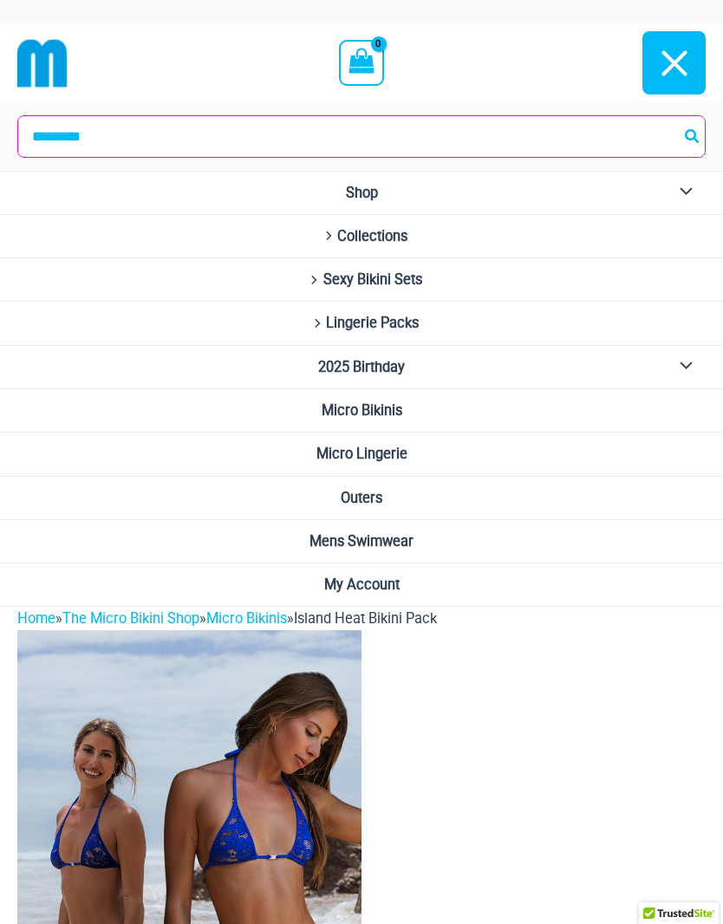
click at [696, 201] on button "Menu Toggle" at bounding box center [682, 193] width 48 height 42
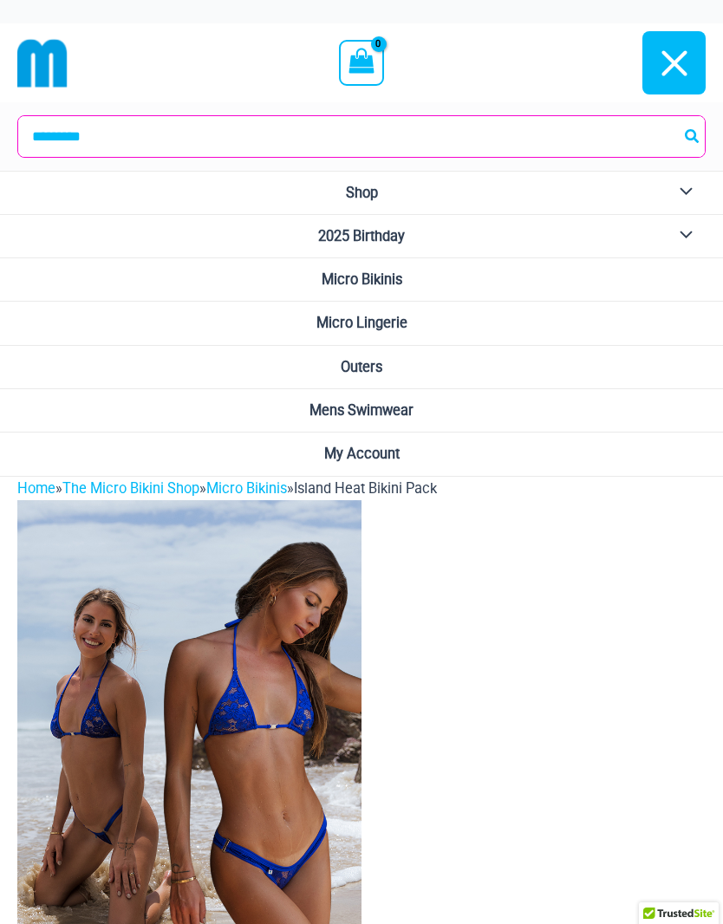
click at [695, 235] on button "Menu Toggle" at bounding box center [682, 236] width 48 height 42
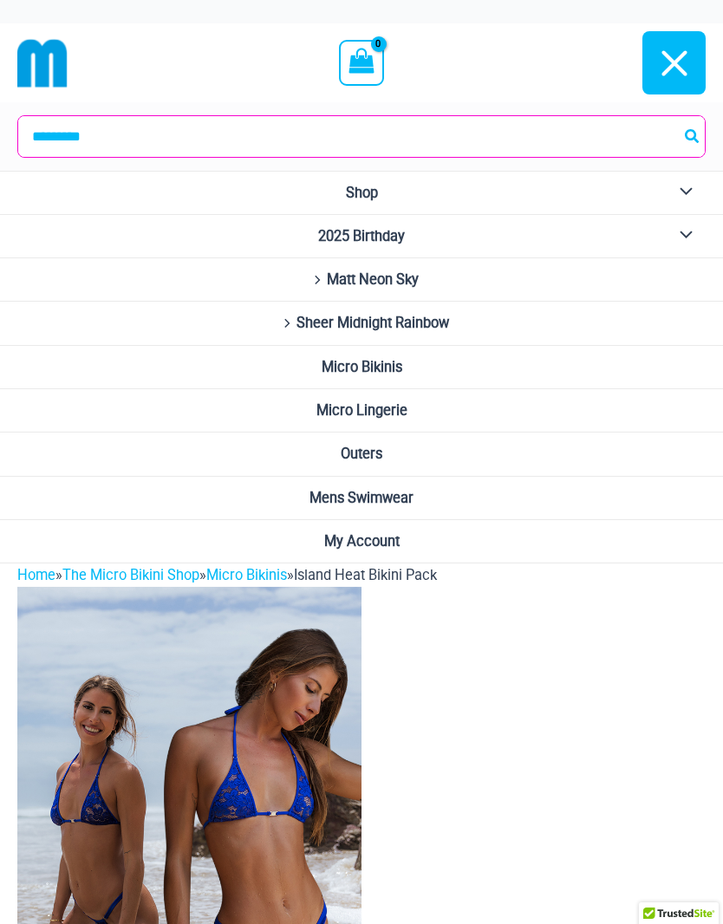
click at [449, 328] on span "Sheer Midnight Rainbow" at bounding box center [372, 323] width 153 height 16
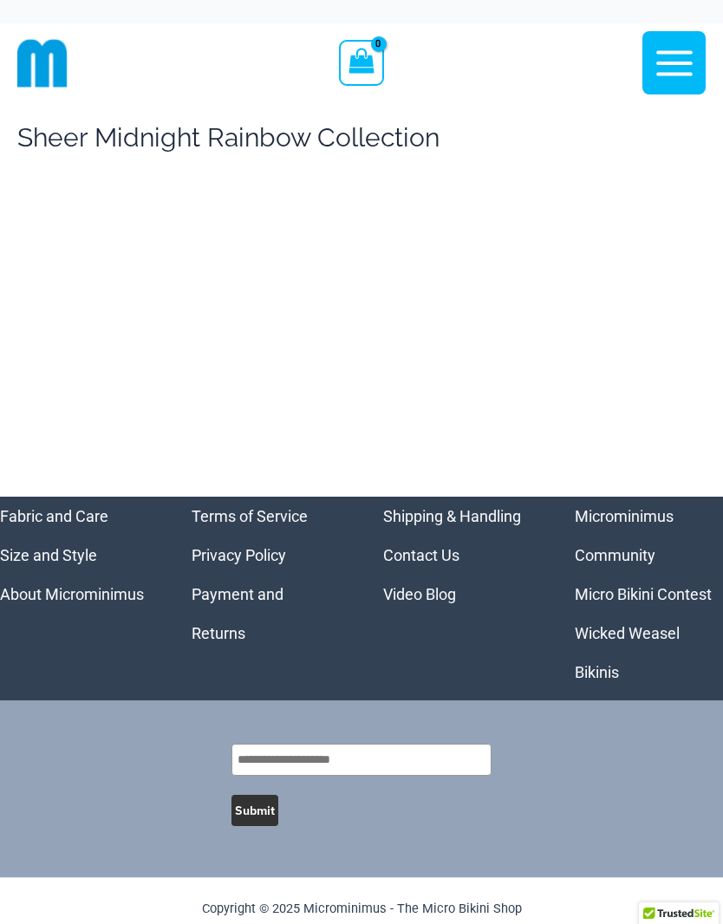
click at [45, 564] on link "Size and Style" at bounding box center [48, 555] width 97 height 18
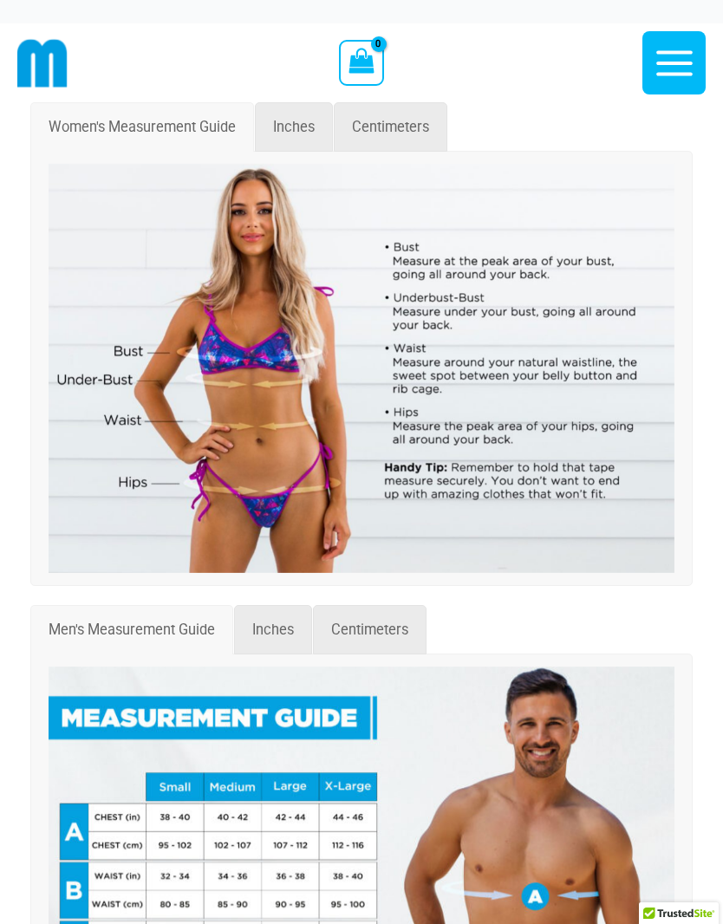
click at [297, 127] on span "Inches" at bounding box center [294, 127] width 42 height 16
